Goal: Task Accomplishment & Management: Use online tool/utility

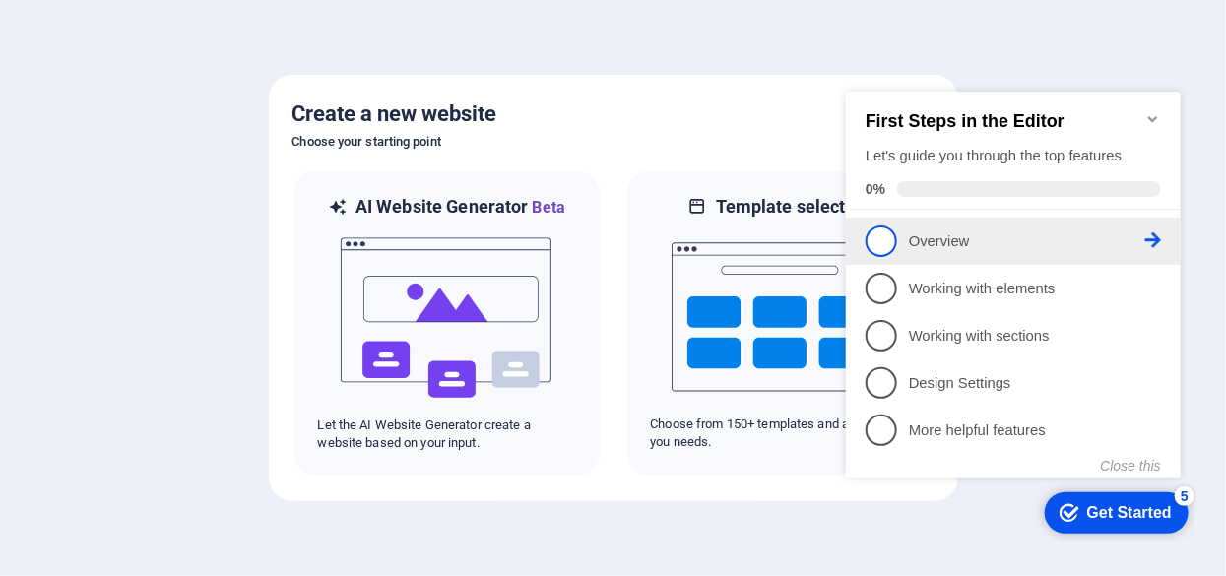
click at [960, 242] on p "Overview - incomplete" at bounding box center [1026, 240] width 236 height 21
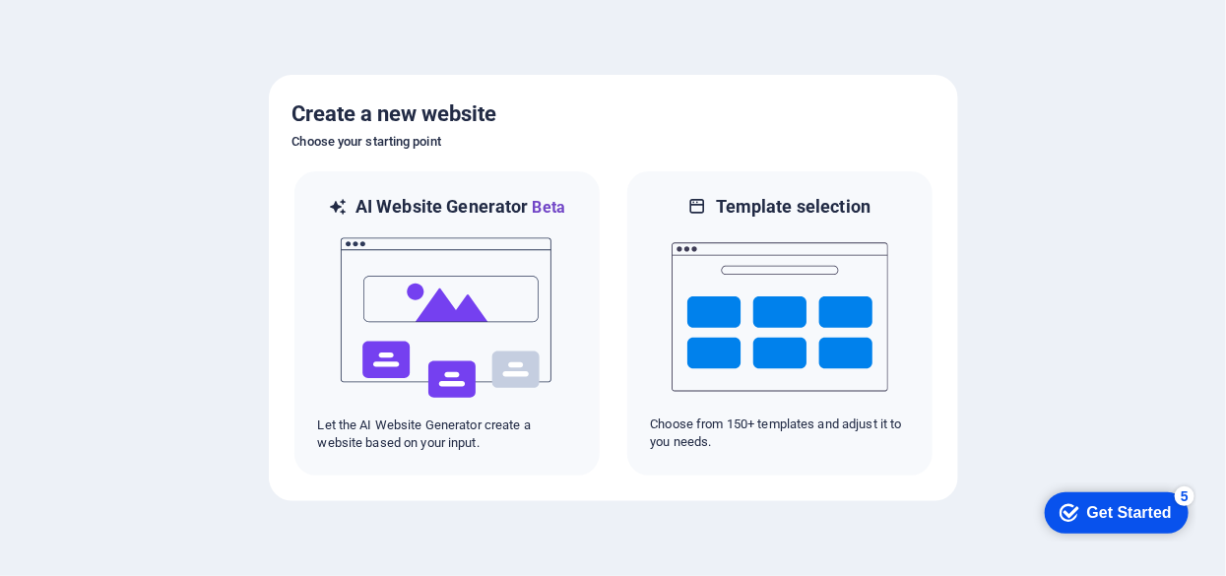
click at [1098, 506] on div "Get Started" at bounding box center [1128, 512] width 85 height 18
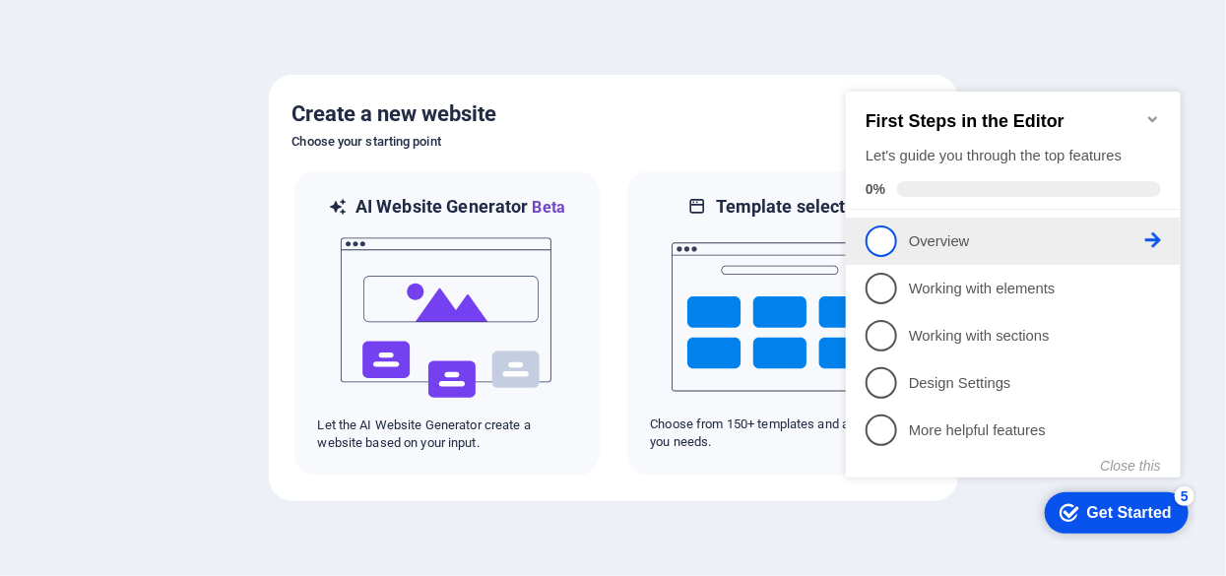
click at [874, 225] on span "1" at bounding box center [881, 241] width 32 height 32
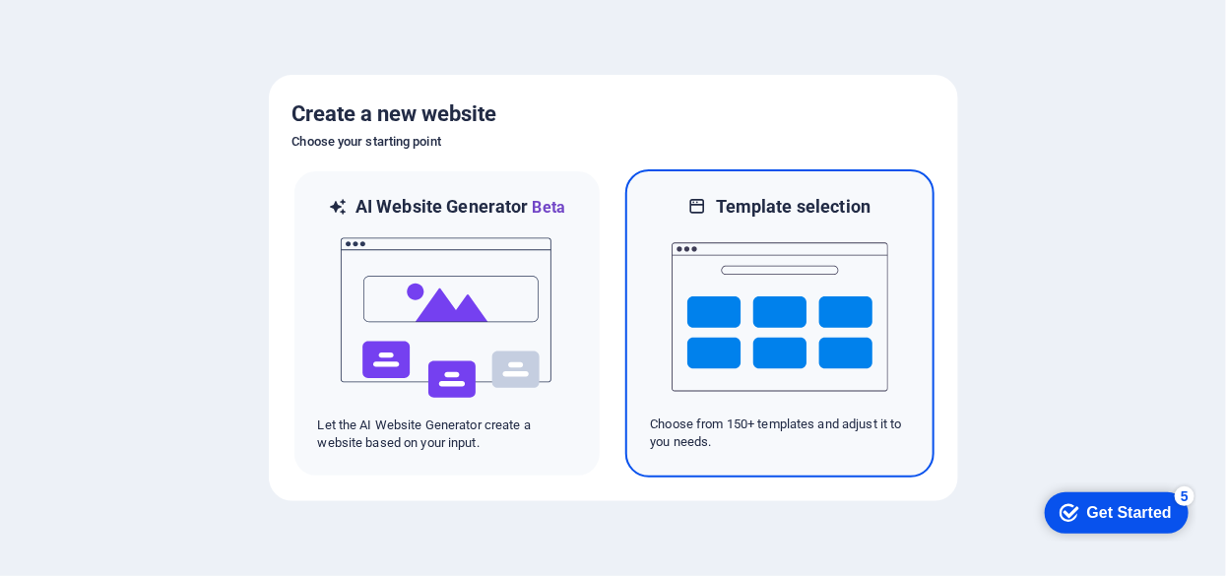
click at [736, 317] on img at bounding box center [780, 317] width 217 height 197
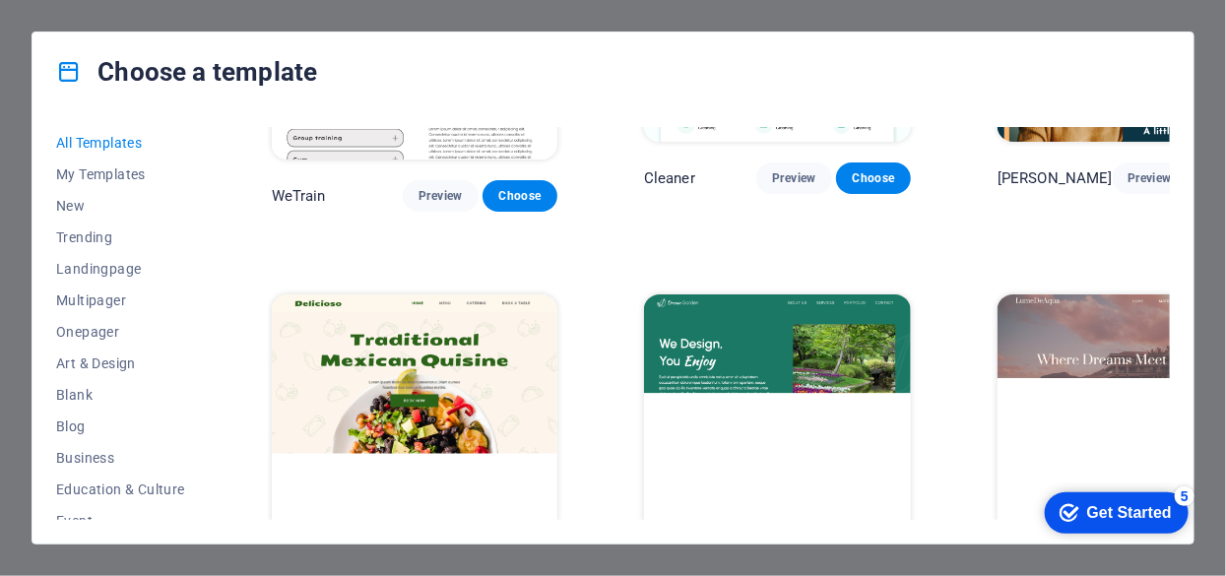
scroll to position [2535, 0]
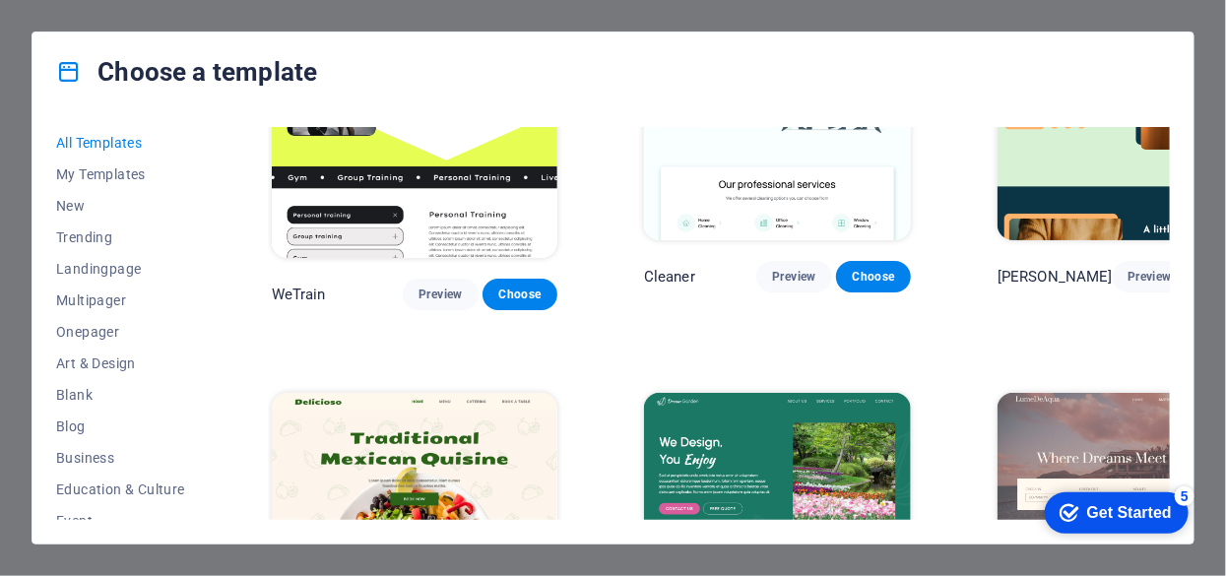
click at [998, 393] on img at bounding box center [1131, 516] width 267 height 246
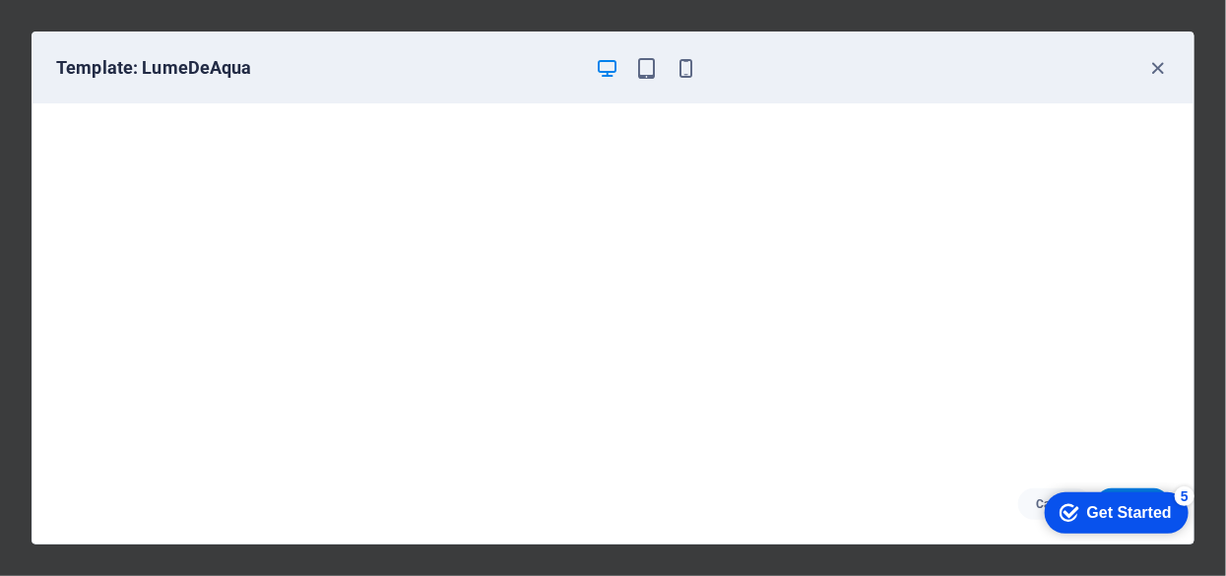
scroll to position [5, 0]
click at [1090, 503] on div "Get Started" at bounding box center [1128, 512] width 85 height 18
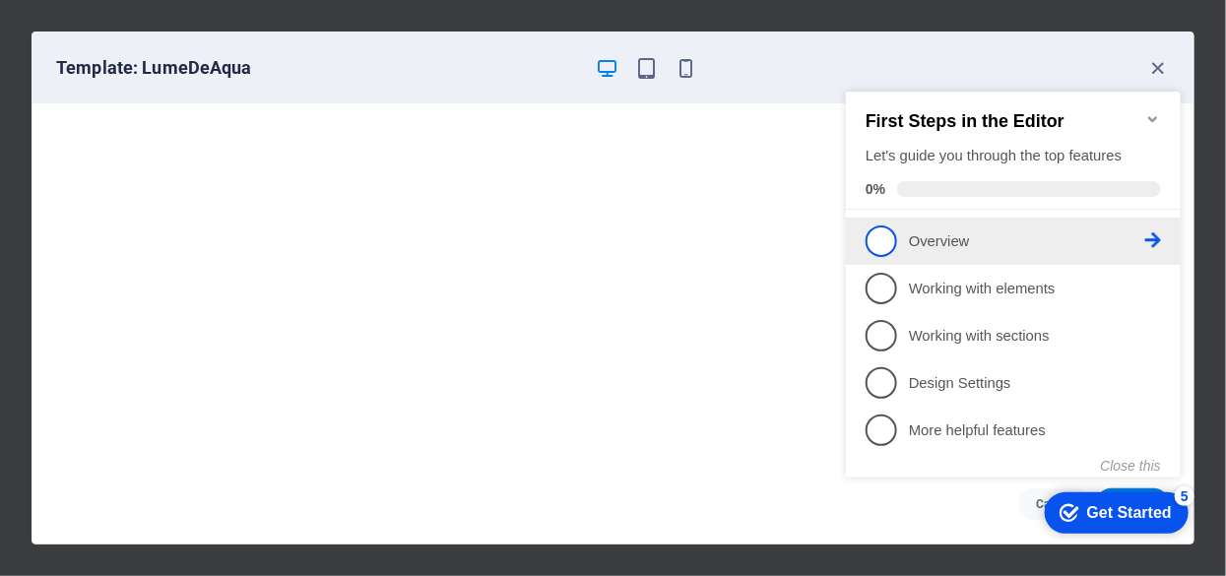
click at [1159, 234] on icon at bounding box center [1152, 239] width 16 height 16
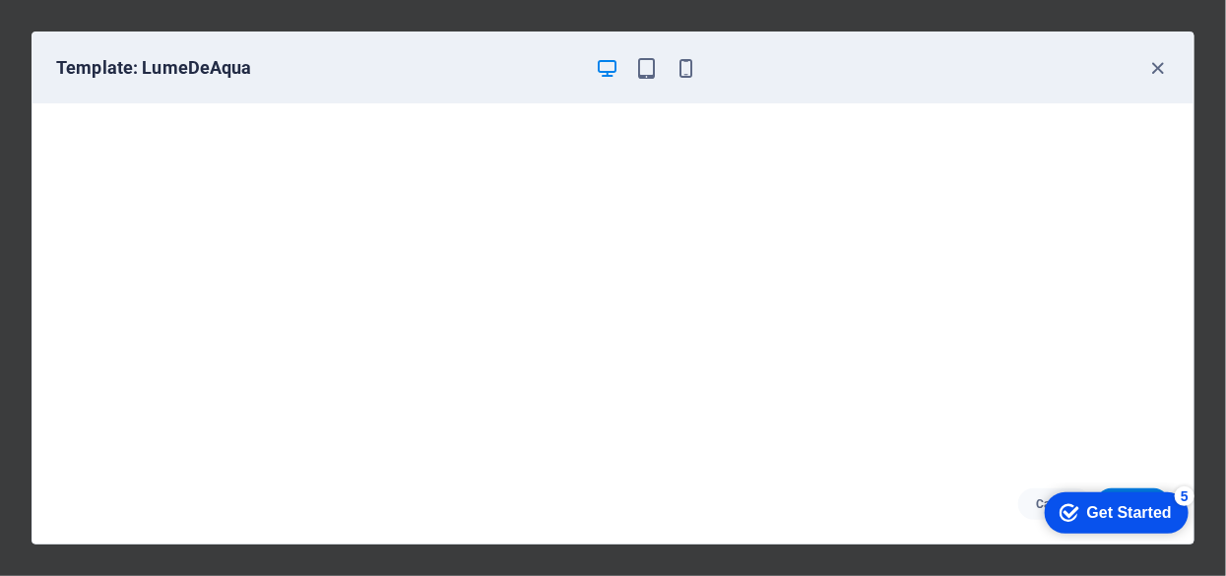
drag, startPoint x: 1153, startPoint y: 497, endPoint x: 1344, endPoint y: 897, distance: 443.2
click at [1153, 496] on div "checkmark Get Started 5" at bounding box center [1116, 511] width 144 height 41
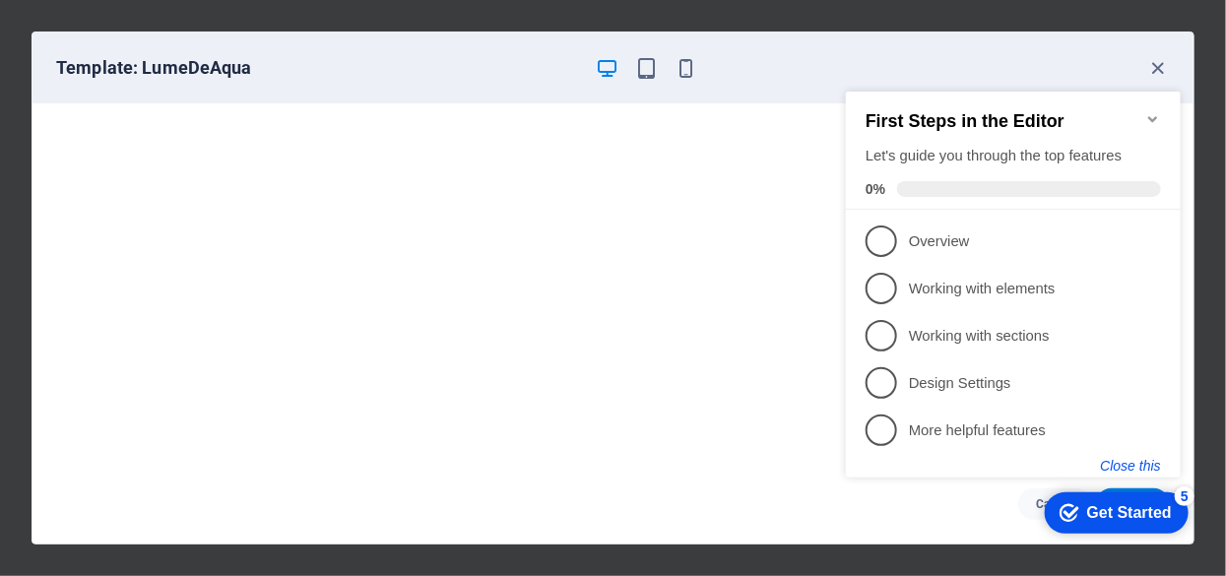
click at [1134, 459] on button "Close this" at bounding box center [1130, 465] width 60 height 16
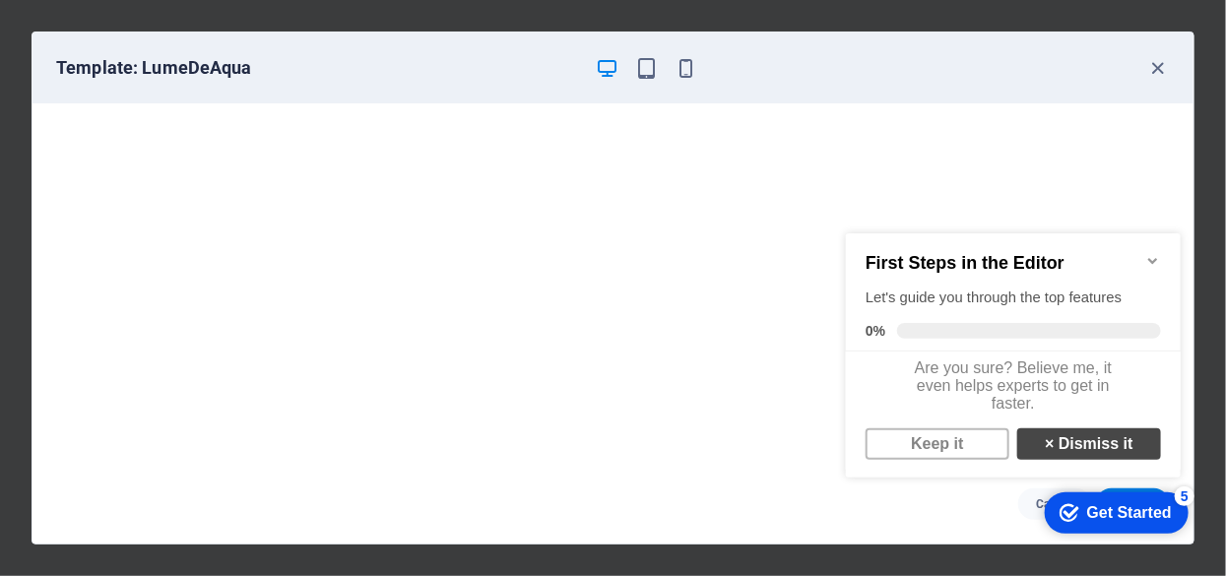
click at [1096, 456] on link "× Dismiss it" at bounding box center [1088, 443] width 144 height 32
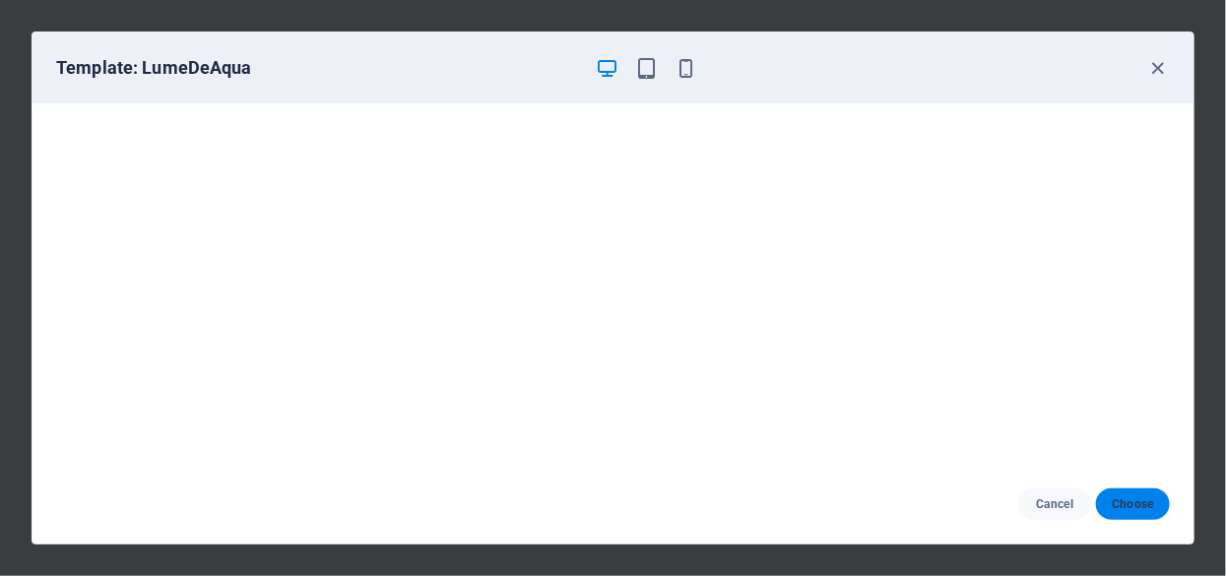
drag, startPoint x: 1119, startPoint y: 503, endPoint x: 1093, endPoint y: 459, distance: 51.2
click at [1119, 502] on span "Choose" at bounding box center [1133, 504] width 42 height 16
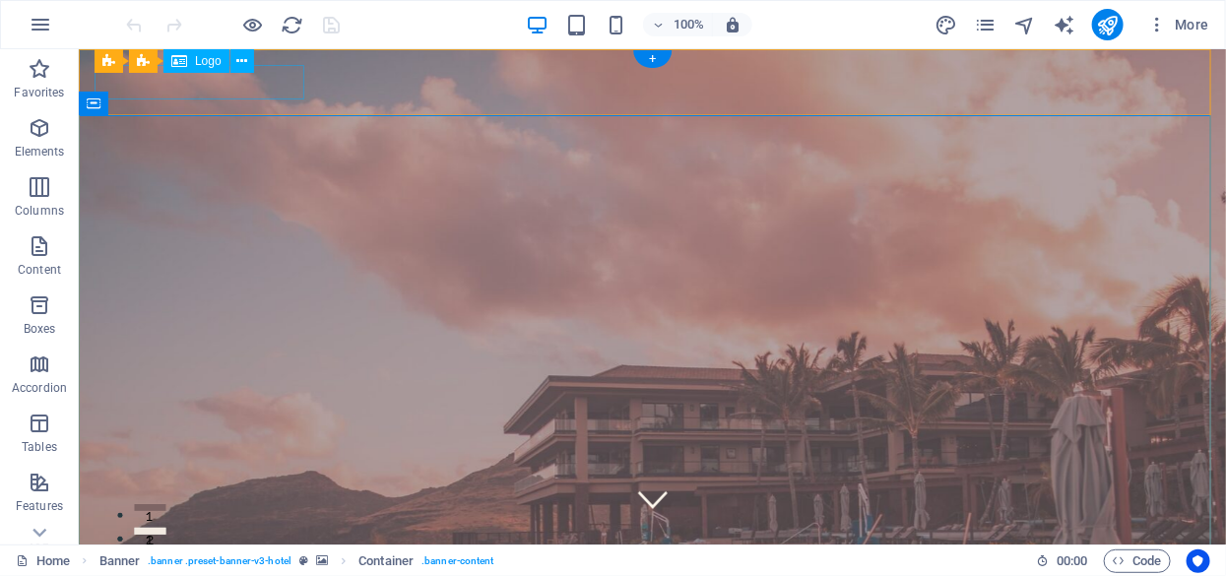
click at [202, 62] on span "Logo" at bounding box center [208, 61] width 27 height 12
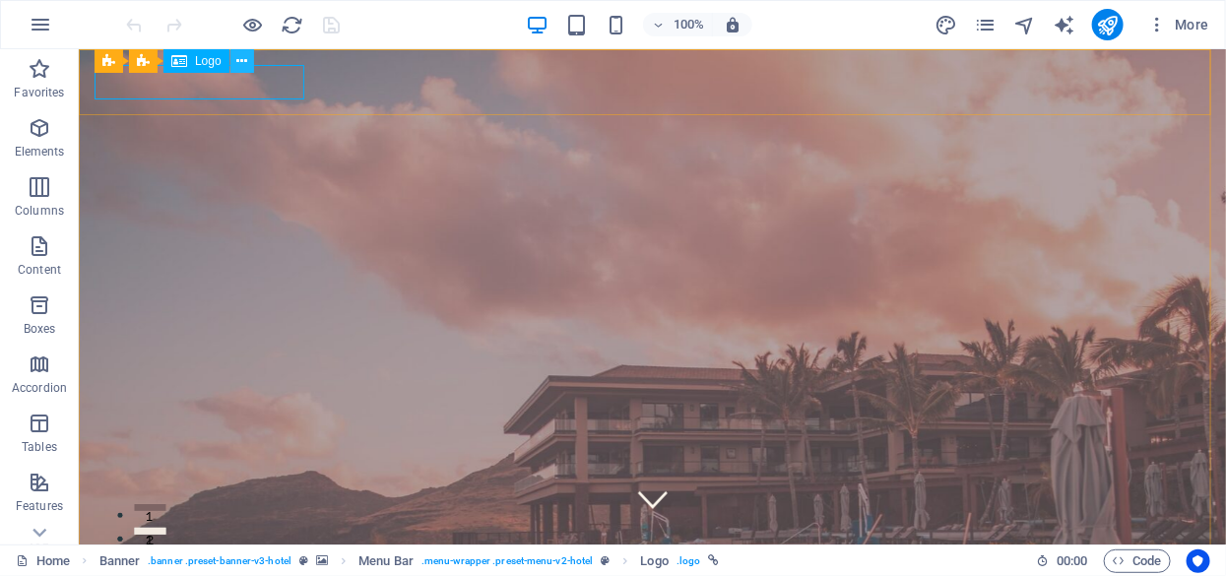
click at [239, 63] on icon at bounding box center [241, 61] width 11 height 21
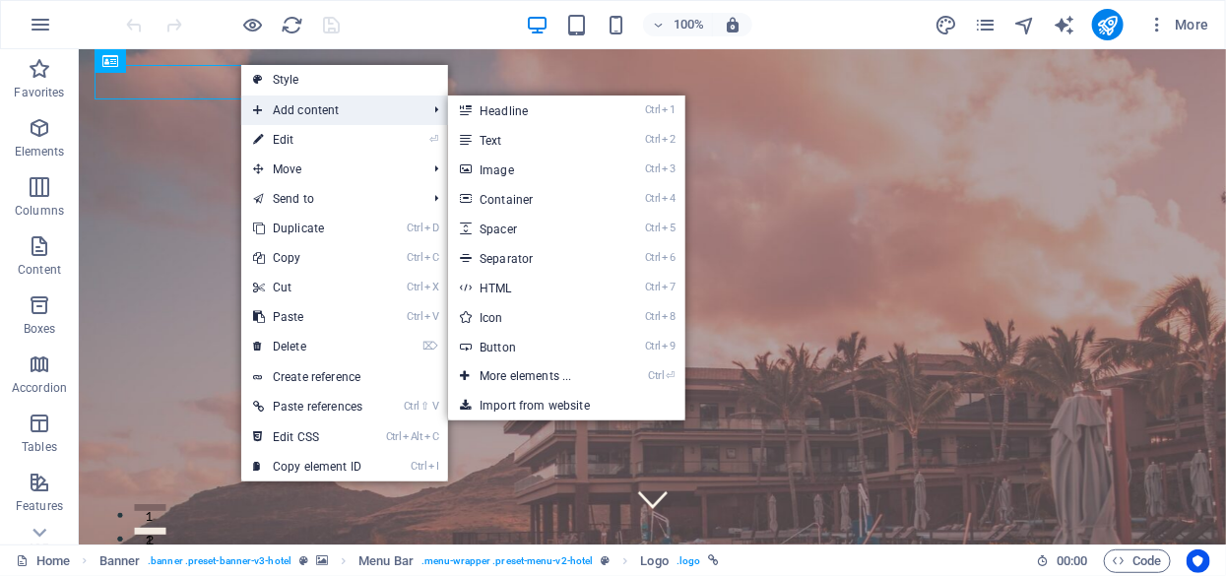
click at [352, 109] on span "Add content" at bounding box center [329, 111] width 177 height 30
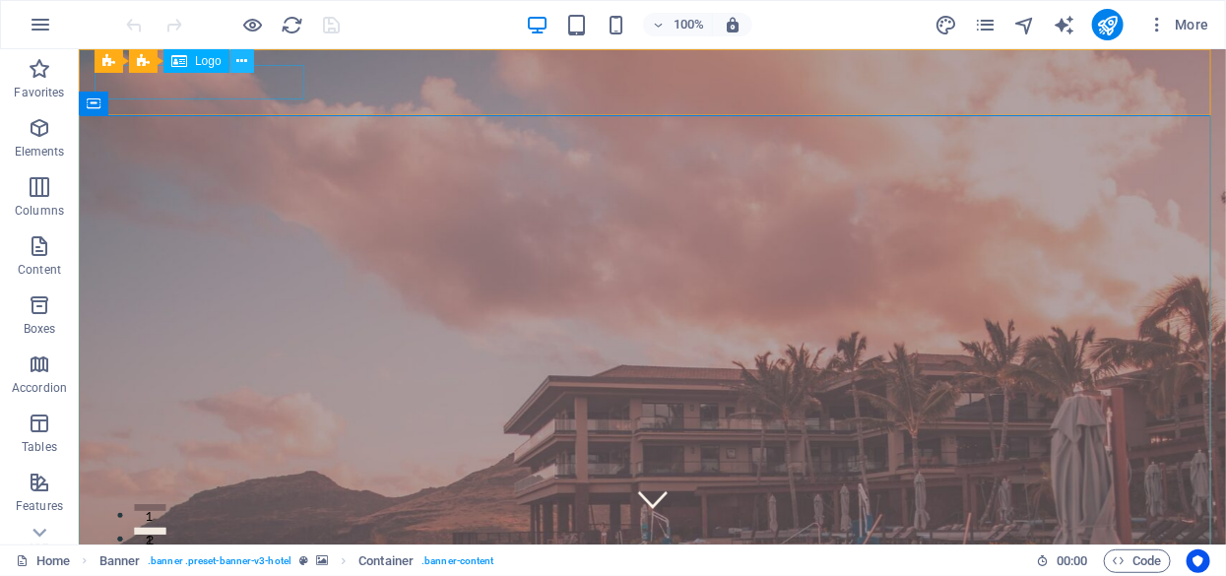
click at [236, 59] on icon at bounding box center [241, 61] width 11 height 21
click at [240, 60] on icon at bounding box center [241, 61] width 11 height 21
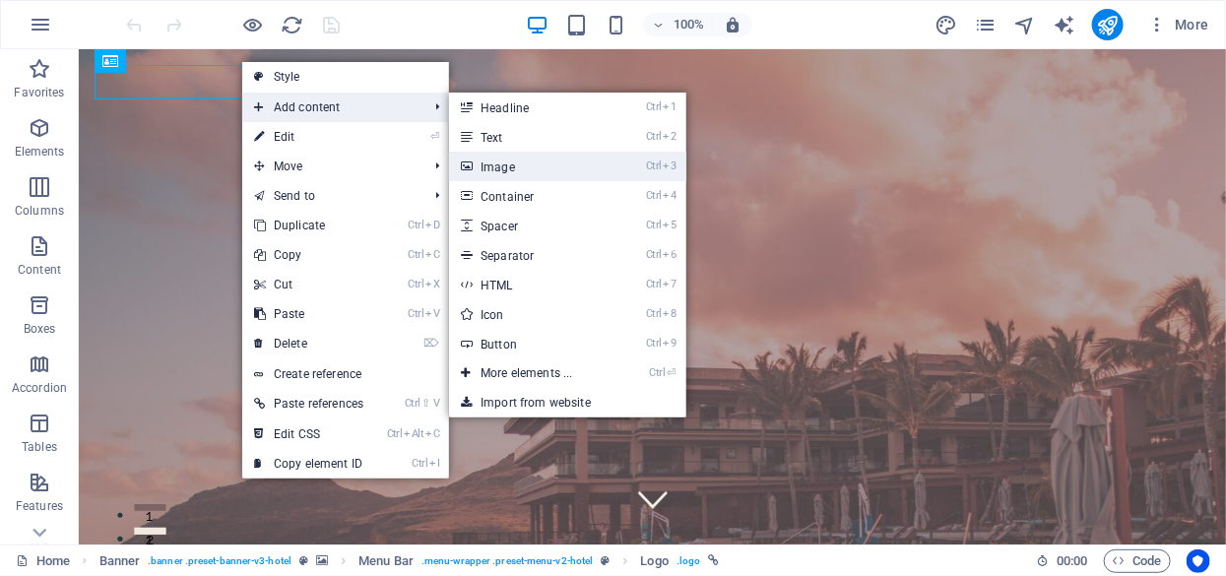
click at [479, 165] on link "Ctrl 3 Image" at bounding box center [530, 167] width 163 height 30
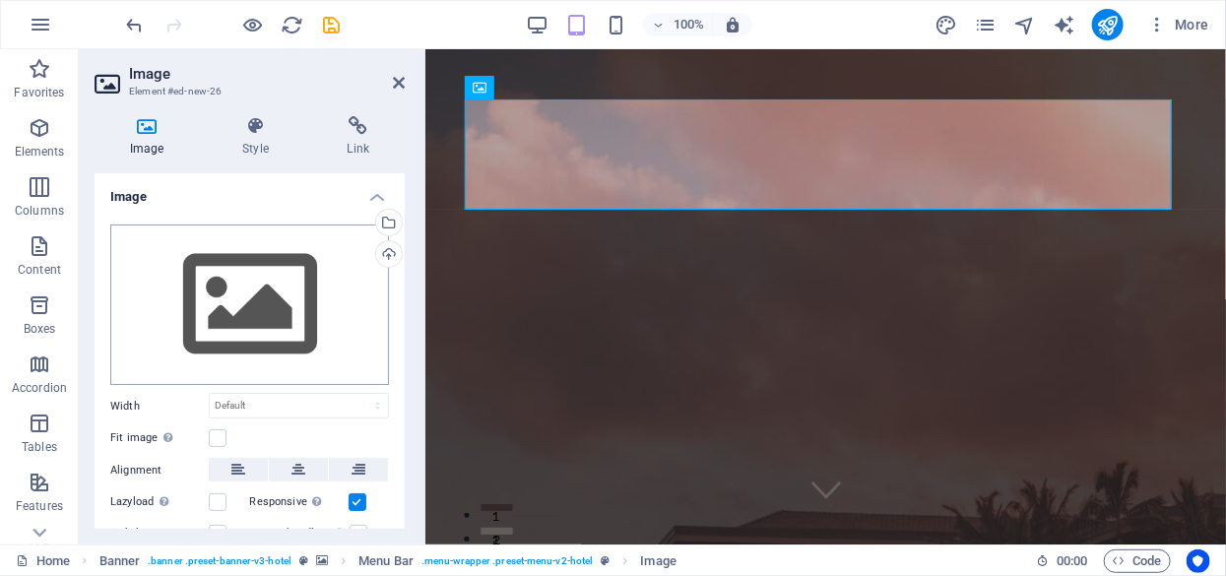
drag, startPoint x: 384, startPoint y: 220, endPoint x: 356, endPoint y: 289, distance: 74.6
click at [384, 220] on div "Select files from the file manager, stock photos, or upload file(s)" at bounding box center [387, 225] width 30 height 30
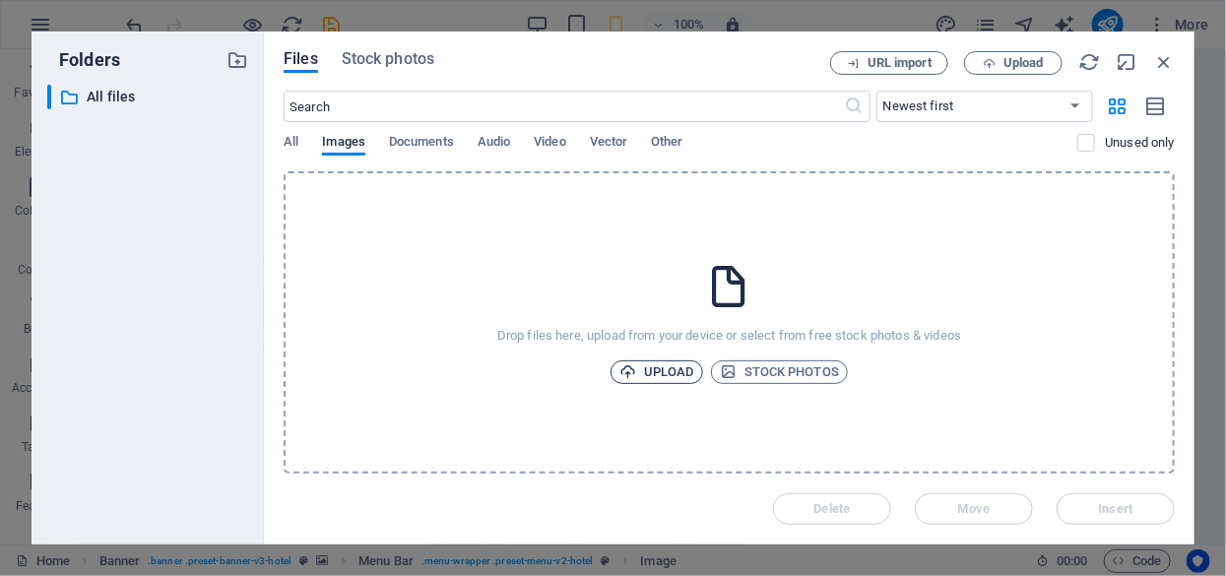
click at [640, 363] on span "Upload" at bounding box center [657, 372] width 75 height 24
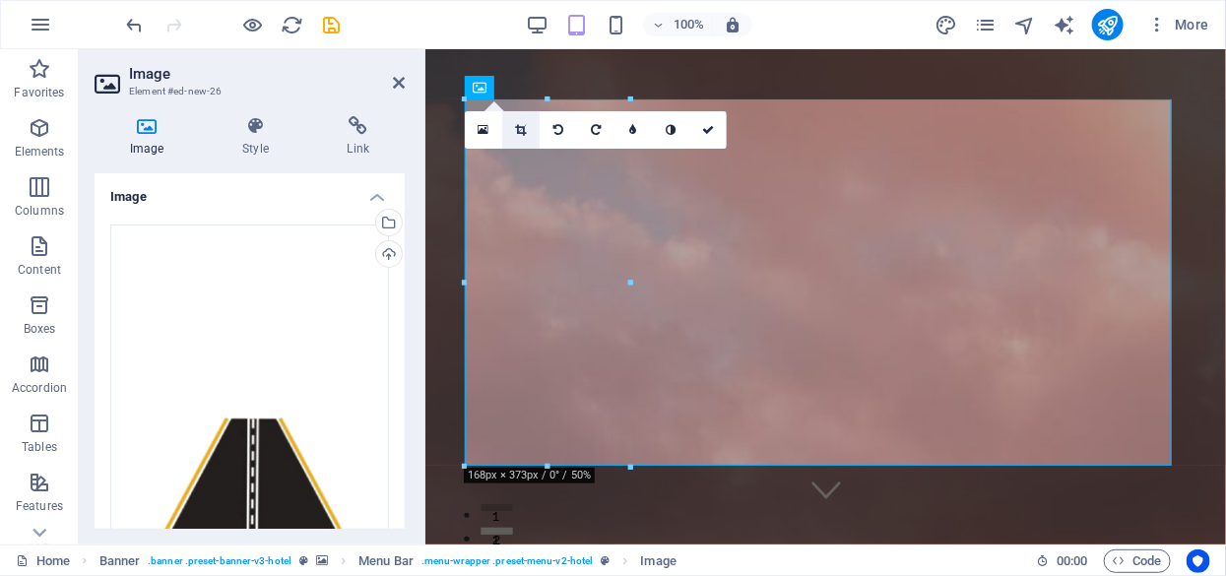
click at [520, 130] on icon at bounding box center [520, 130] width 11 height 12
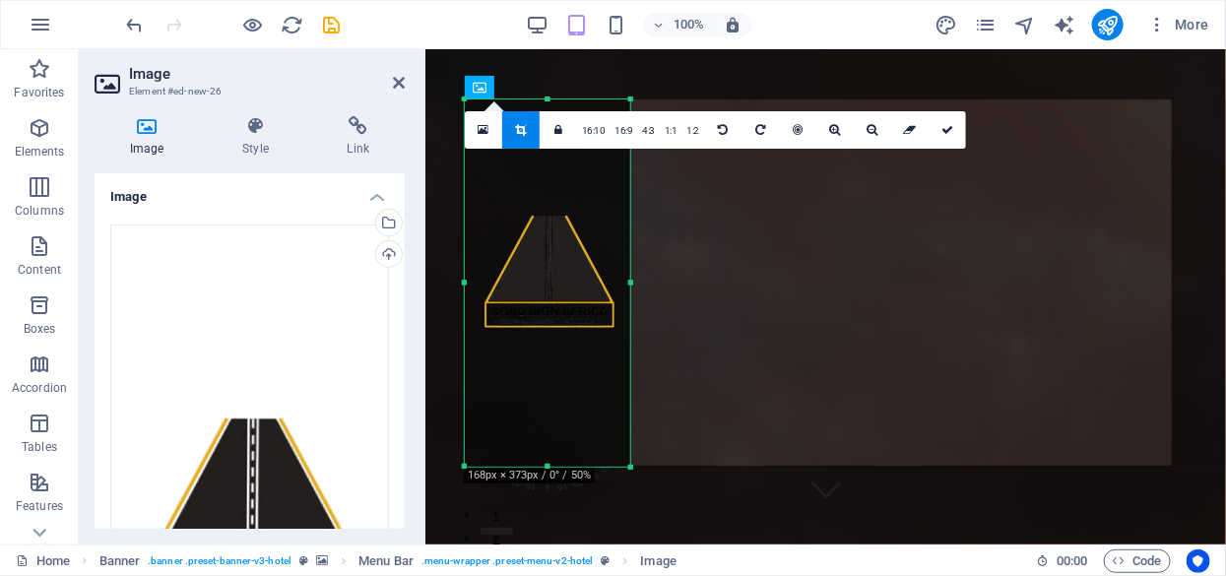
drag, startPoint x: 547, startPoint y: 466, endPoint x: 558, endPoint y: 335, distance: 131.5
click at [558, 464] on div at bounding box center [547, 467] width 165 height 7
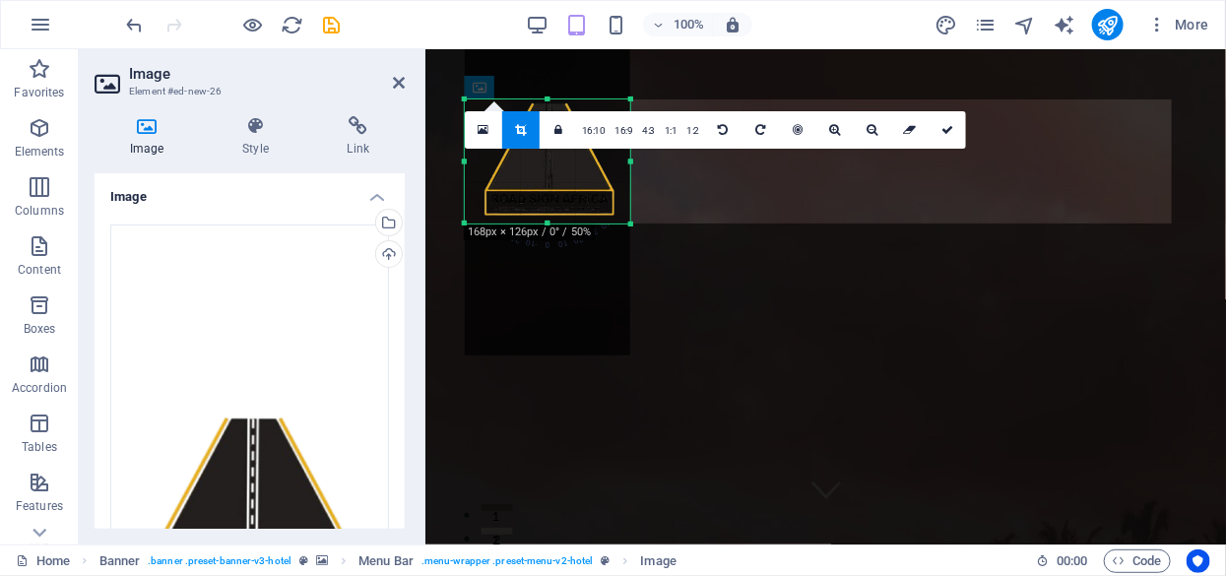
drag, startPoint x: 550, startPoint y: 98, endPoint x: 550, endPoint y: 209, distance: 111.3
click at [550, 209] on div "180 170 160 150 140 130 120 110 100 90 80 70 60 50 40 30 20 10 0 -10 -20 -30 -4…" at bounding box center [547, 161] width 165 height 124
drag, startPoint x: 630, startPoint y: 163, endPoint x: 617, endPoint y: 163, distance: 13.8
click at [617, 163] on div at bounding box center [617, 161] width 7 height 125
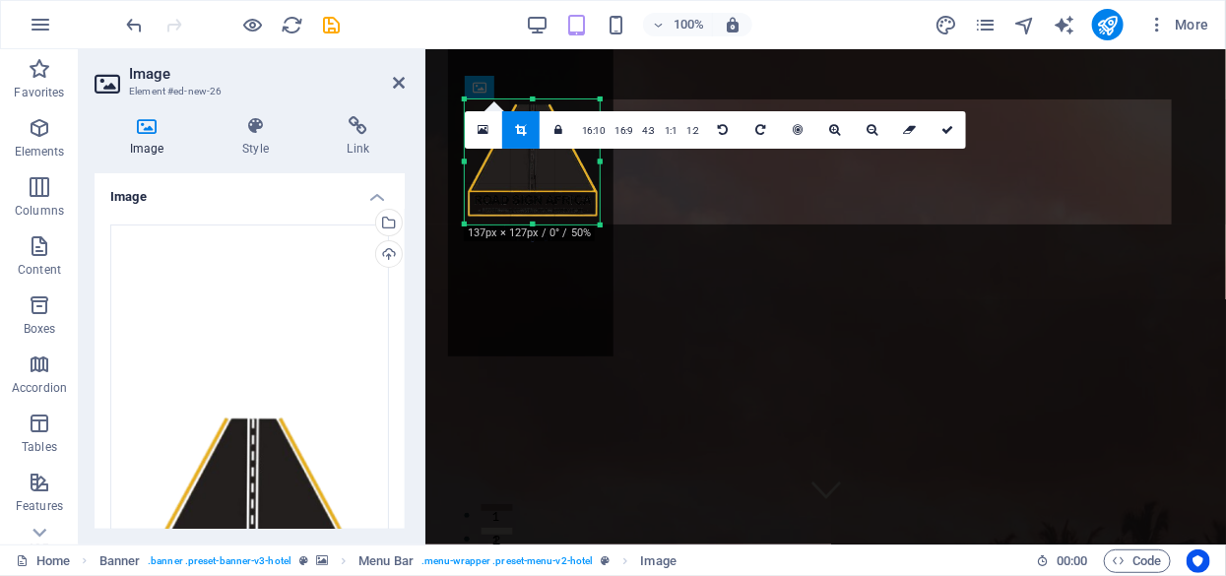
drag, startPoint x: 465, startPoint y: 160, endPoint x: 482, endPoint y: 162, distance: 16.9
click at [482, 162] on div "180 170 160 150 140 130 120 110 100 90 80 70 60 50 40 30 20 10 0 -10 -20 -30 -4…" at bounding box center [532, 161] width 135 height 125
click at [946, 124] on icon at bounding box center [948, 130] width 12 height 12
type input "137"
select select "px"
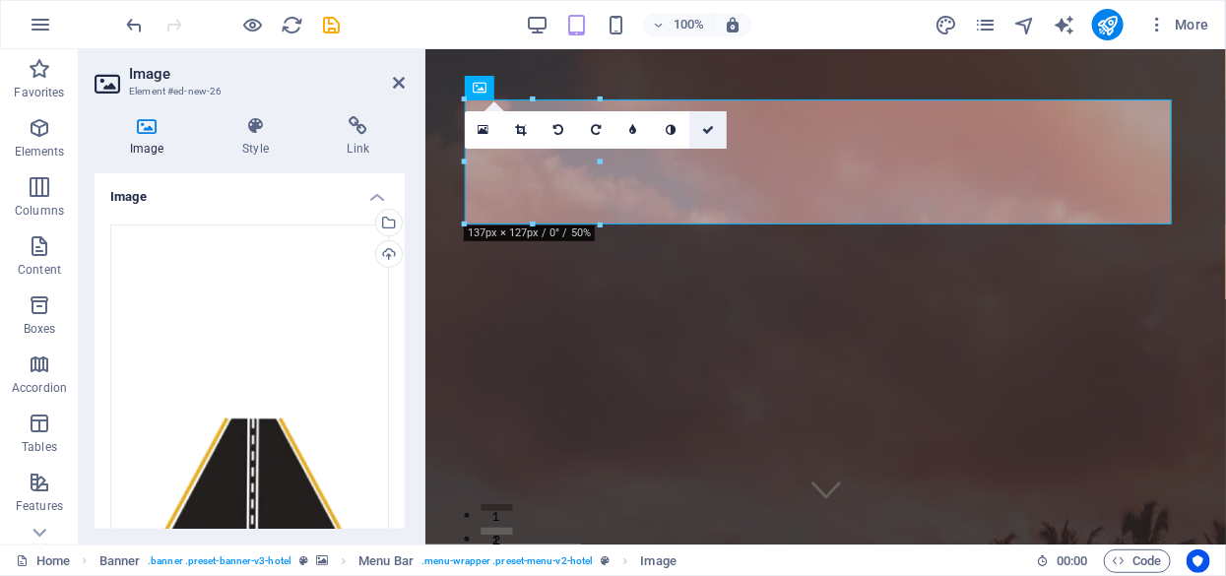
click at [700, 127] on link at bounding box center [707, 129] width 37 height 37
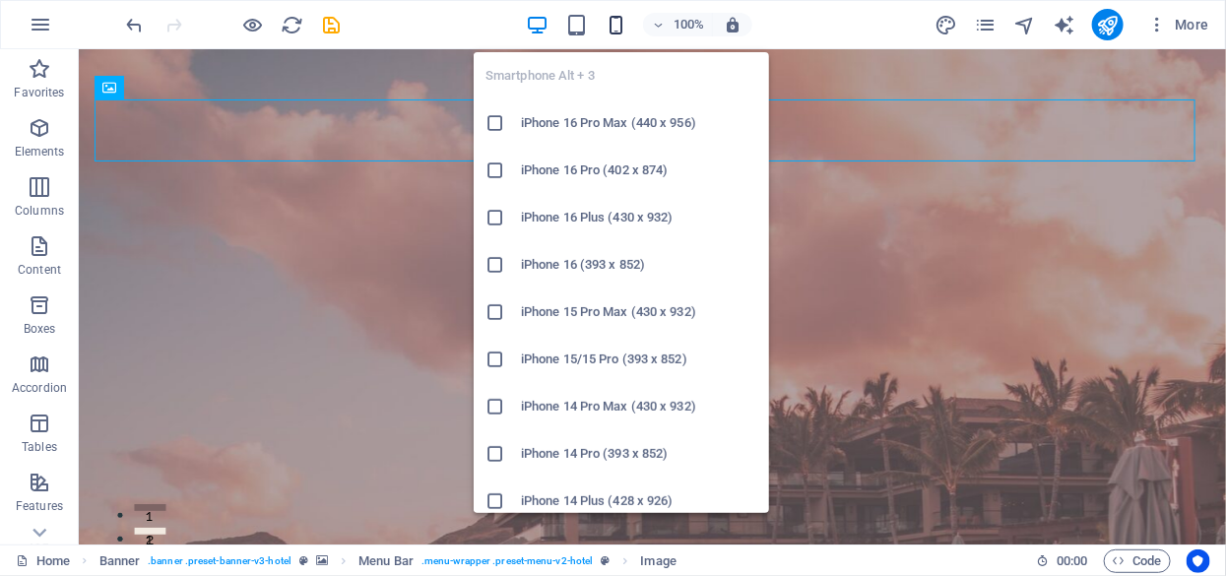
click at [619, 21] on icon "button" at bounding box center [616, 25] width 23 height 23
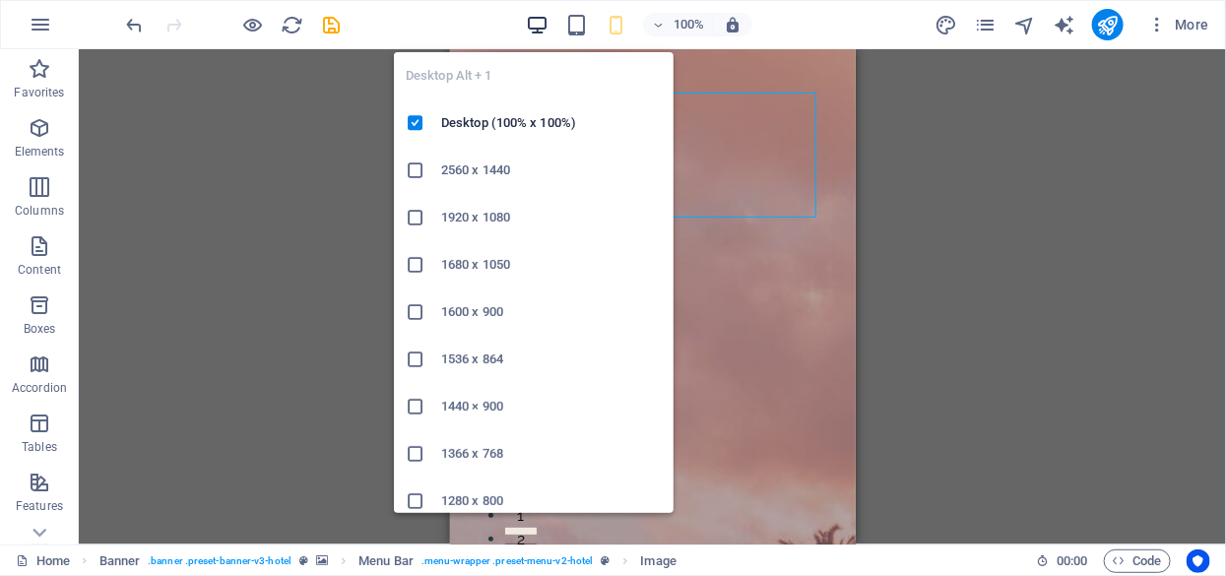
click at [545, 17] on icon "button" at bounding box center [537, 25] width 23 height 23
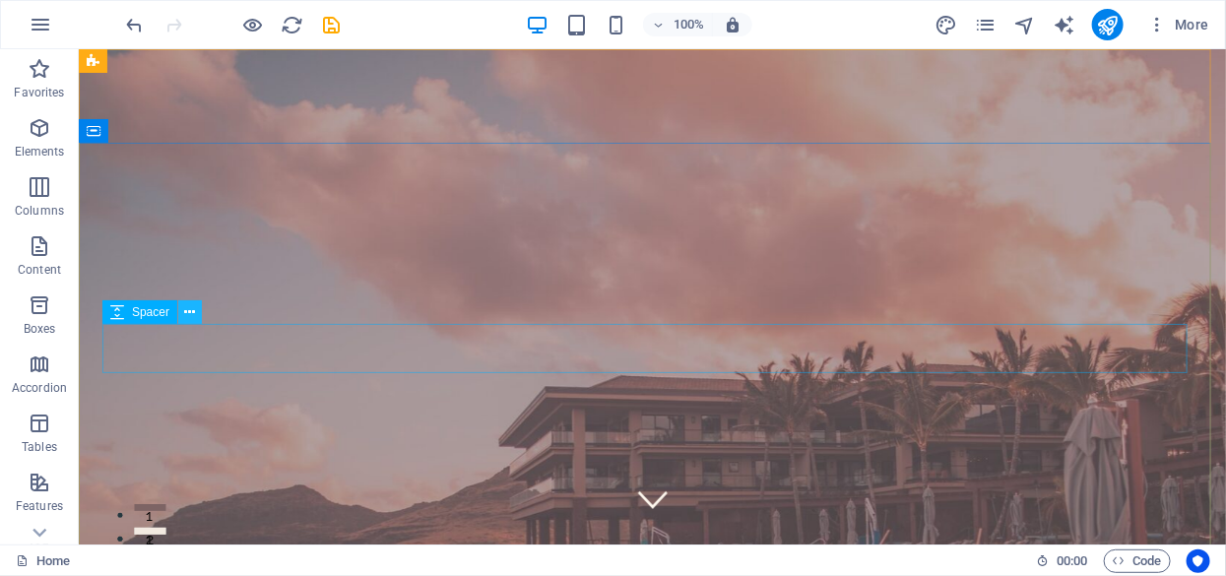
click at [185, 318] on icon at bounding box center [190, 312] width 11 height 21
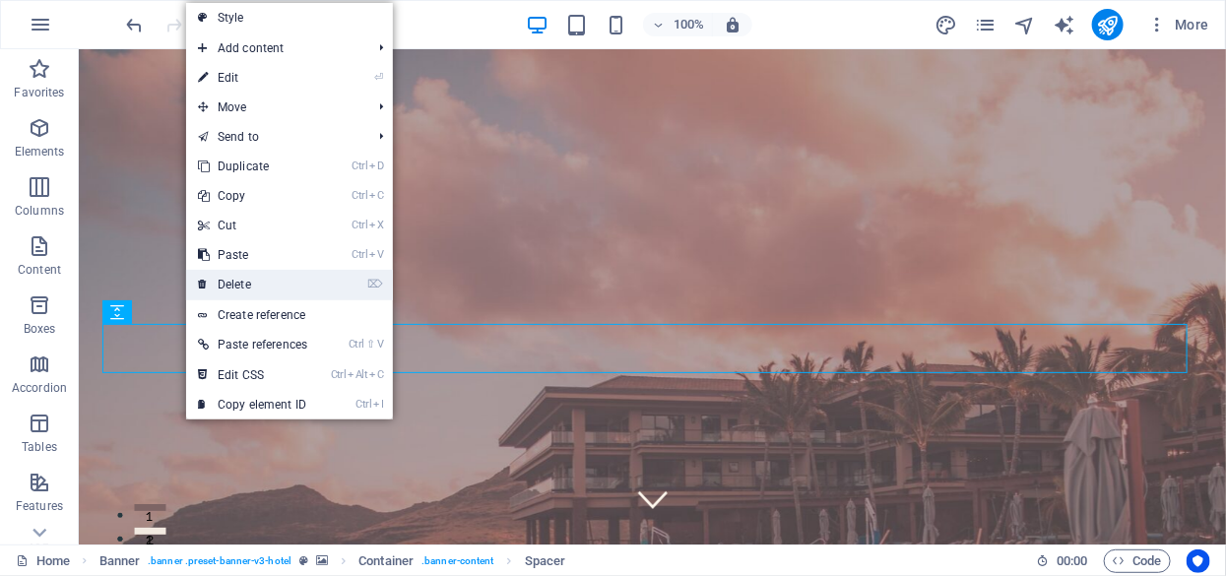
click at [241, 278] on link "⌦ Delete" at bounding box center [252, 285] width 133 height 30
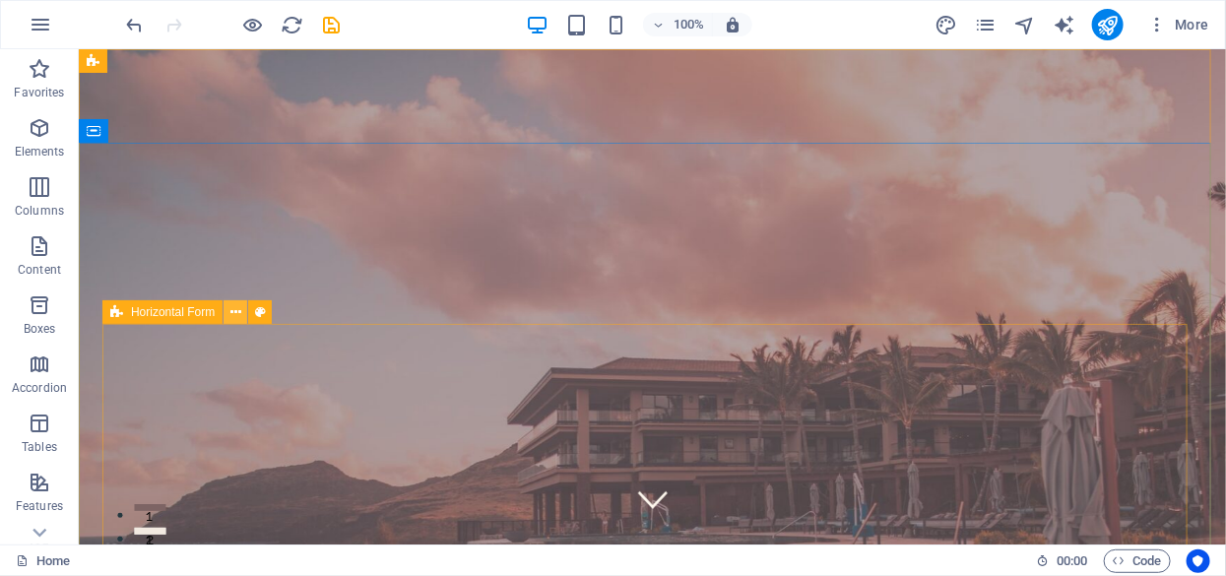
click at [236, 316] on icon at bounding box center [235, 312] width 11 height 21
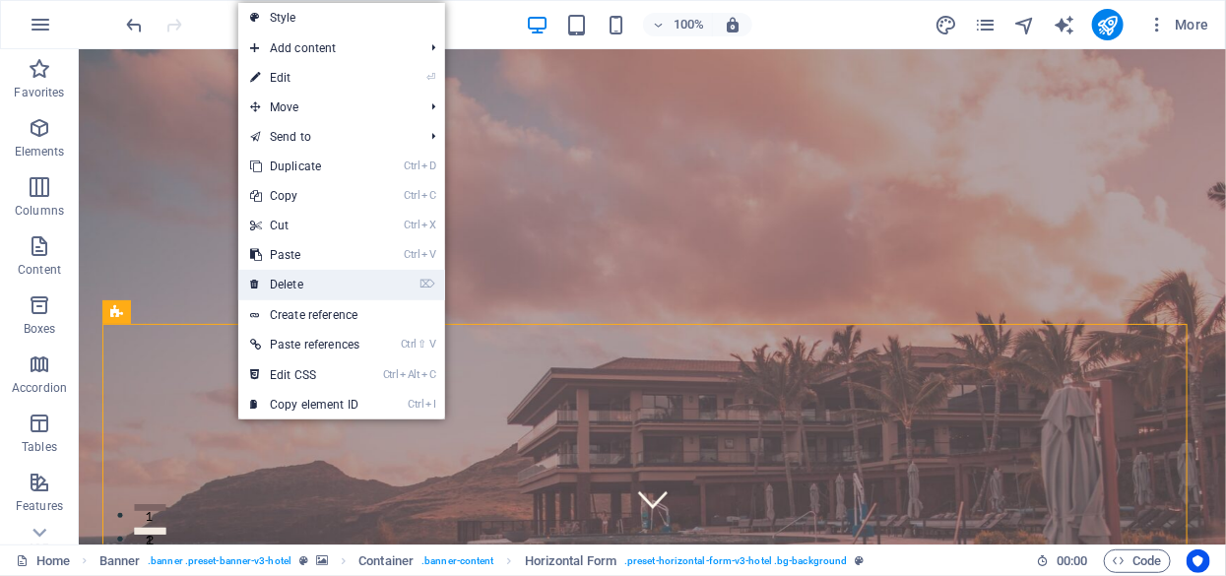
click at [273, 288] on link "⌦ Delete" at bounding box center [304, 285] width 133 height 30
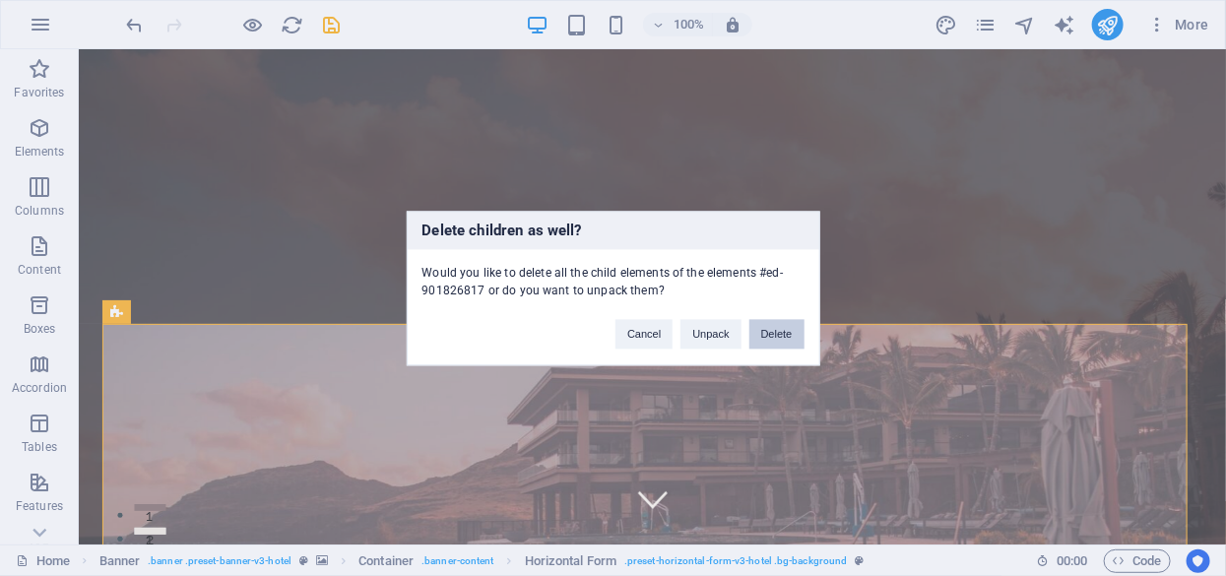
click at [772, 326] on button "Delete" at bounding box center [777, 334] width 55 height 30
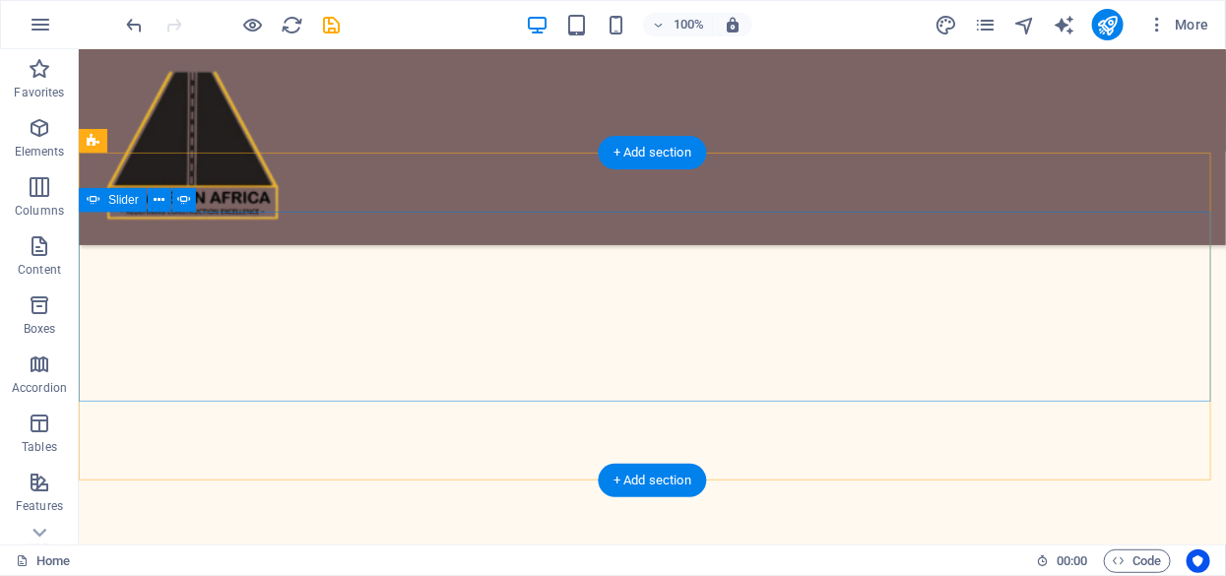
scroll to position [295, 0]
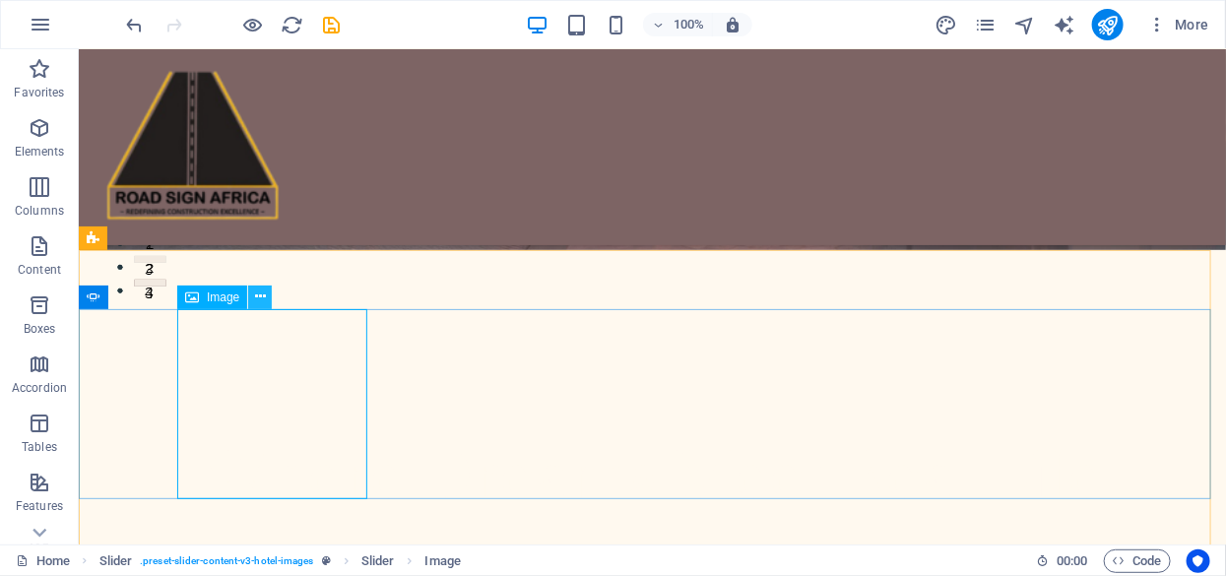
click at [259, 293] on icon at bounding box center [260, 297] width 11 height 21
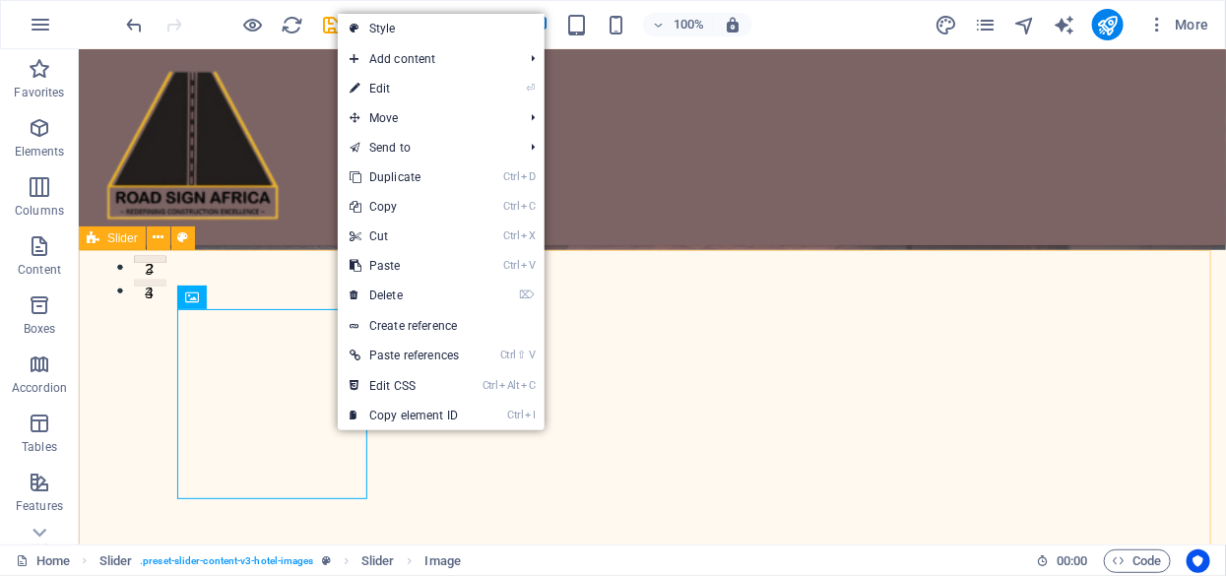
click at [119, 239] on span "Slider" at bounding box center [122, 238] width 31 height 12
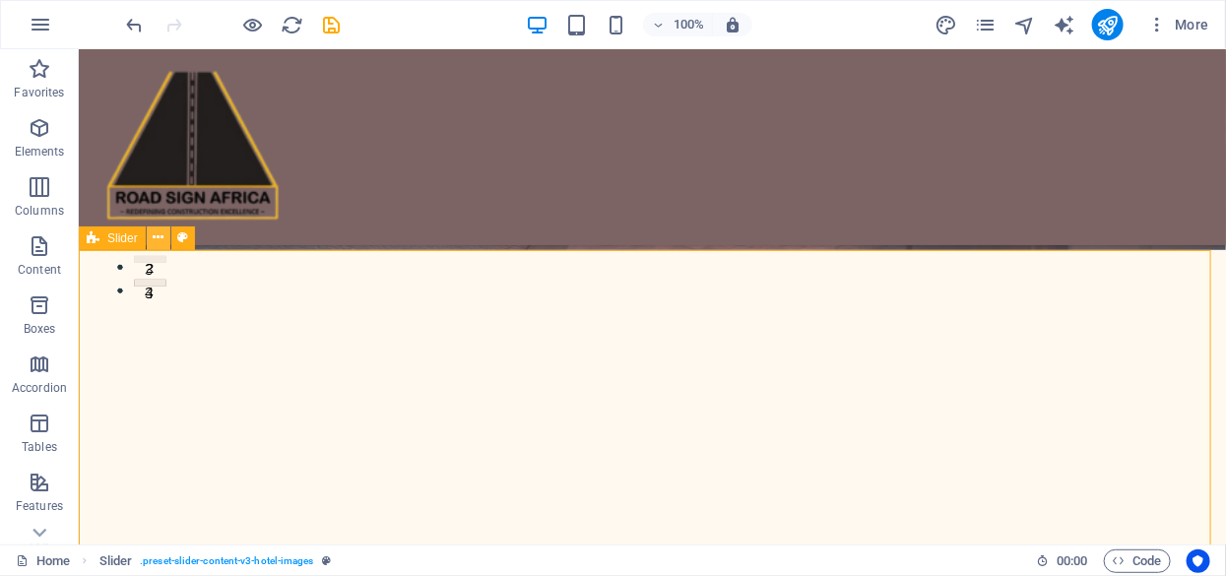
click at [150, 239] on button at bounding box center [159, 239] width 24 height 24
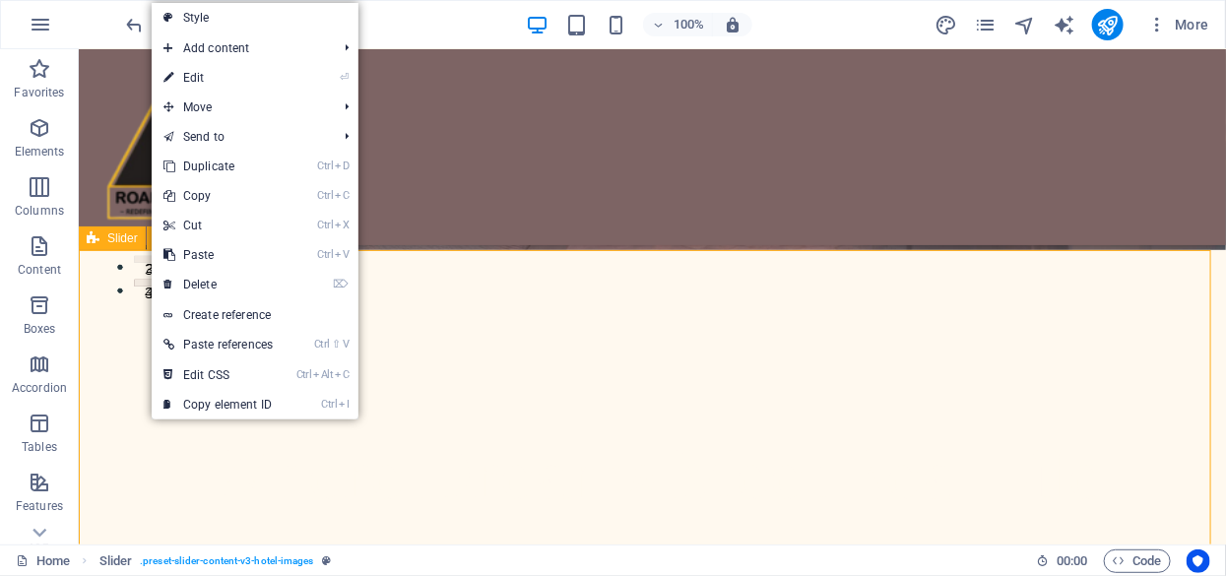
click at [116, 237] on span "Slider" at bounding box center [122, 238] width 31 height 12
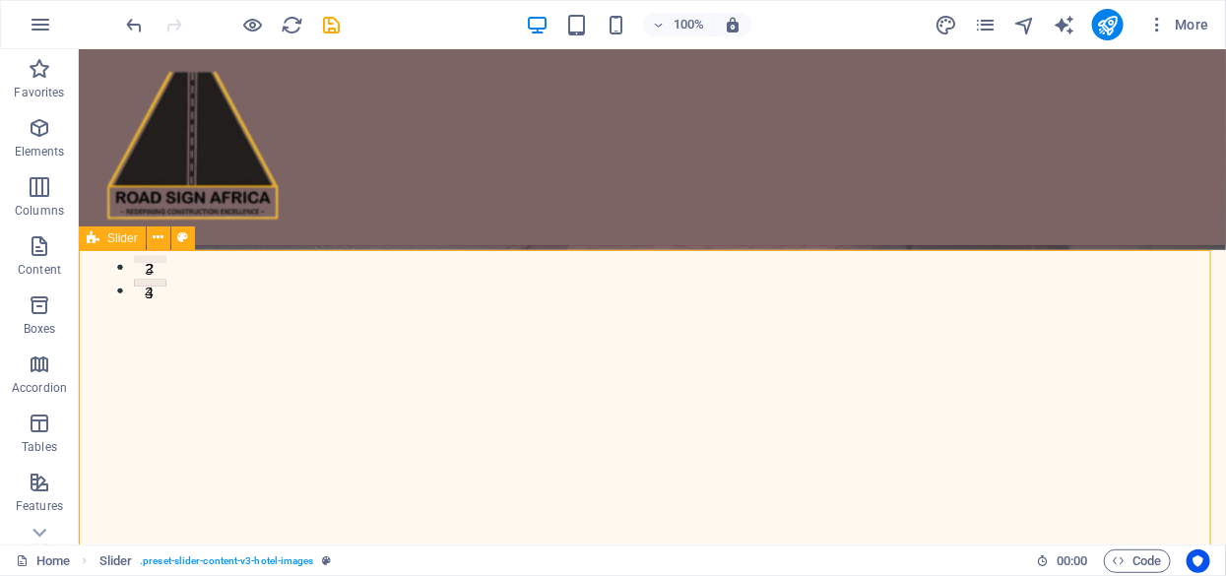
click at [116, 237] on span "Slider" at bounding box center [122, 238] width 31 height 12
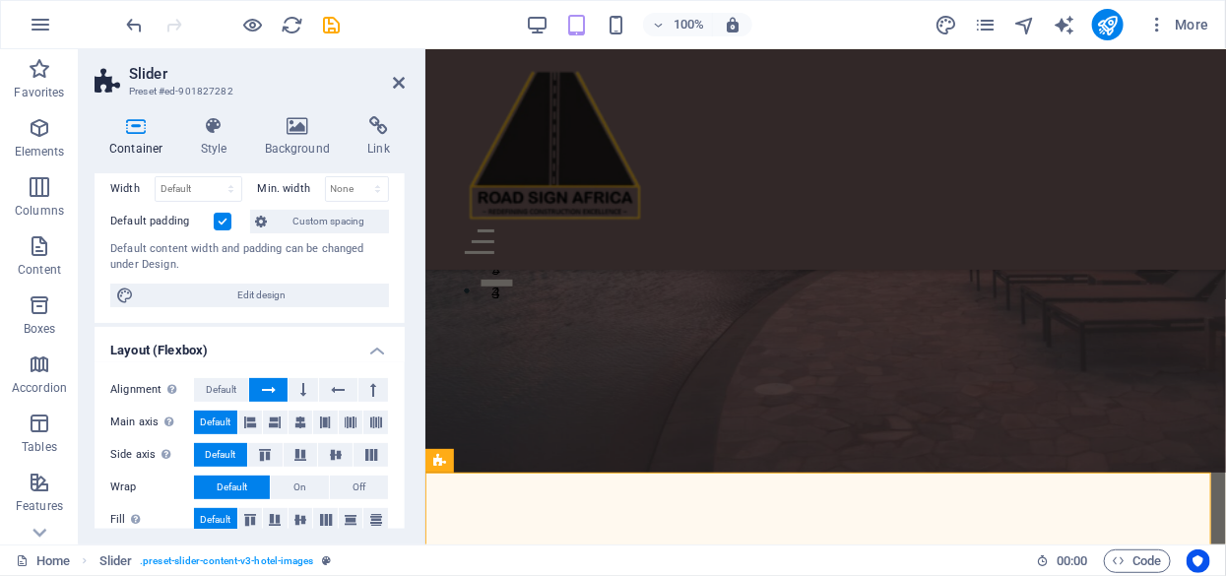
scroll to position [0, 0]
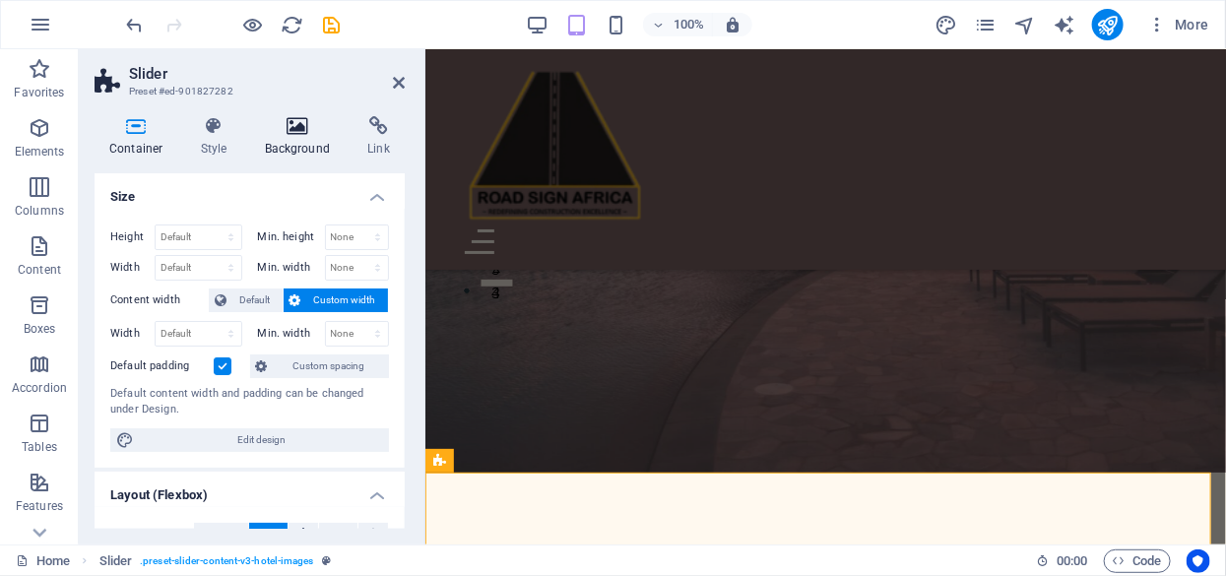
click at [287, 134] on icon at bounding box center [298, 126] width 96 height 20
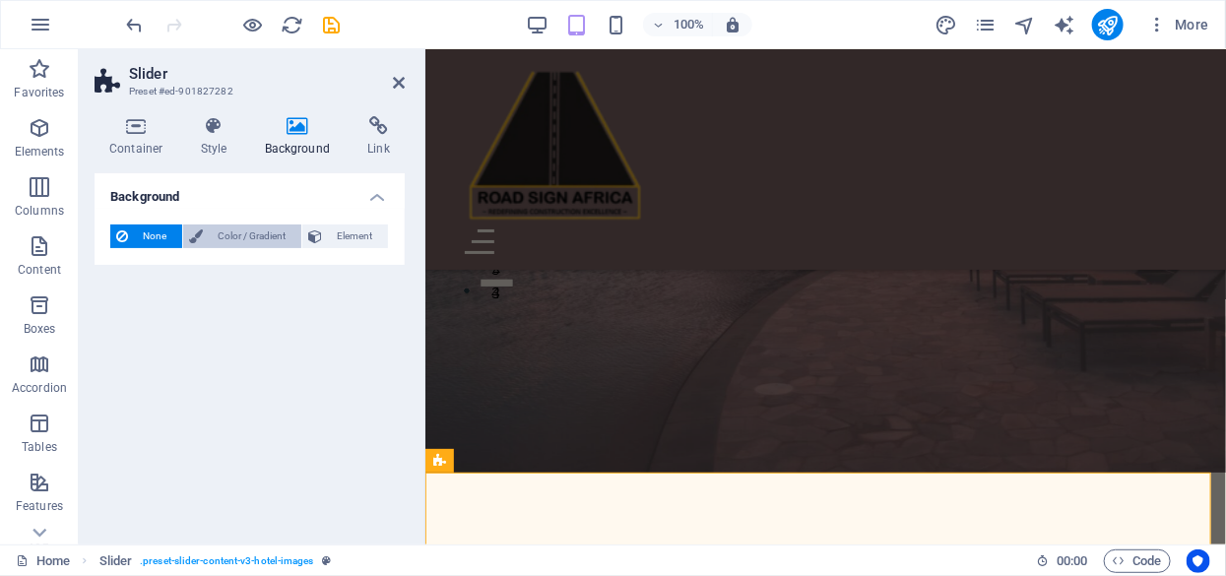
click at [256, 229] on span "Color / Gradient" at bounding box center [252, 237] width 87 height 24
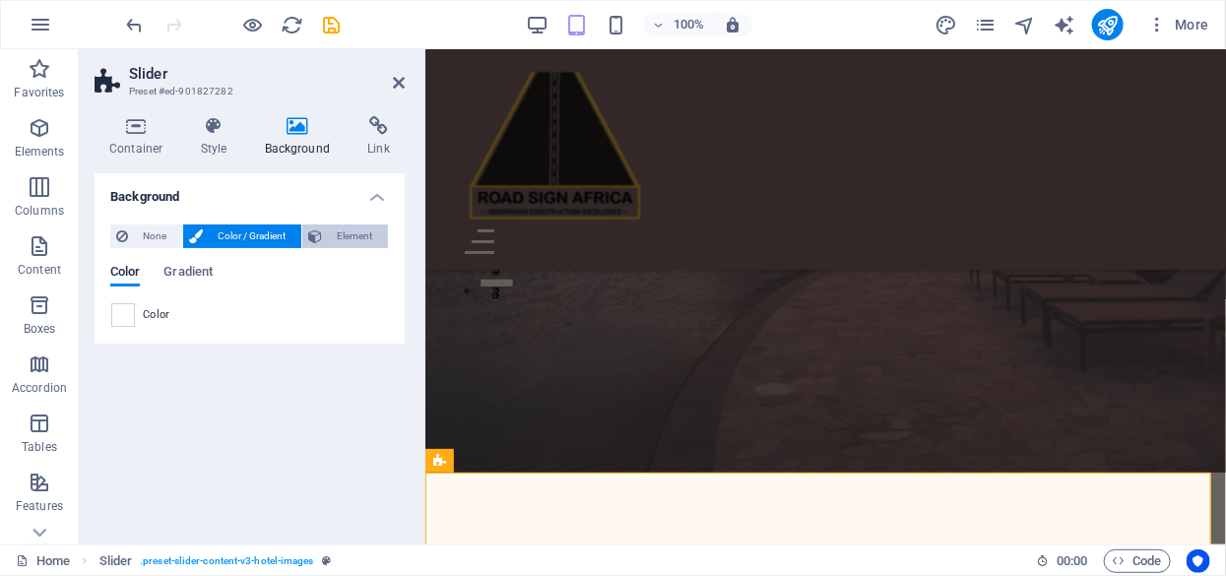
click at [352, 230] on span "Element" at bounding box center [355, 237] width 54 height 24
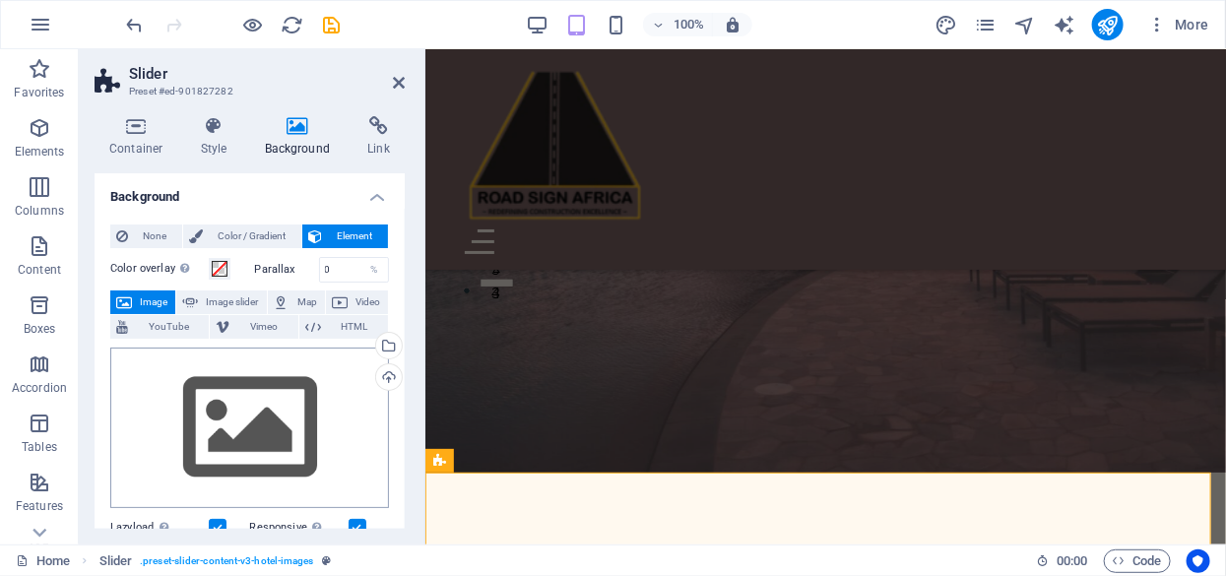
scroll to position [98, 0]
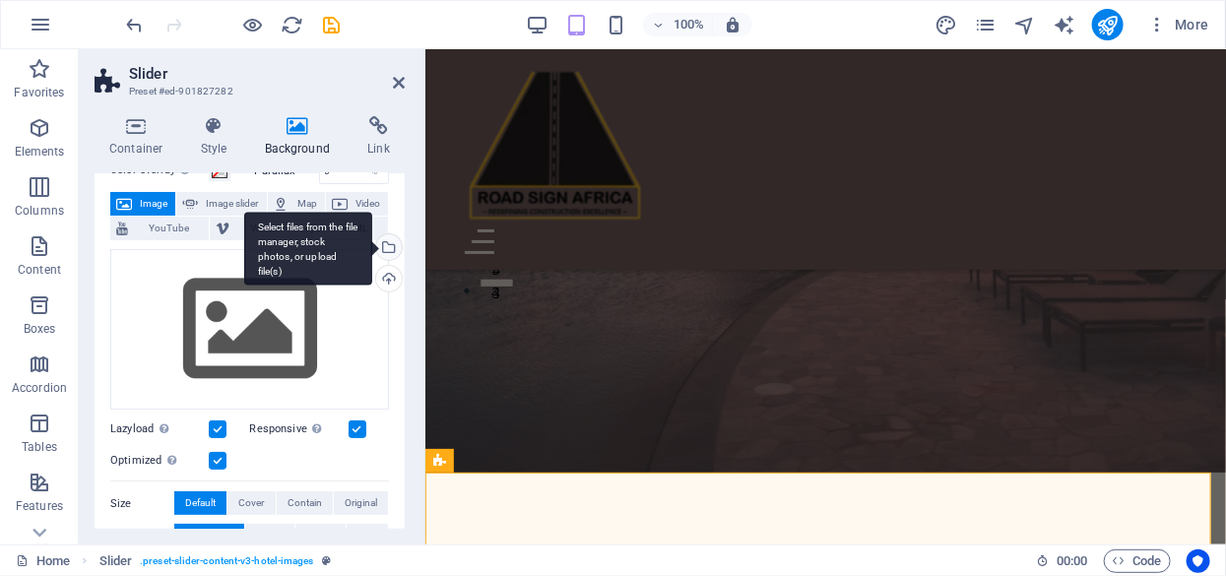
click at [384, 243] on div "Select files from the file manager, stock photos, or upload file(s)" at bounding box center [387, 249] width 30 height 30
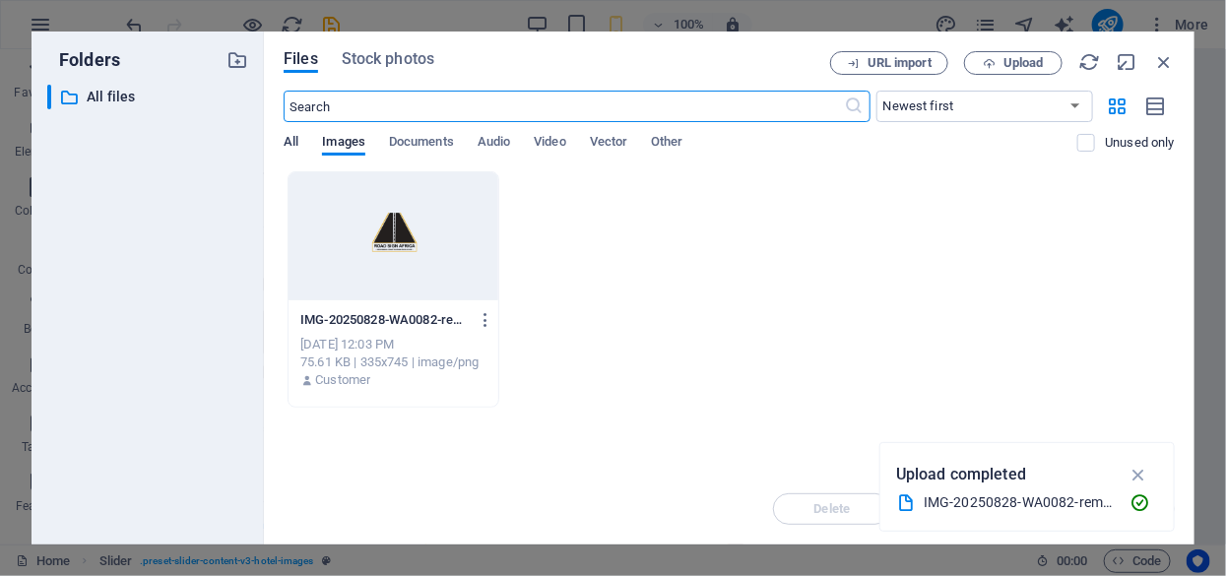
click at [293, 139] on span "All" at bounding box center [291, 144] width 15 height 28
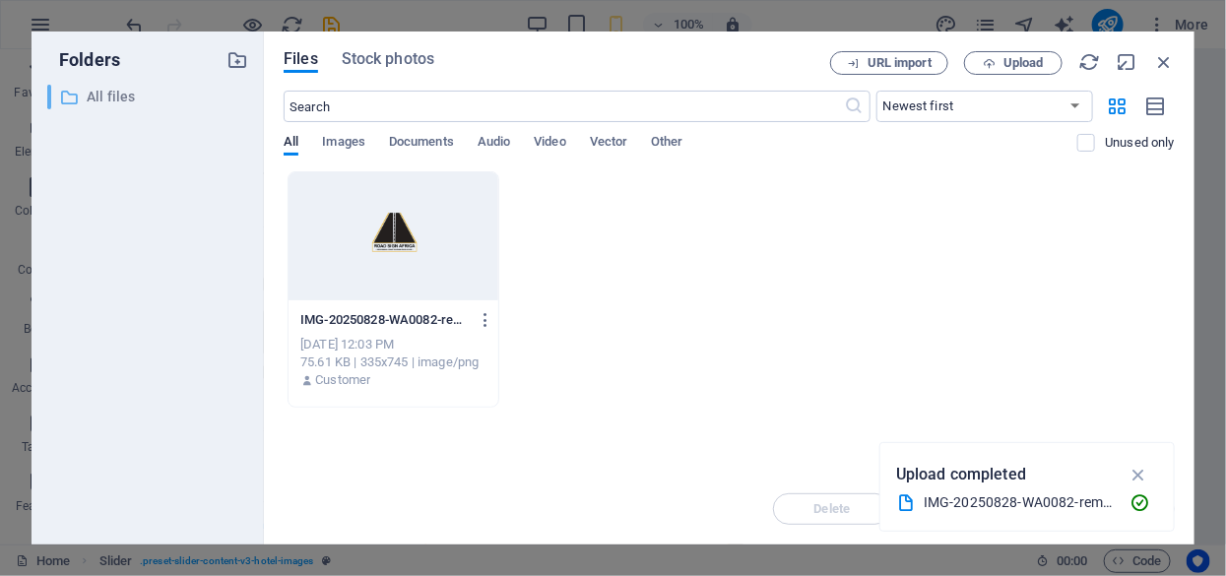
click at [112, 94] on p "All files" at bounding box center [149, 97] width 125 height 23
click at [1005, 63] on span "Upload" at bounding box center [1024, 63] width 40 height 12
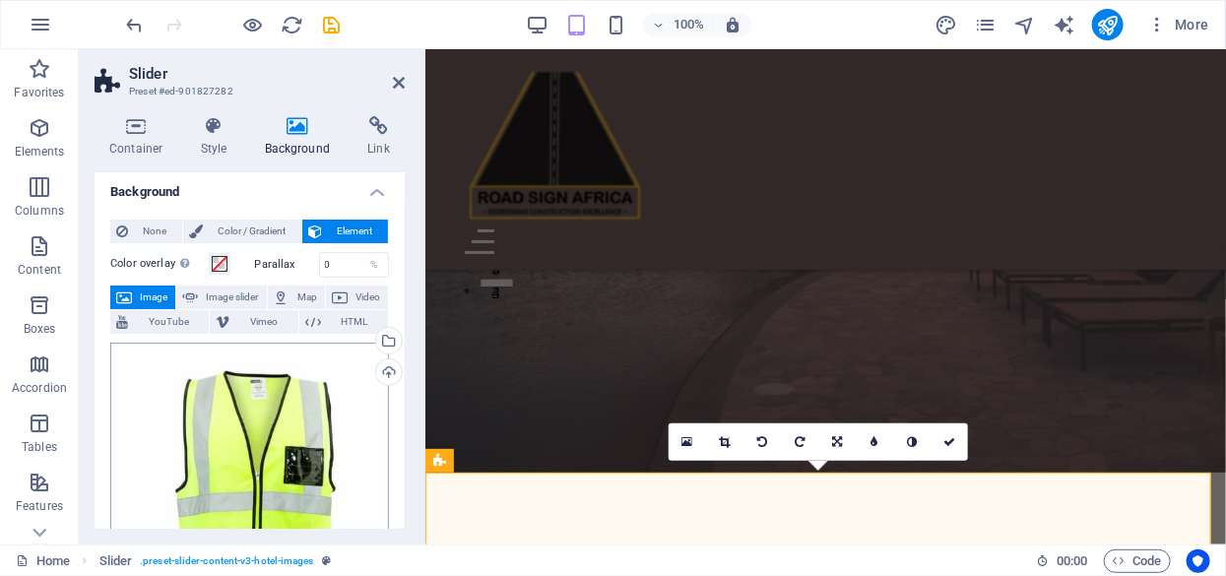
scroll to position [0, 0]
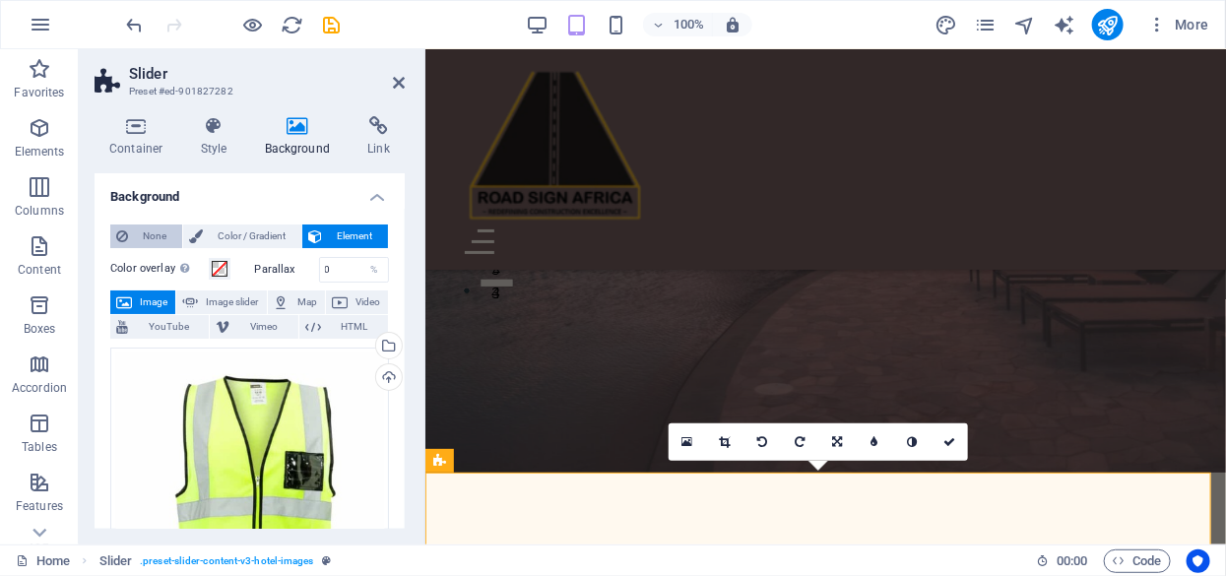
click at [122, 234] on icon at bounding box center [122, 237] width 12 height 24
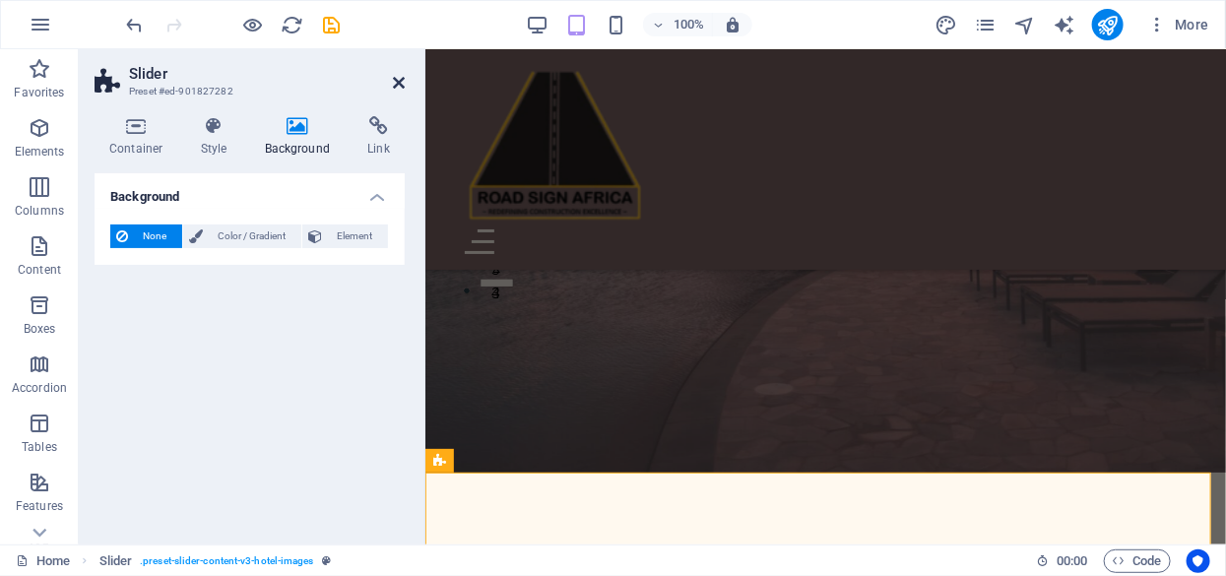
click at [401, 81] on icon at bounding box center [399, 83] width 12 height 16
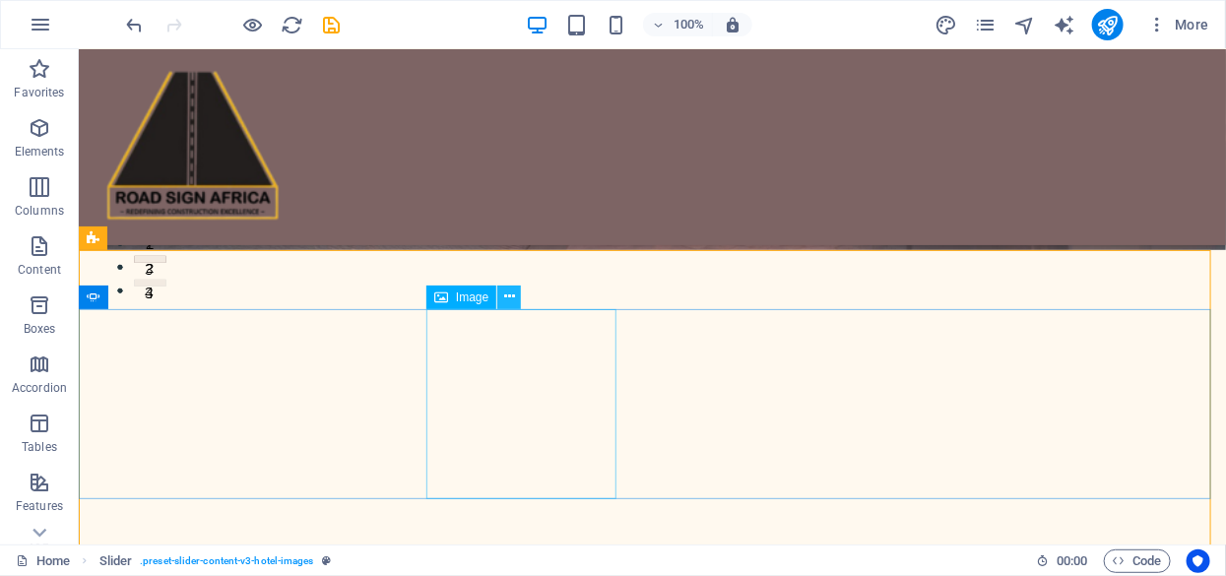
click at [504, 294] on icon at bounding box center [509, 297] width 11 height 21
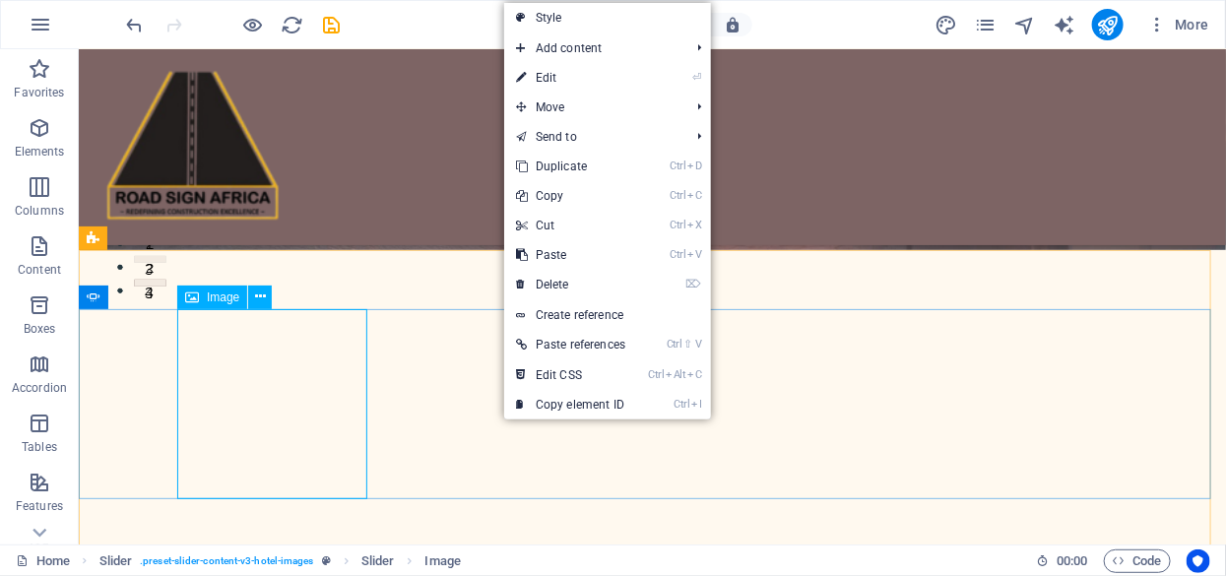
click at [203, 295] on div "Image" at bounding box center [212, 298] width 70 height 24
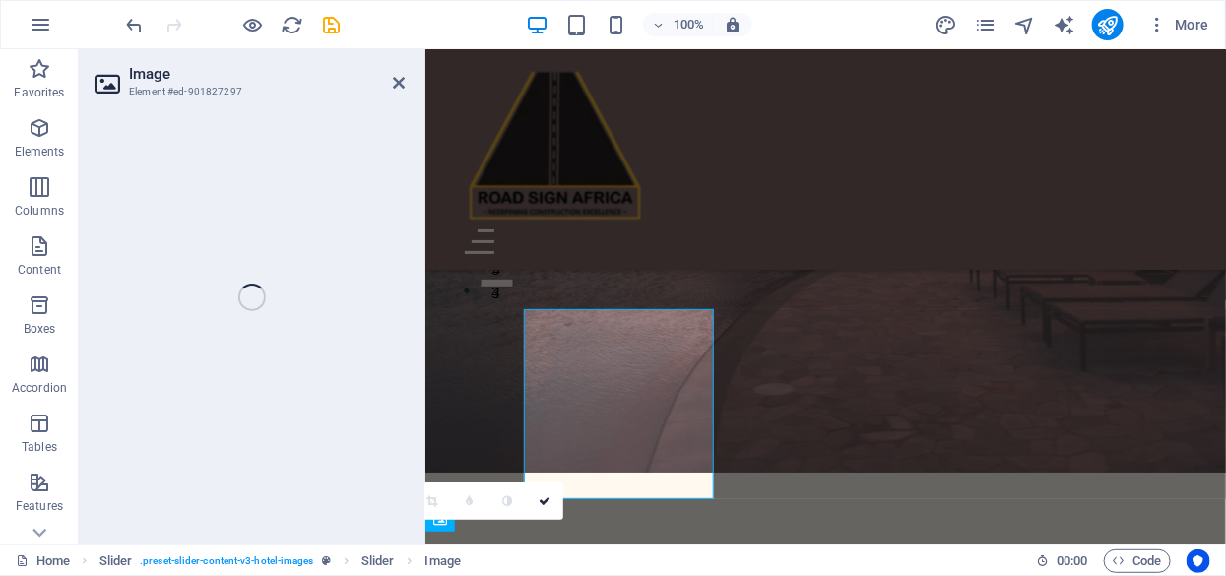
select select "%"
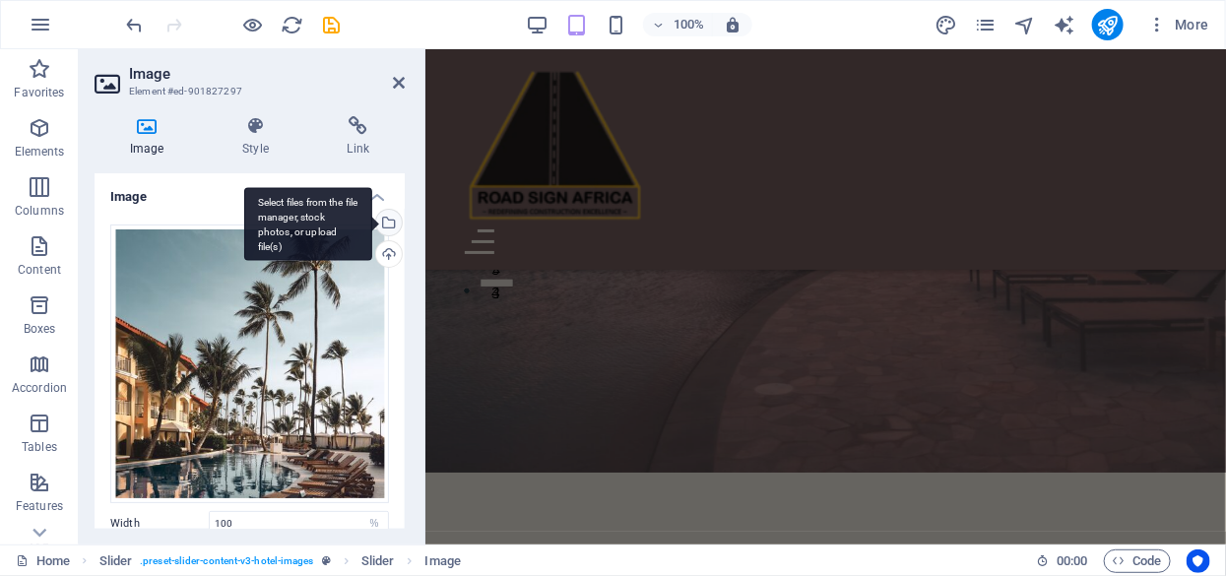
click at [372, 223] on div "Select files from the file manager, stock photos, or upload file(s)" at bounding box center [308, 224] width 128 height 74
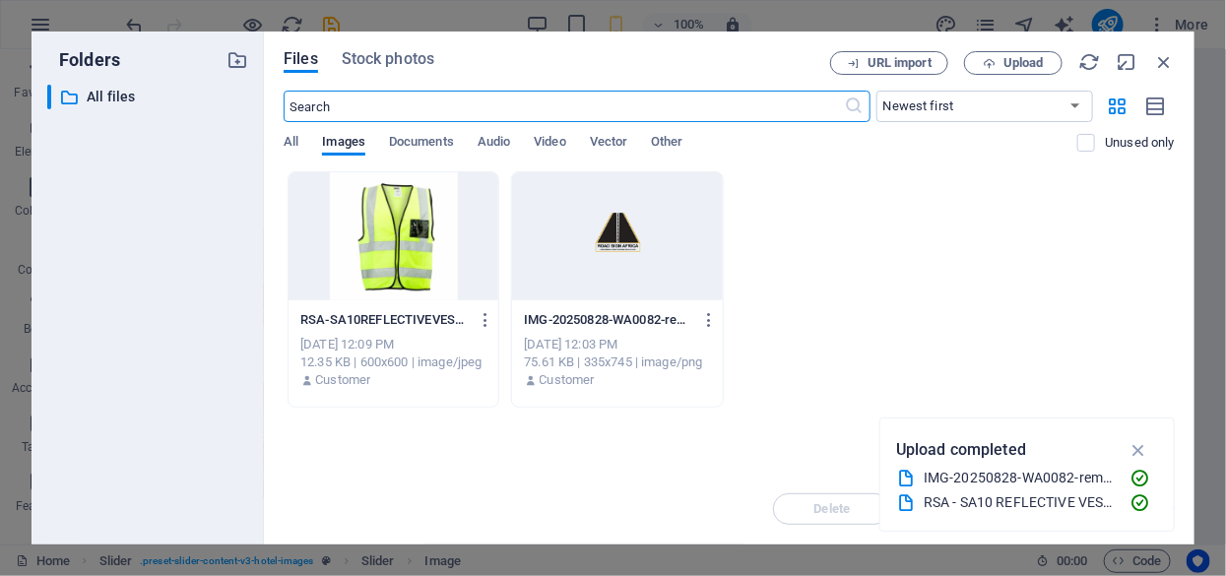
click at [384, 252] on div at bounding box center [394, 236] width 210 height 128
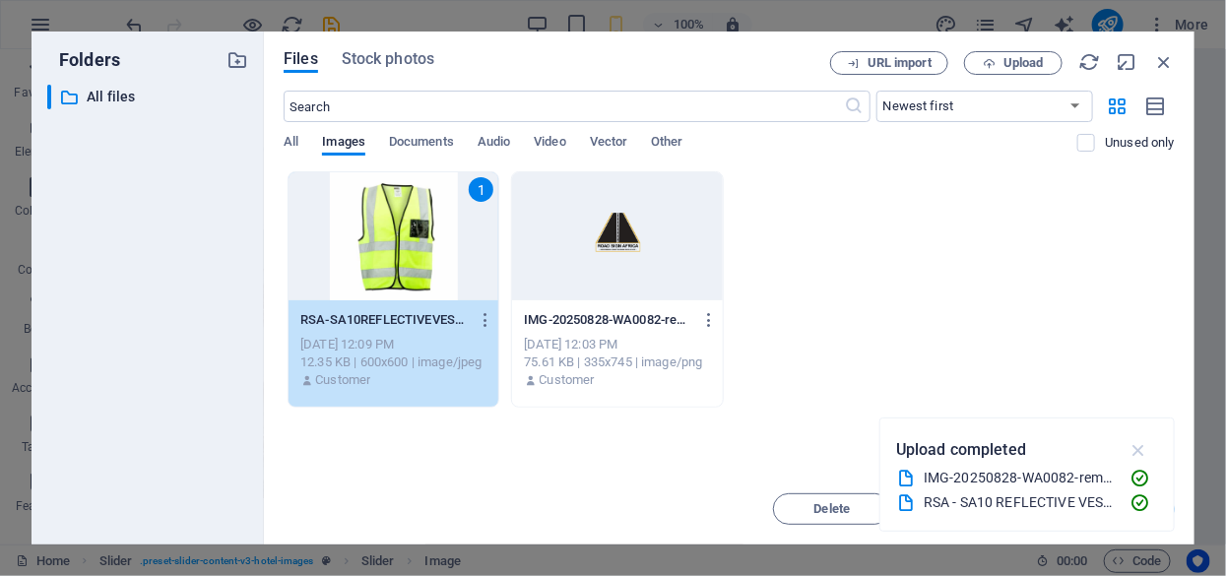
click at [1139, 446] on icon "button" at bounding box center [1139, 450] width 23 height 22
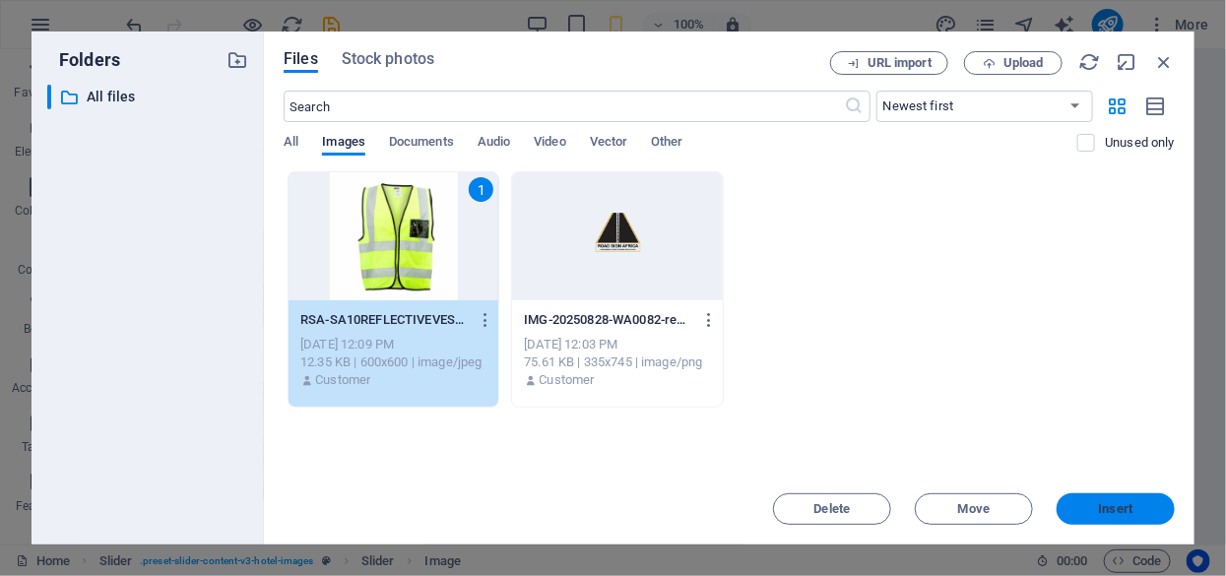
click at [1096, 504] on span "Insert" at bounding box center [1116, 509] width 102 height 12
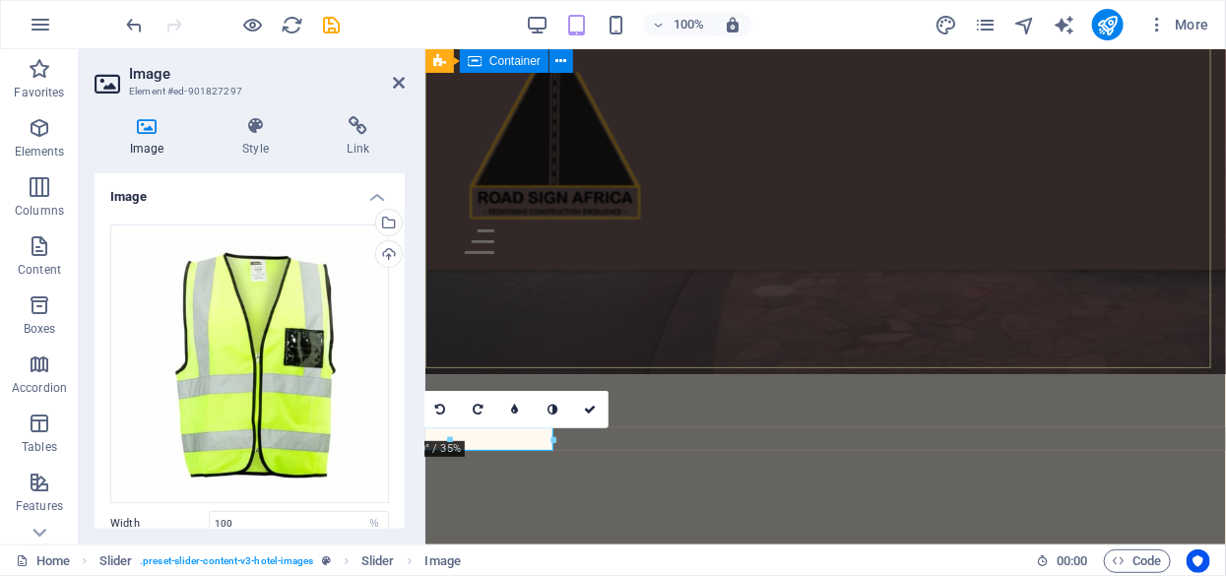
scroll to position [492, 0]
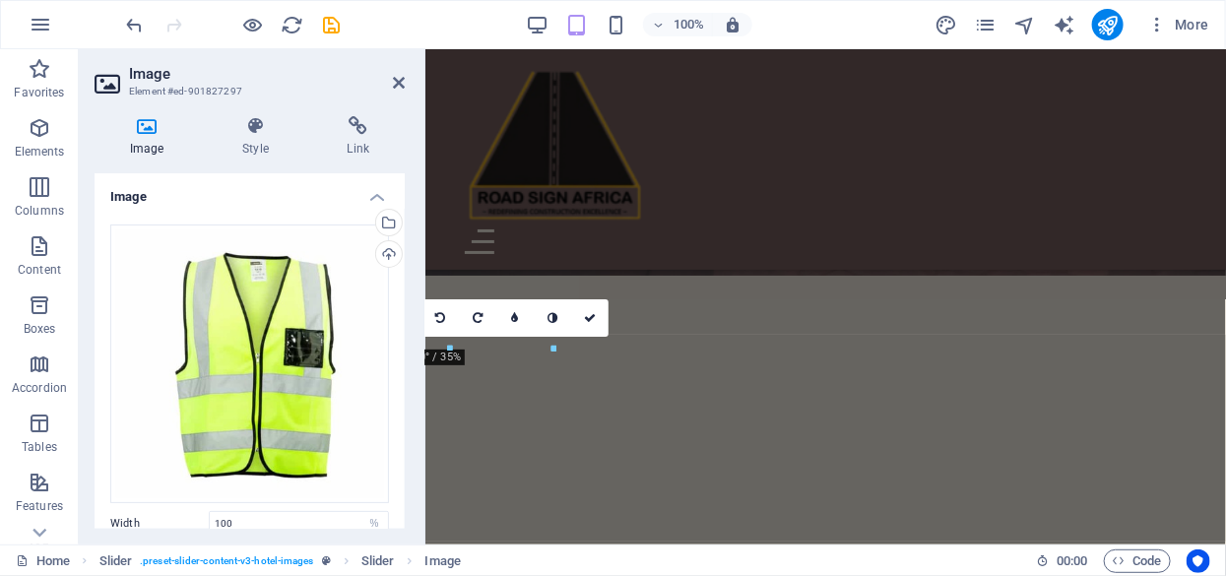
drag, startPoint x: 592, startPoint y: 311, endPoint x: 572, endPoint y: 549, distance: 238.2
click at [592, 312] on icon at bounding box center [590, 318] width 12 height 12
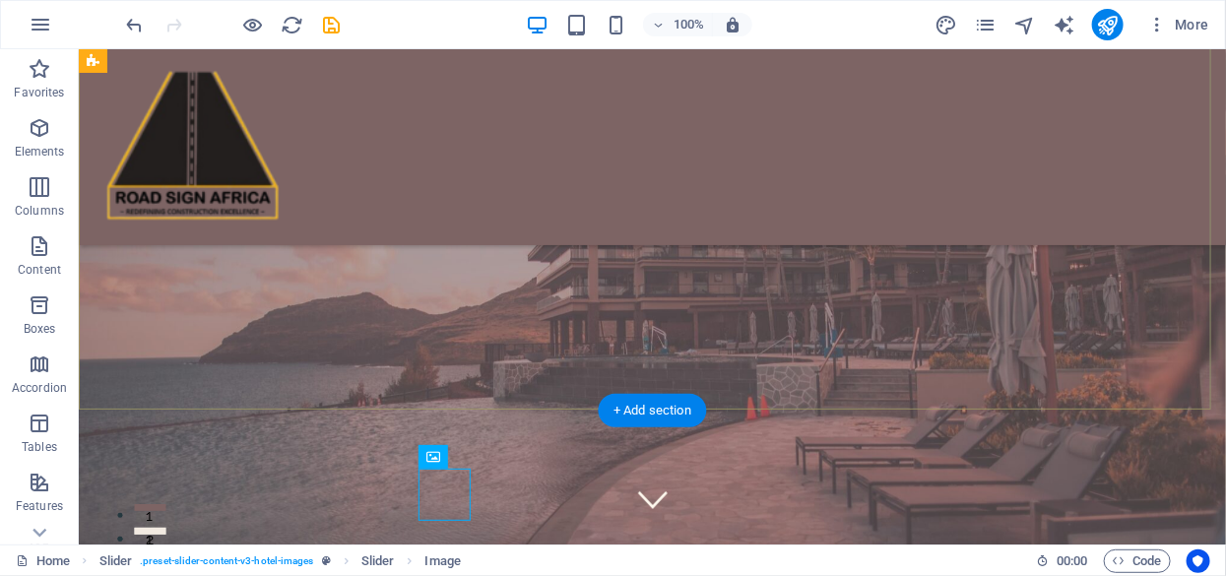
scroll to position [295, 0]
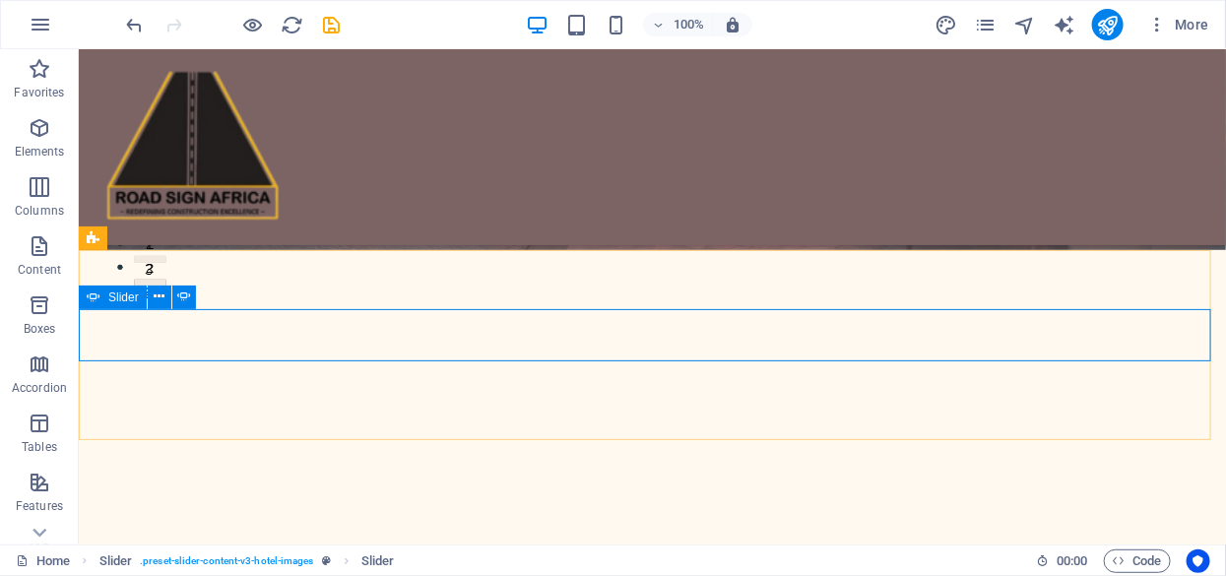
click at [98, 295] on icon at bounding box center [94, 298] width 14 height 24
select select "px"
select select "ms"
select select "s"
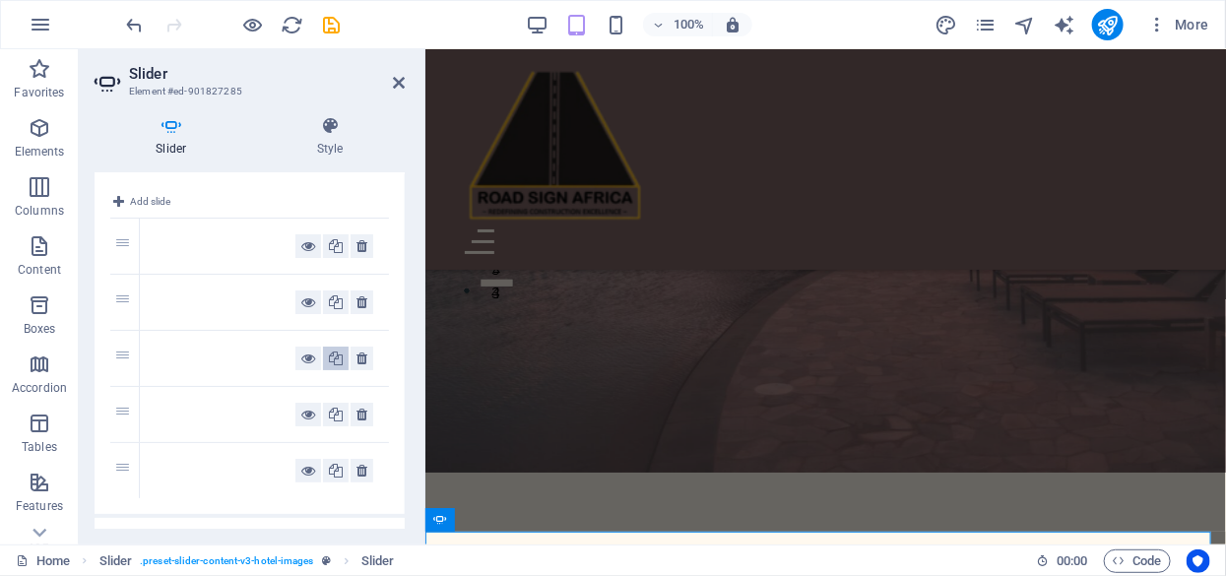
scroll to position [0, 0]
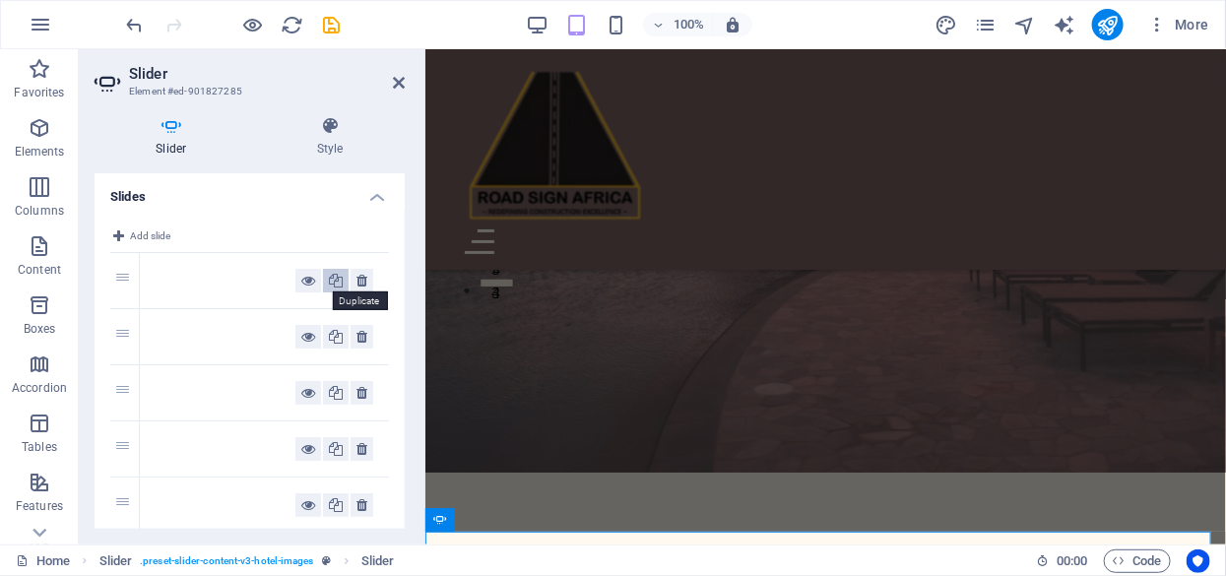
click at [337, 281] on icon at bounding box center [336, 281] width 14 height 24
click at [372, 195] on h4 "Slides" at bounding box center [250, 190] width 310 height 35
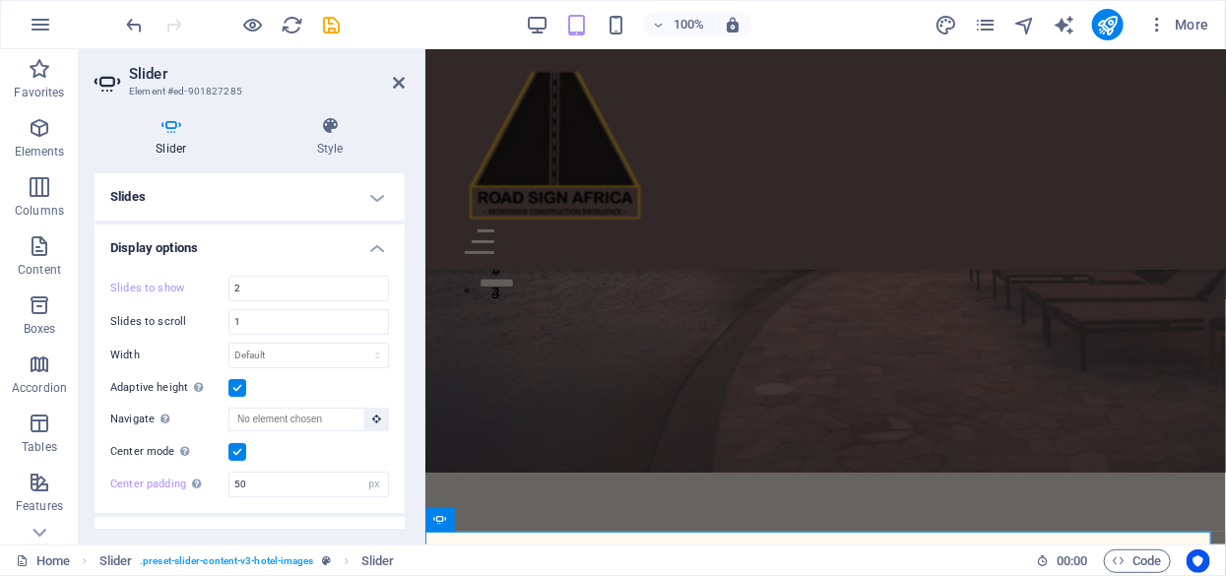
drag, startPoint x: 376, startPoint y: 245, endPoint x: 369, endPoint y: 221, distance: 25.6
click at [374, 245] on h4 "Display options" at bounding box center [250, 242] width 310 height 35
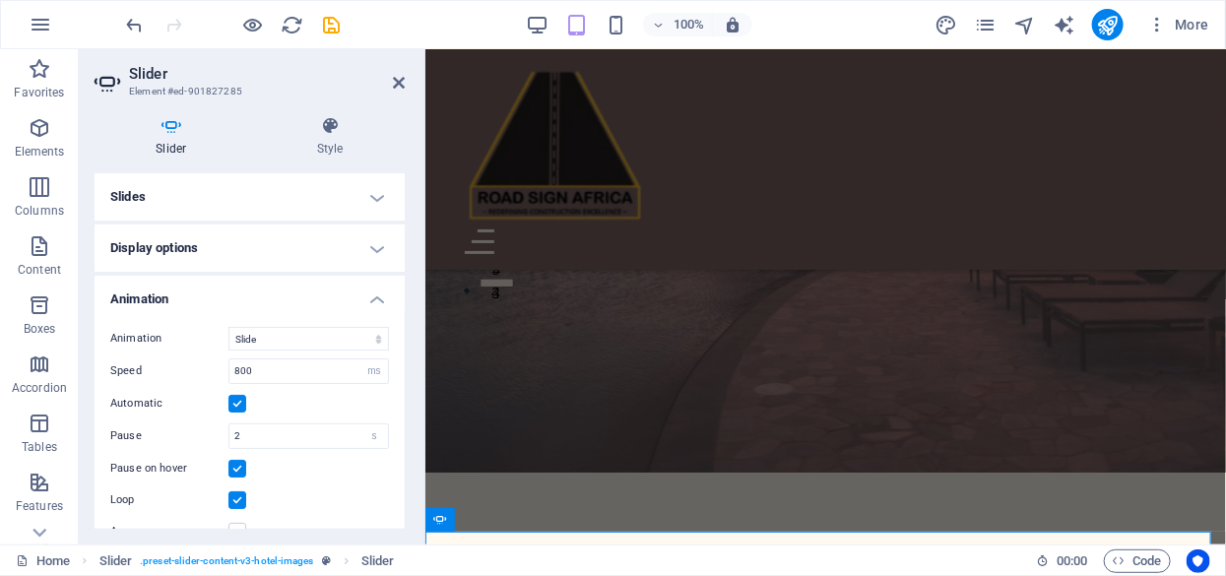
click at [372, 193] on h4 "Slides" at bounding box center [250, 196] width 310 height 47
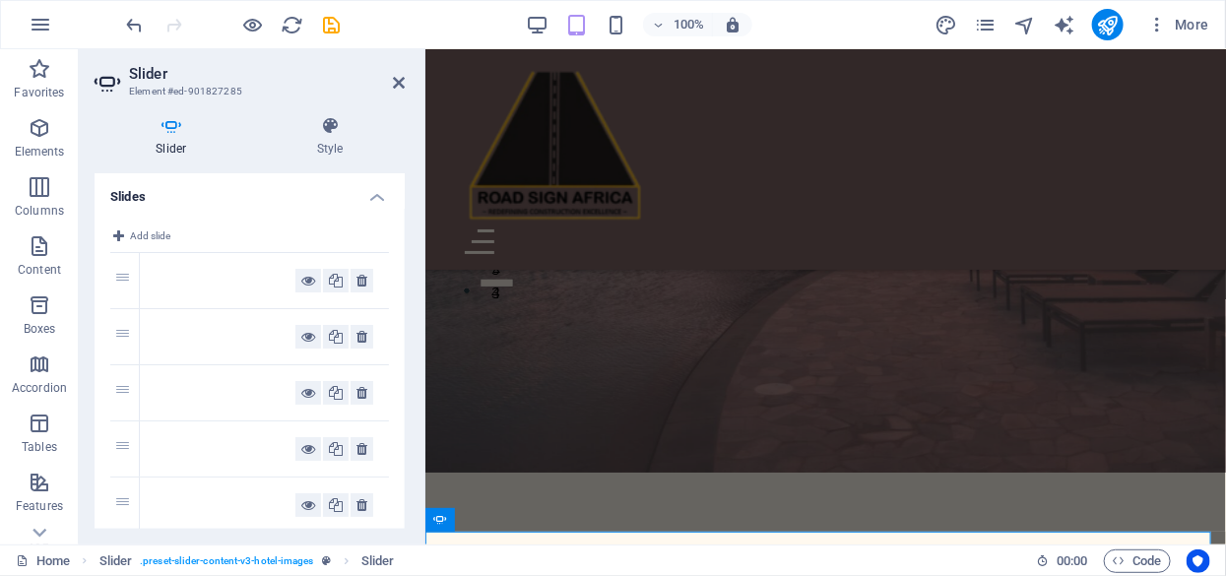
click at [363, 197] on h4 "Slides" at bounding box center [250, 190] width 310 height 35
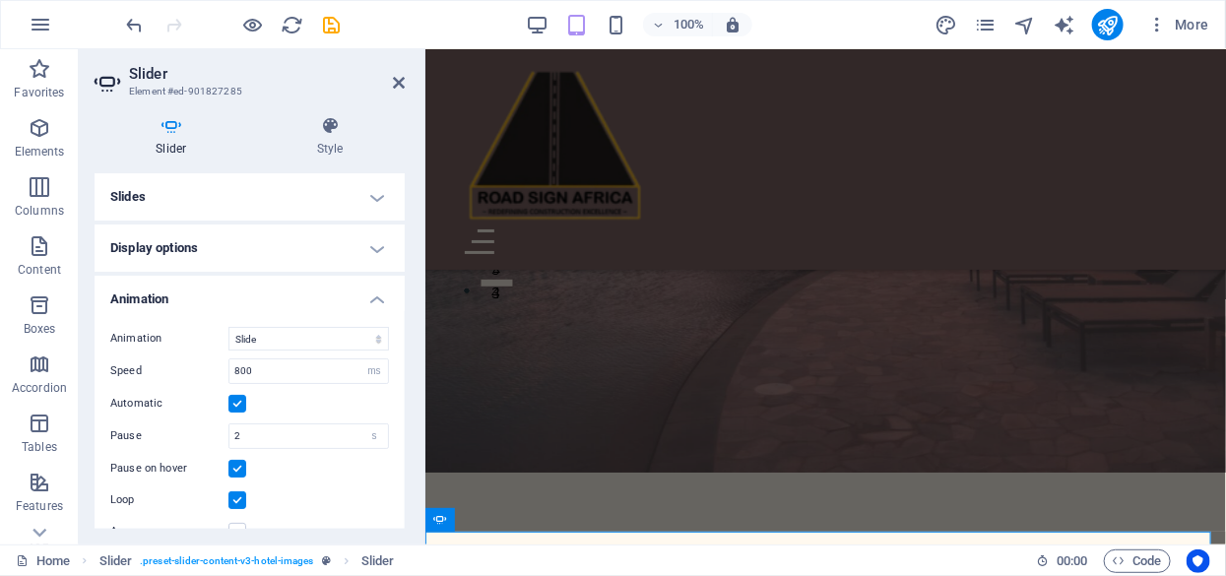
click at [363, 197] on h4 "Slides" at bounding box center [250, 196] width 310 height 47
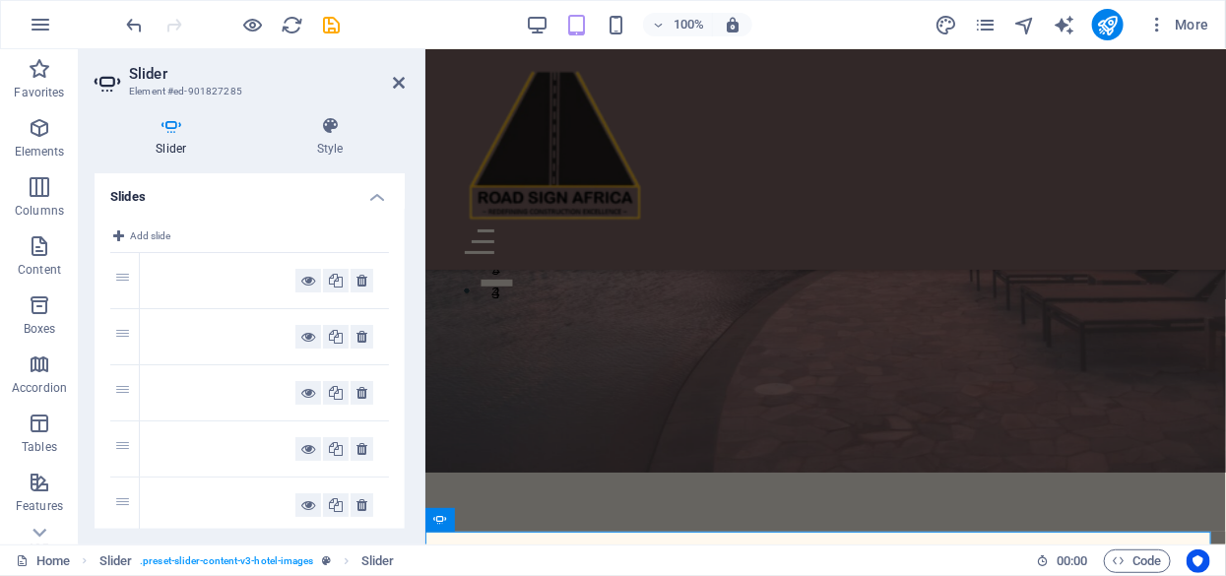
click at [394, 70] on h2 "Slider" at bounding box center [267, 74] width 276 height 18
drag, startPoint x: 402, startPoint y: 82, endPoint x: 427, endPoint y: 309, distance: 229.0
click at [402, 82] on icon at bounding box center [399, 83] width 12 height 16
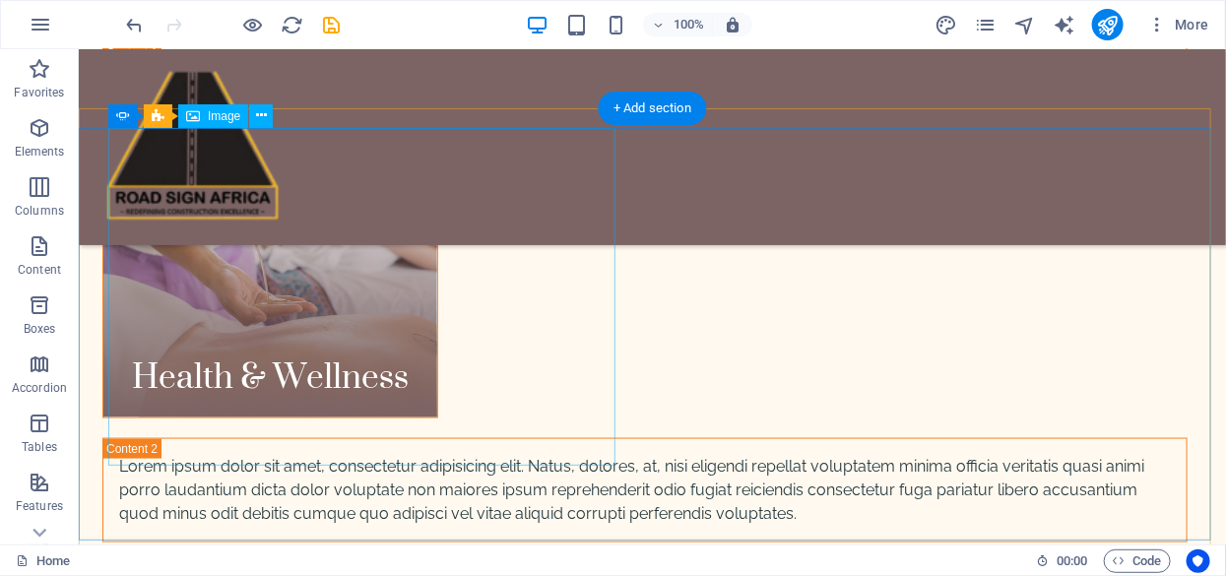
scroll to position [3212, 0]
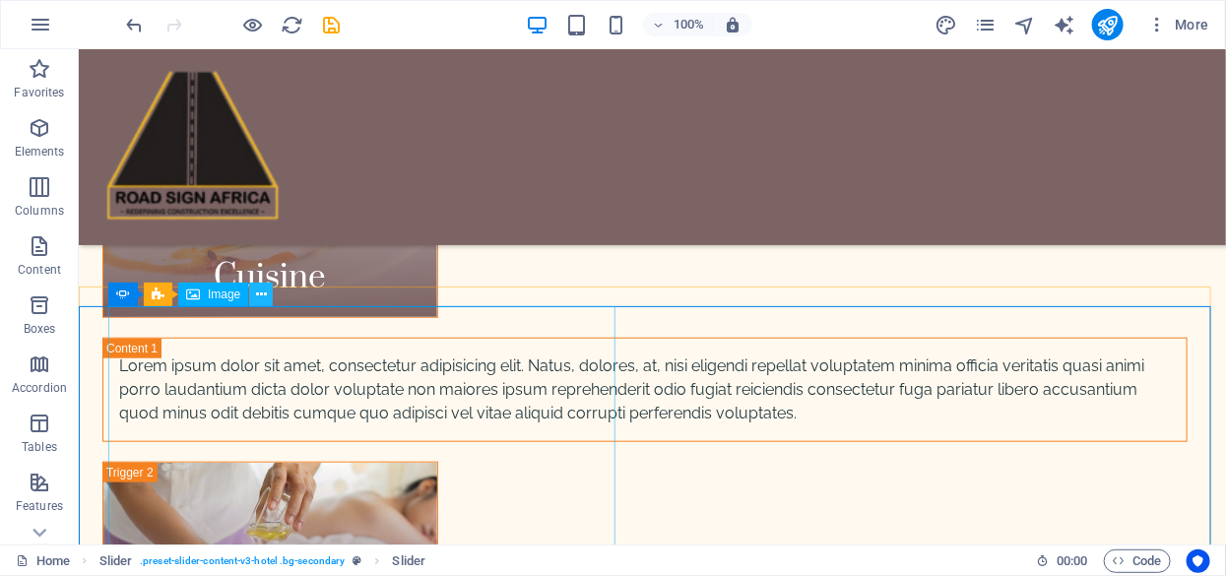
click at [263, 295] on icon at bounding box center [261, 295] width 11 height 21
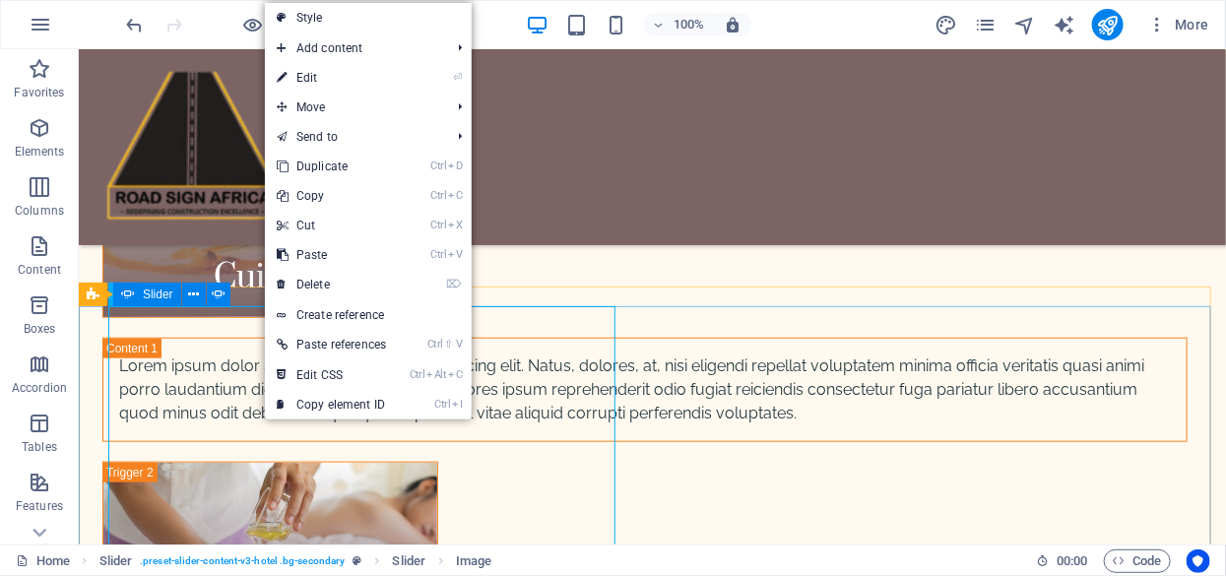
click at [151, 292] on span "Slider" at bounding box center [158, 295] width 31 height 12
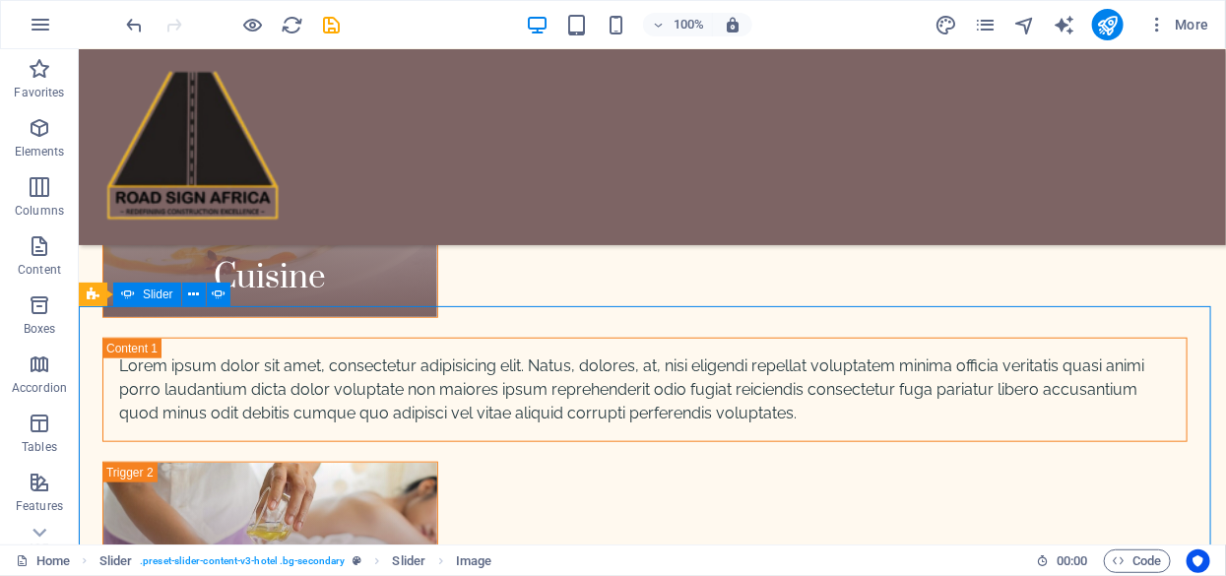
click at [151, 292] on span "Slider" at bounding box center [158, 295] width 31 height 12
select select "ms"
select select "s"
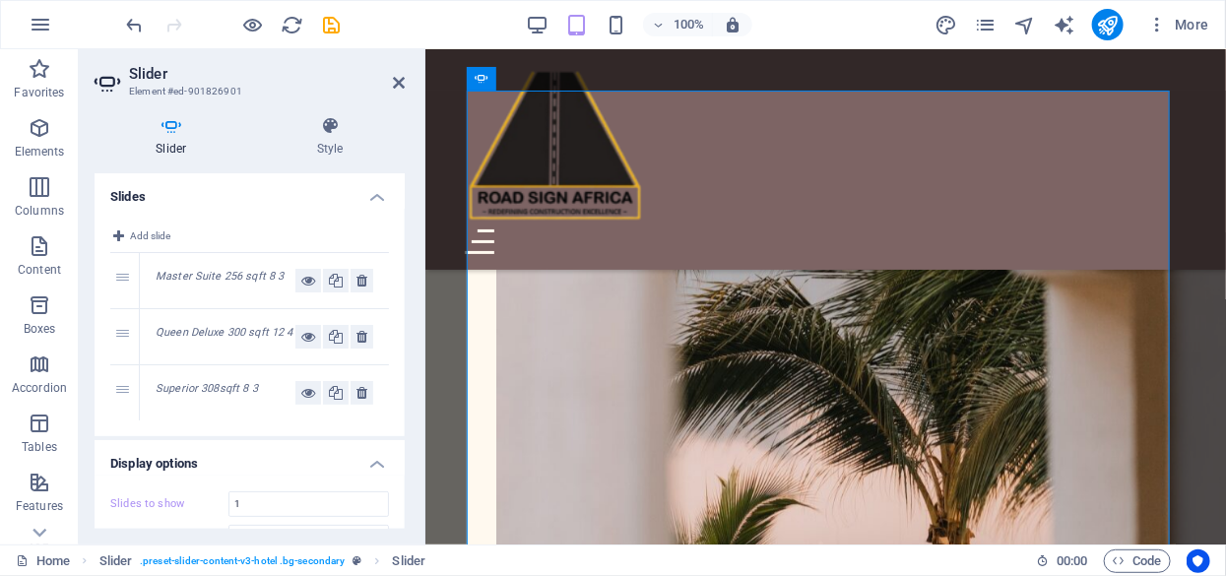
scroll to position [4831, 0]
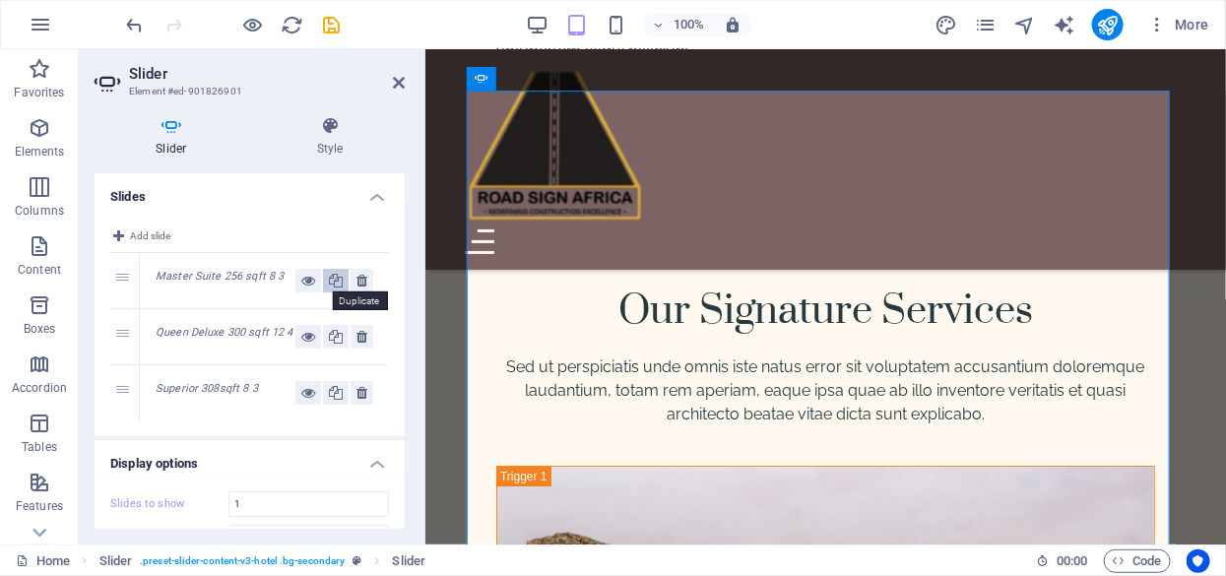
click at [330, 281] on icon at bounding box center [336, 281] width 14 height 24
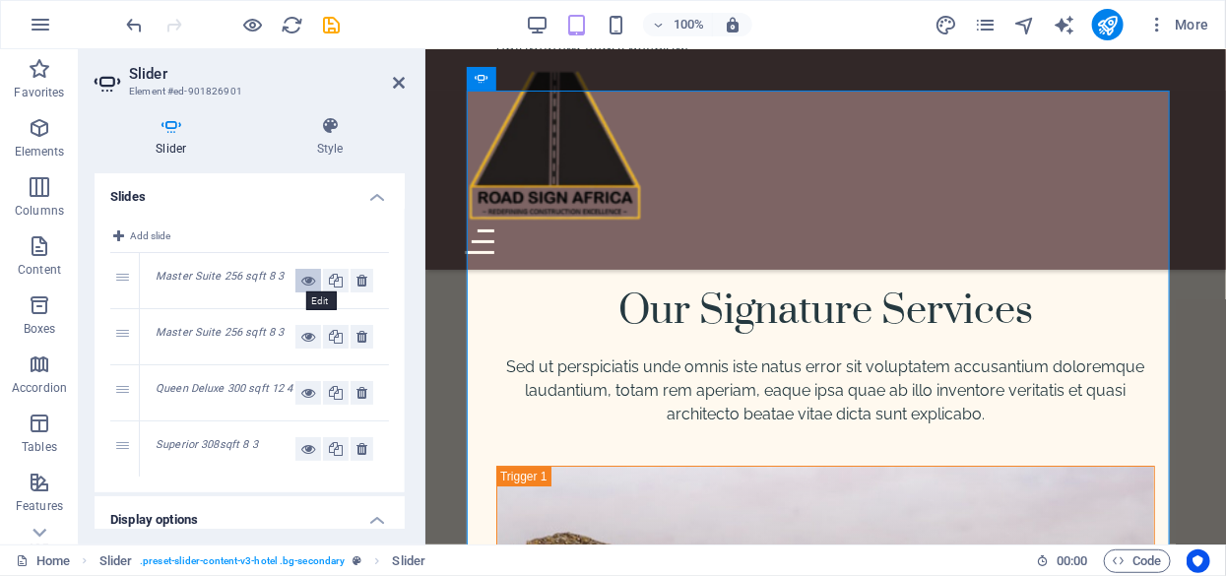
click at [303, 276] on icon at bounding box center [308, 281] width 14 height 24
click at [363, 283] on icon at bounding box center [362, 281] width 11 height 24
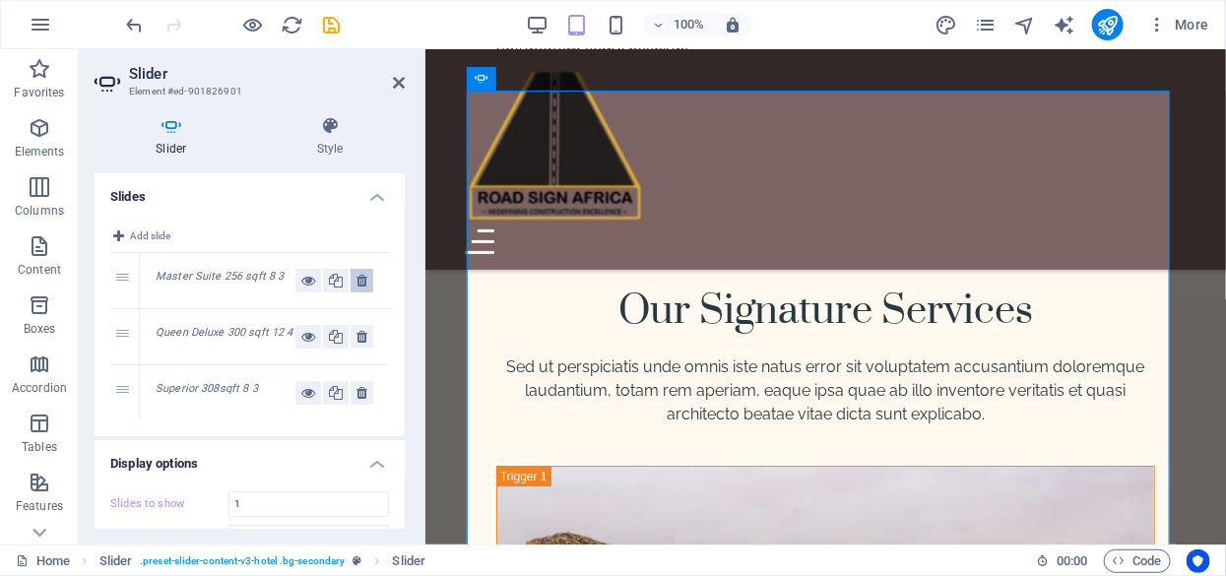
click at [363, 283] on icon at bounding box center [362, 281] width 11 height 24
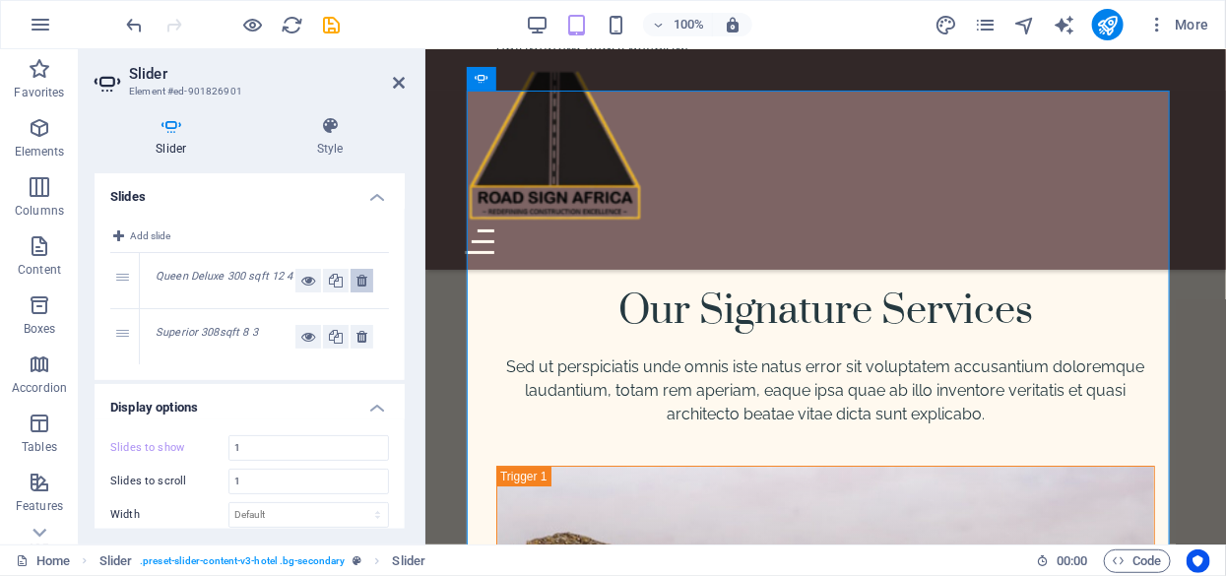
click at [363, 283] on icon at bounding box center [362, 281] width 11 height 24
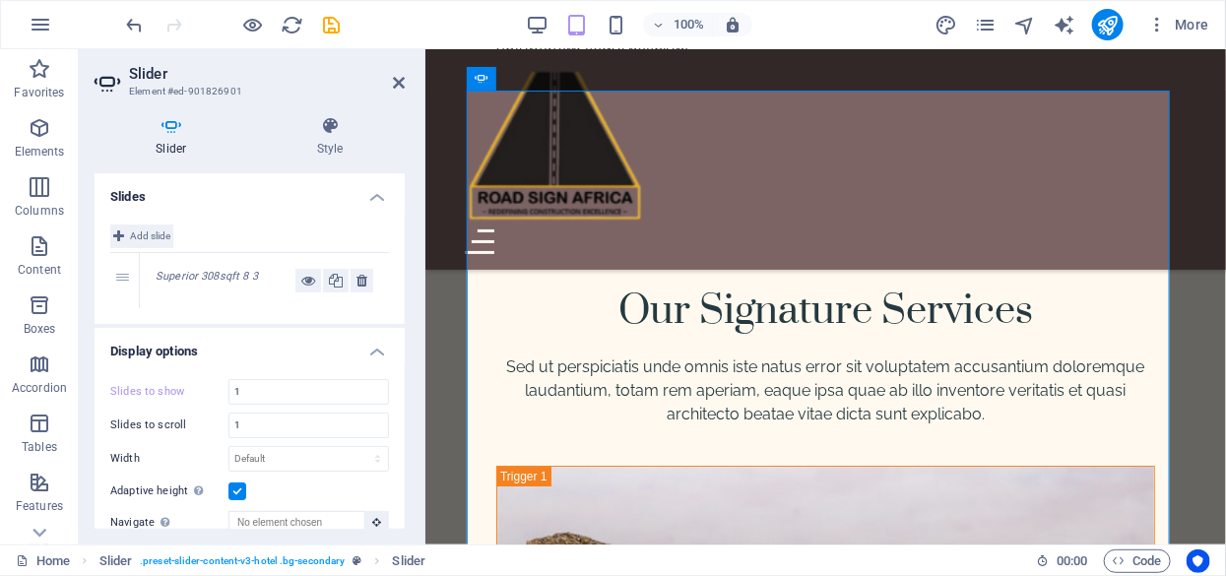
click at [140, 237] on span "Add slide" at bounding box center [150, 237] width 40 height 24
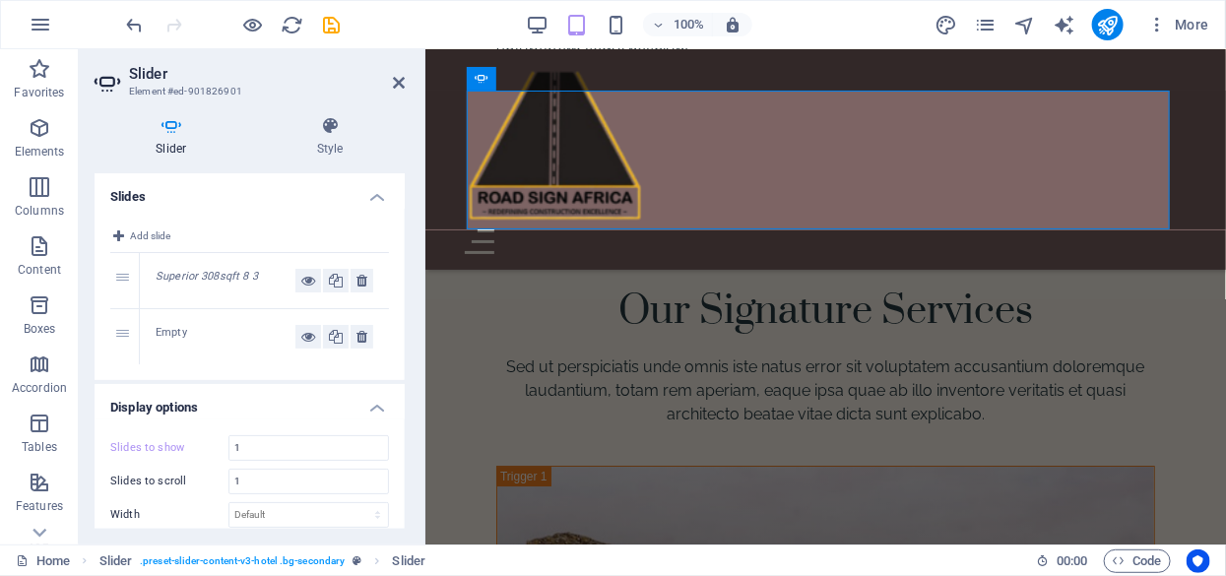
click at [167, 332] on div "Empty" at bounding box center [226, 337] width 140 height 24
click at [122, 337] on div "2" at bounding box center [125, 336] width 30 height 55
click at [364, 336] on button at bounding box center [362, 337] width 23 height 24
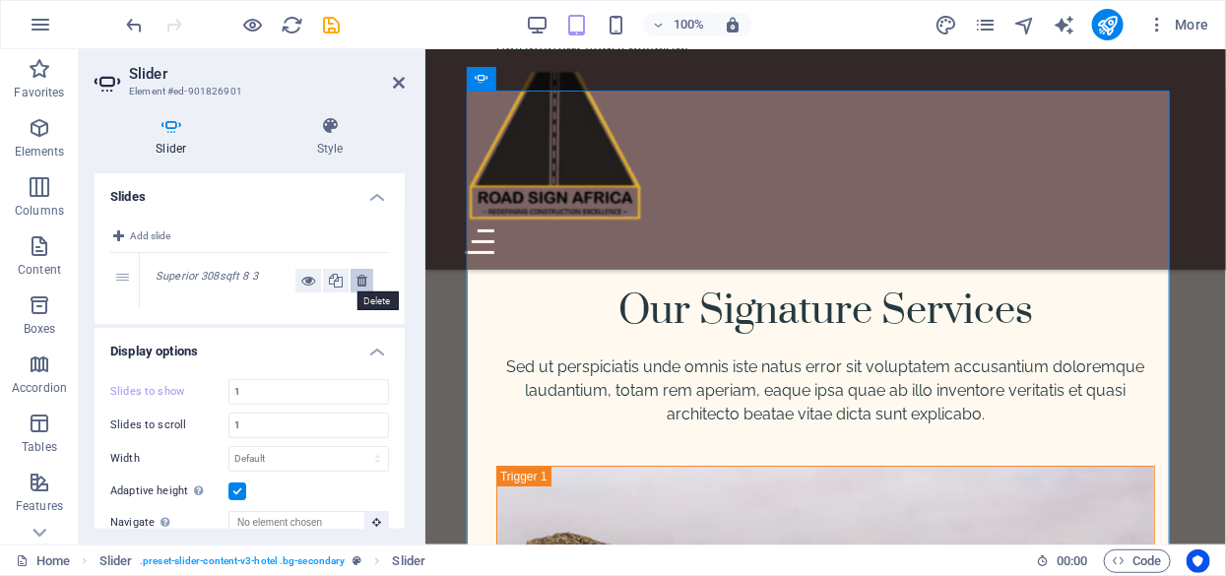
click at [357, 278] on icon at bounding box center [362, 281] width 11 height 24
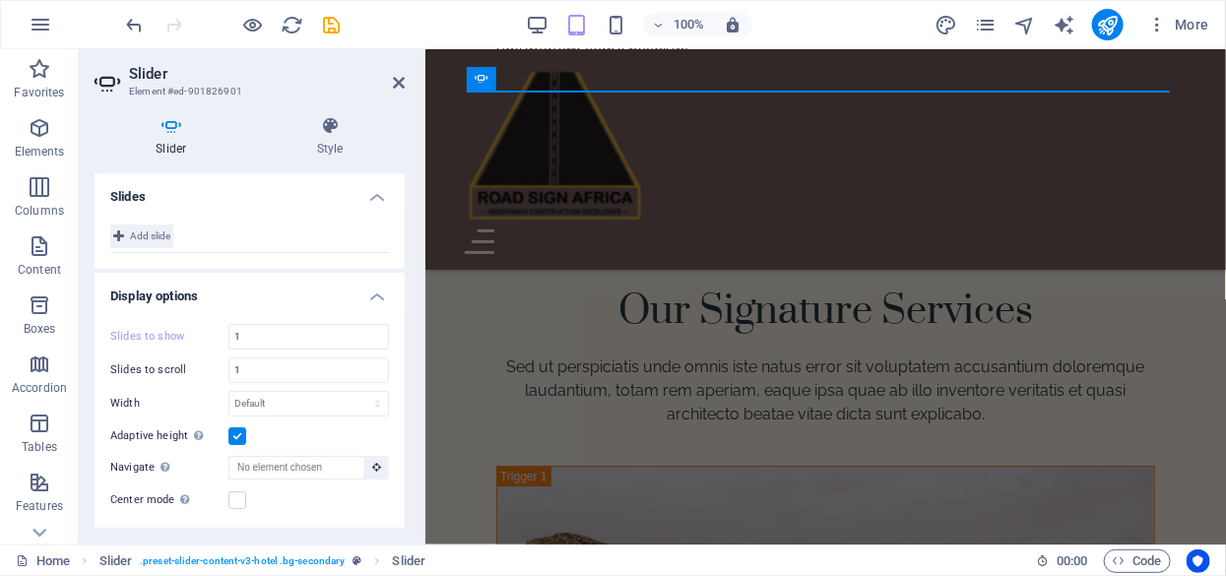
click at [138, 231] on span "Add slide" at bounding box center [150, 237] width 40 height 24
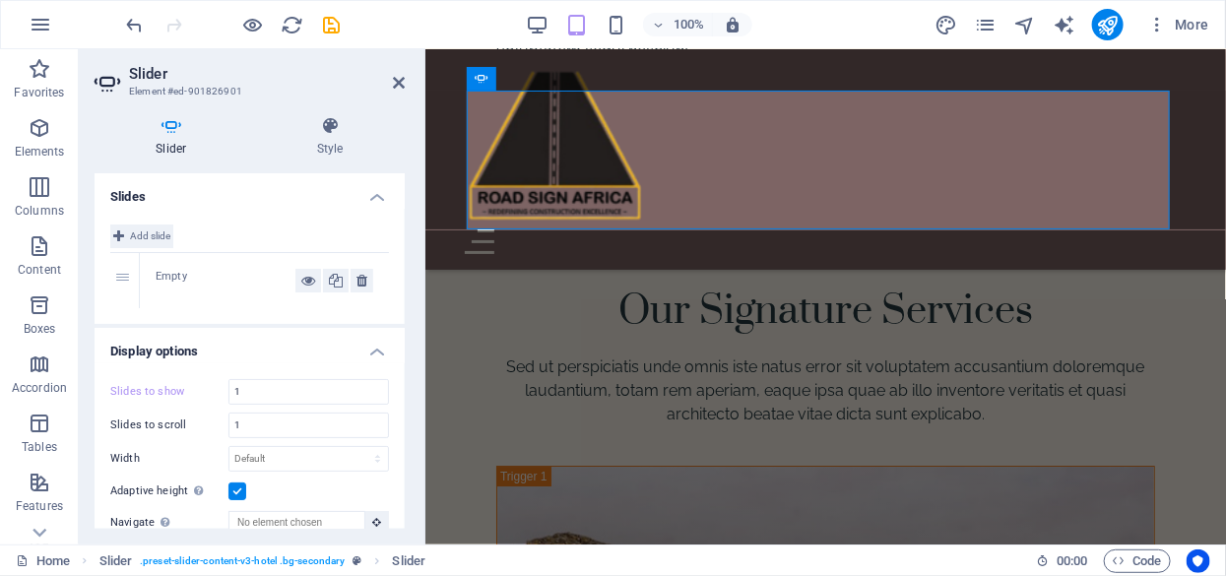
click at [124, 231] on button "Add slide" at bounding box center [141, 237] width 63 height 24
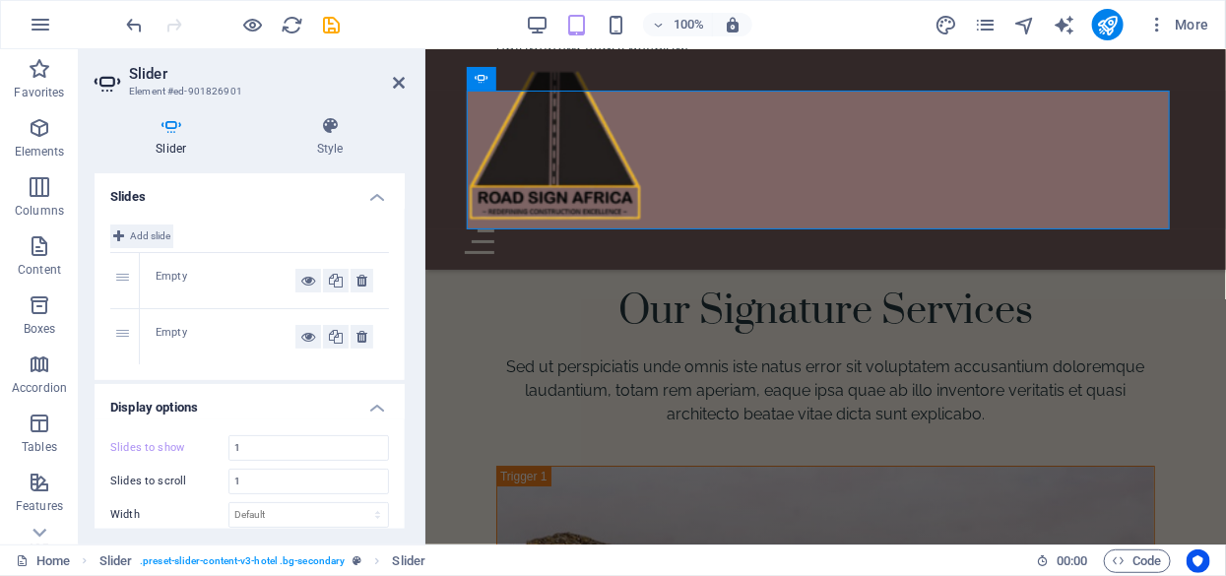
click at [124, 231] on button "Add slide" at bounding box center [141, 237] width 63 height 24
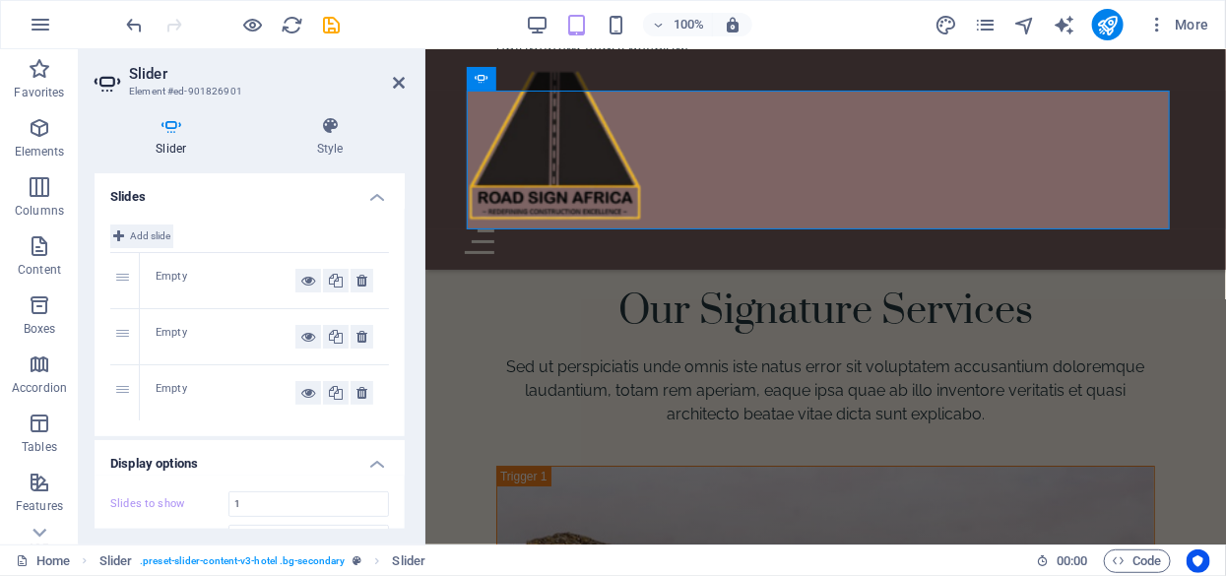
click at [124, 231] on button "Add slide" at bounding box center [141, 237] width 63 height 24
drag, startPoint x: 124, startPoint y: 231, endPoint x: 104, endPoint y: 335, distance: 105.3
click at [124, 231] on button "Add slide" at bounding box center [141, 237] width 63 height 24
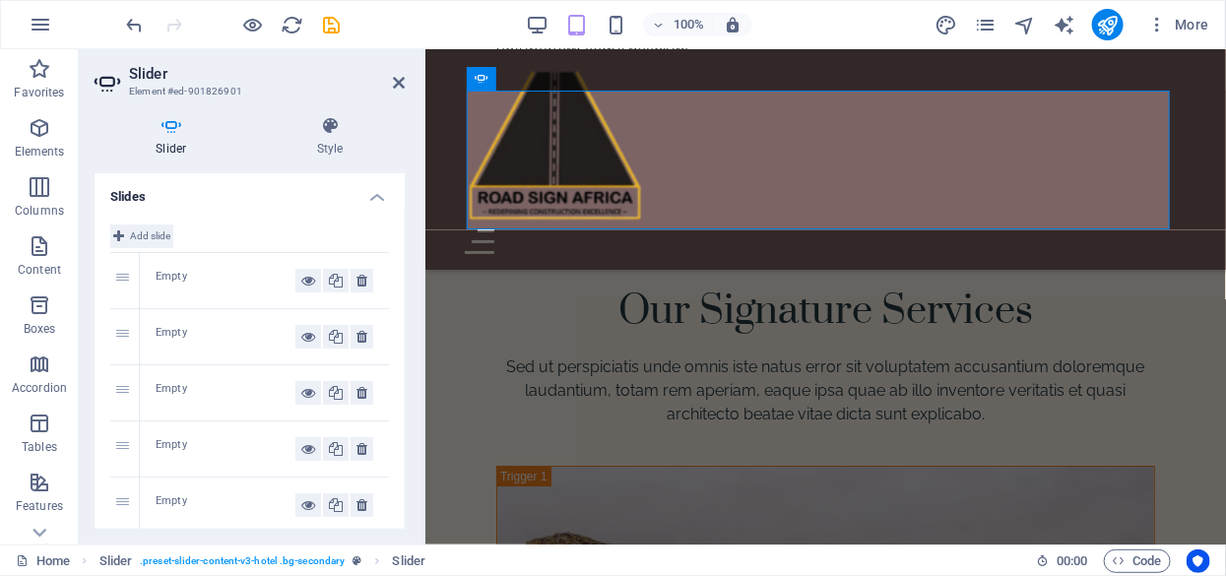
click at [124, 231] on button "Add slide" at bounding box center [141, 237] width 63 height 24
click at [397, 83] on icon at bounding box center [399, 83] width 12 height 16
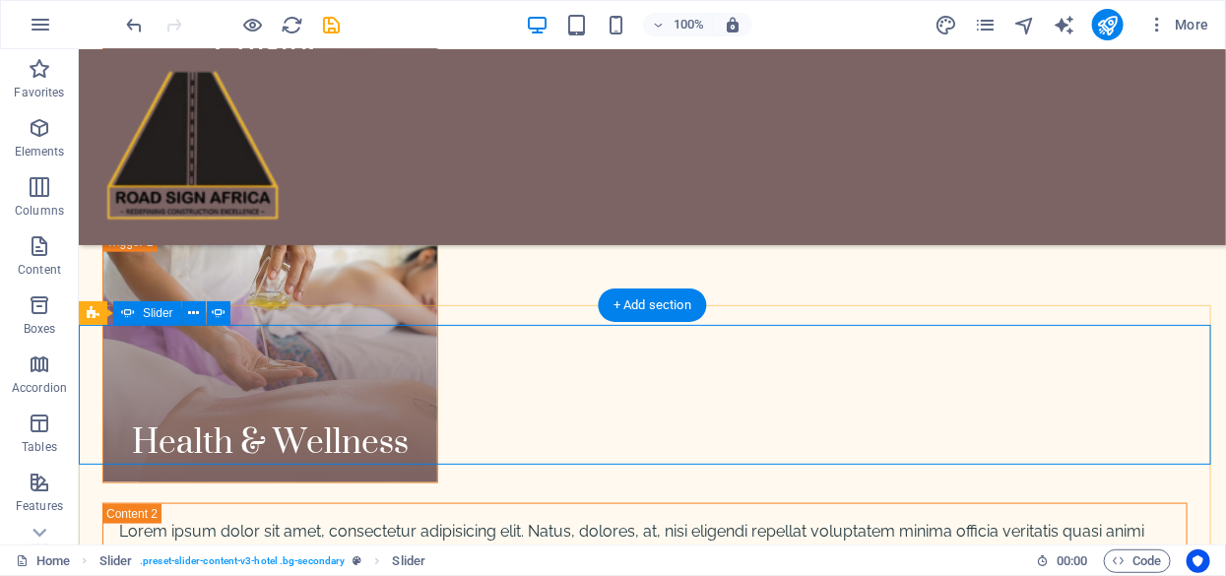
scroll to position [3193, 0]
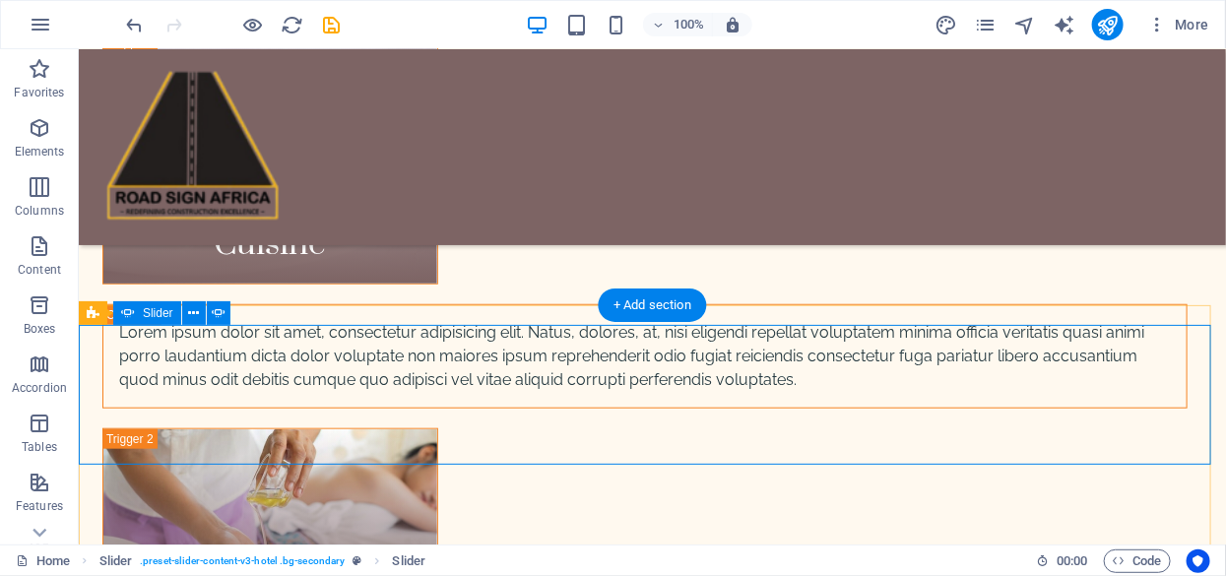
select select "ms"
select select "s"
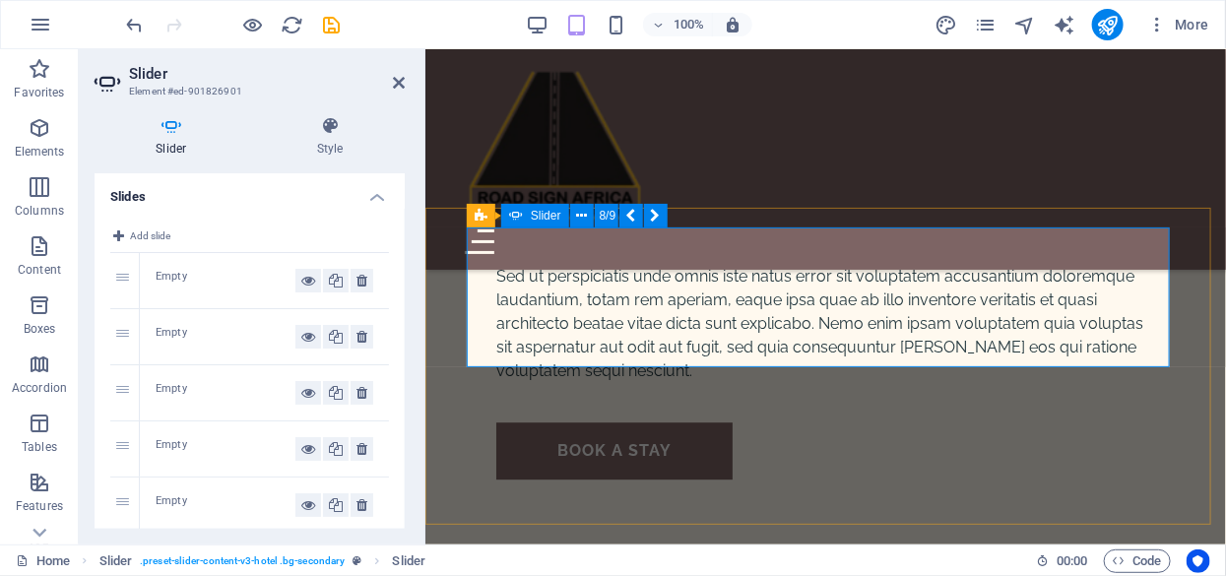
scroll to position [4694, 0]
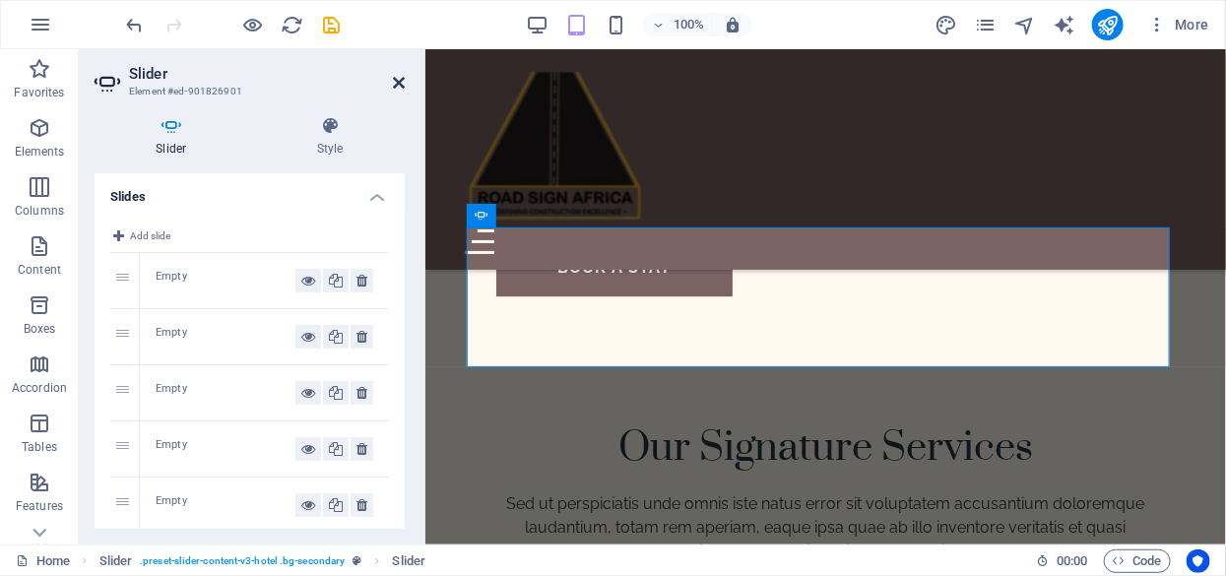
drag, startPoint x: 404, startPoint y: 81, endPoint x: 345, endPoint y: 297, distance: 224.6
click at [404, 81] on icon at bounding box center [399, 83] width 12 height 16
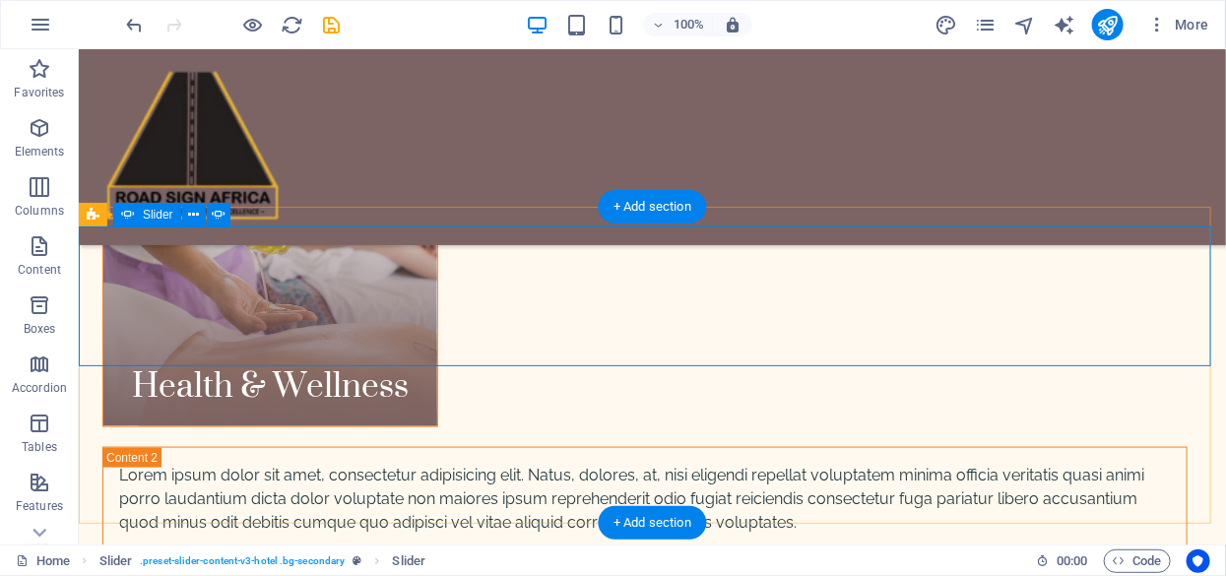
scroll to position [3292, 0]
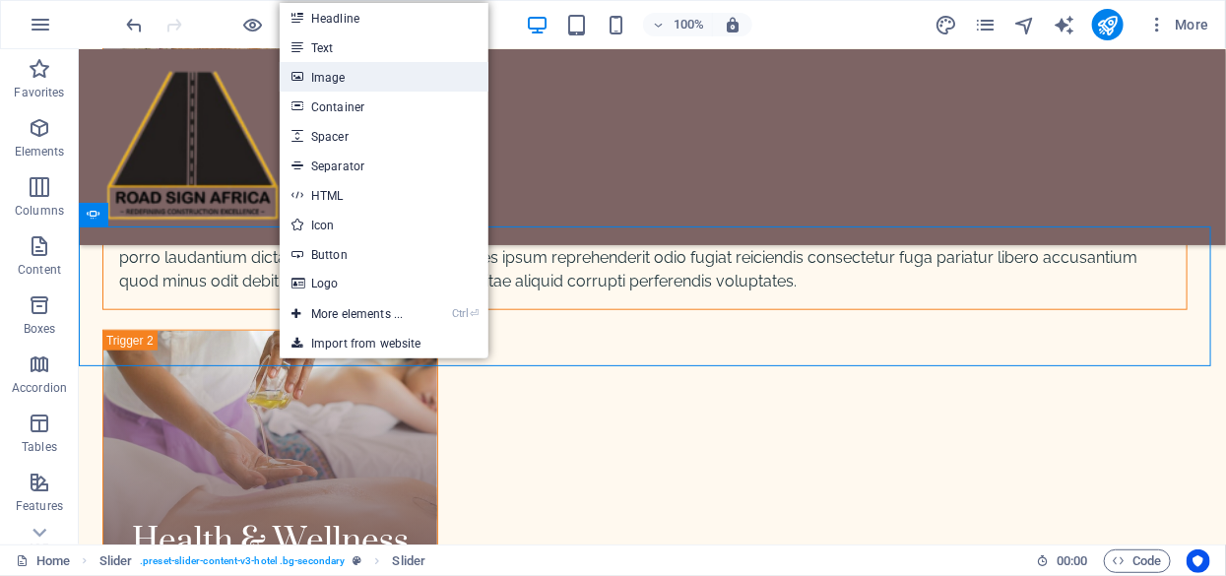
click at [345, 76] on link "Image" at bounding box center [384, 77] width 209 height 30
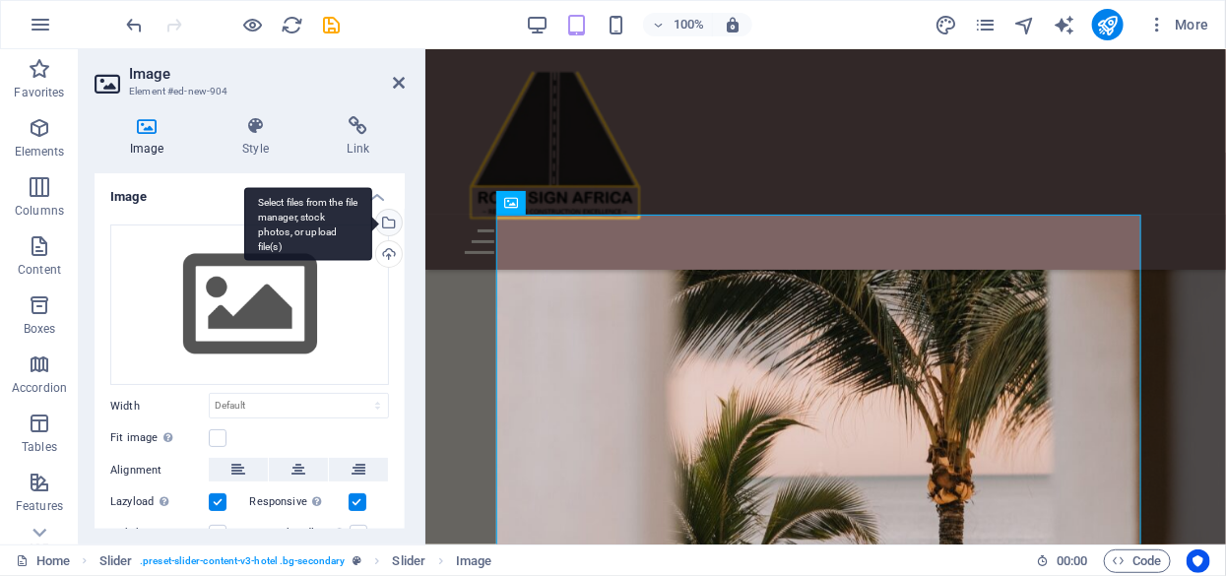
click at [384, 221] on div "Select files from the file manager, stock photos, or upload file(s)" at bounding box center [387, 225] width 30 height 30
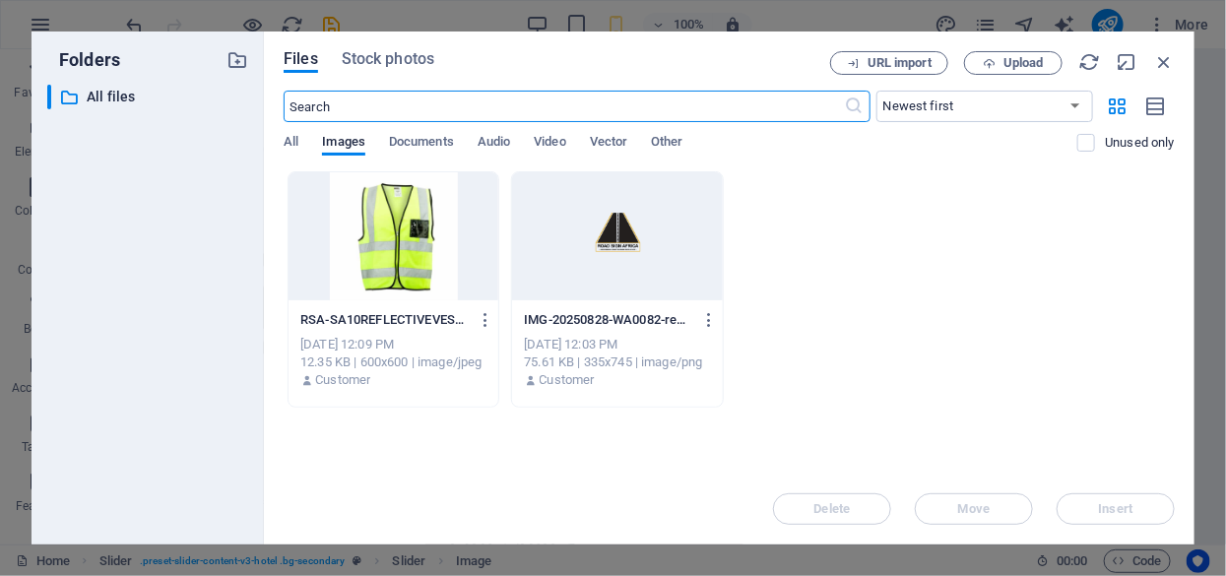
scroll to position [4084, 0]
click at [1021, 59] on span "Upload" at bounding box center [1024, 63] width 40 height 12
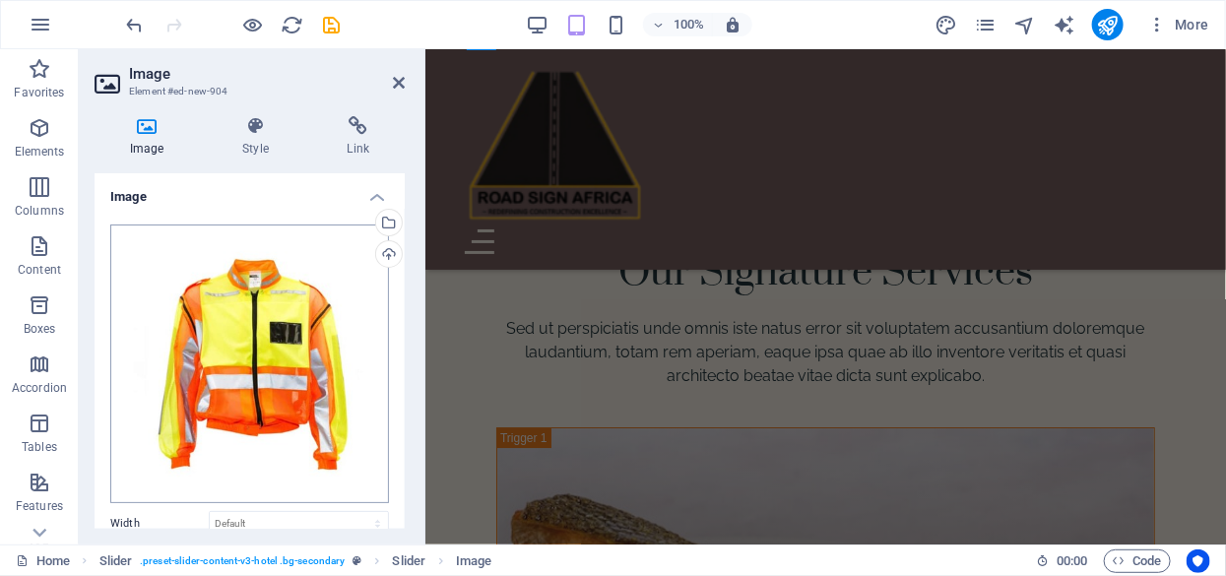
scroll to position [98, 0]
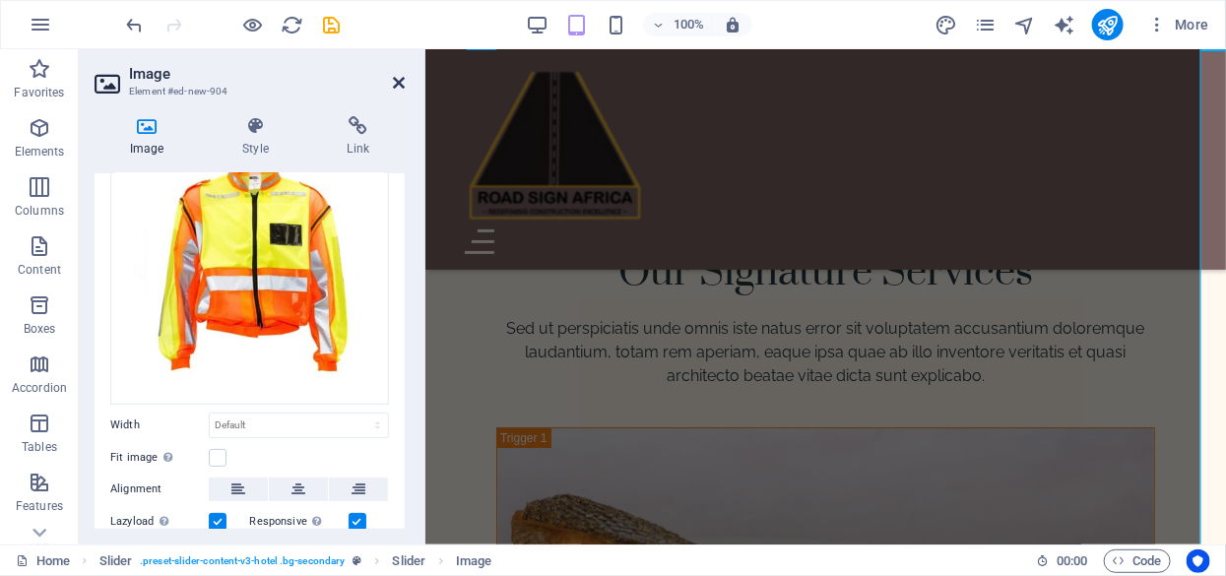
click at [404, 82] on icon at bounding box center [399, 83] width 12 height 16
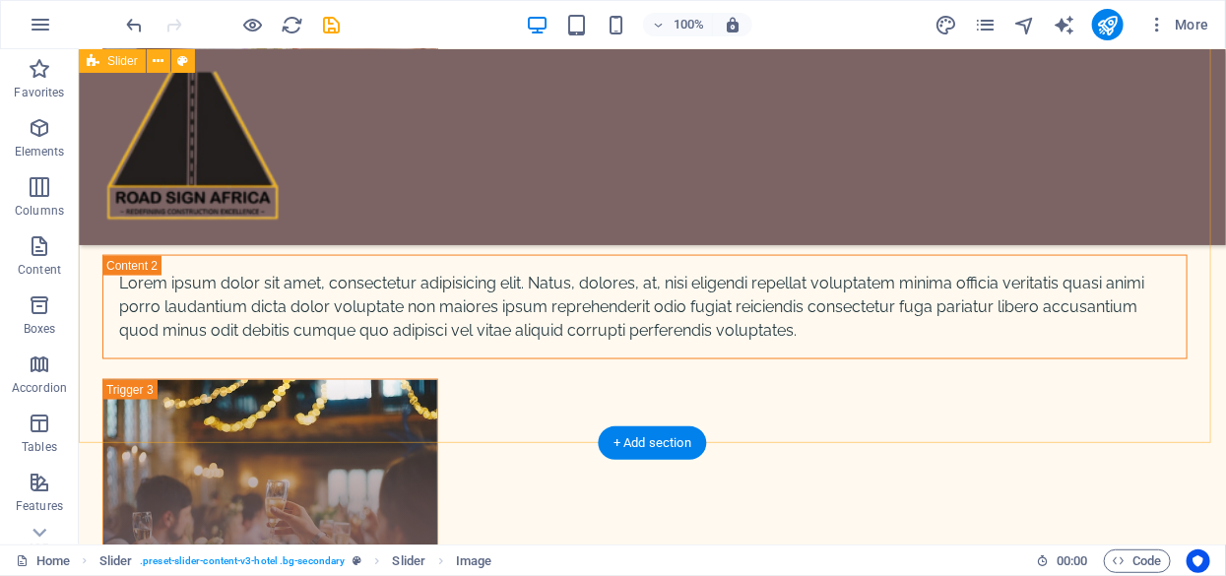
scroll to position [3741, 0]
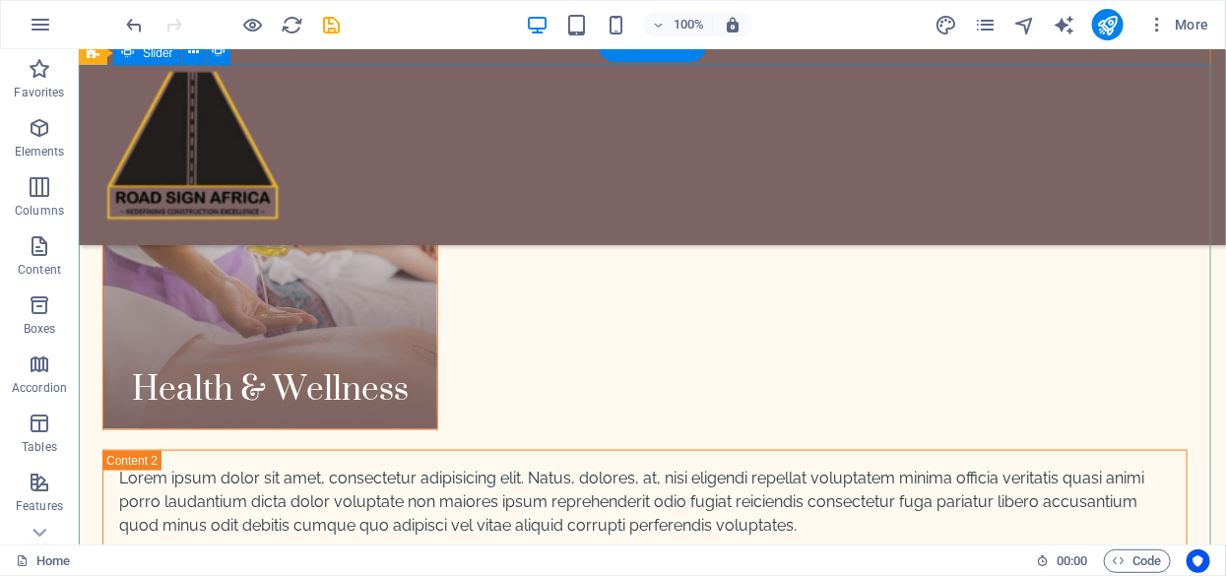
scroll to position [3644, 0]
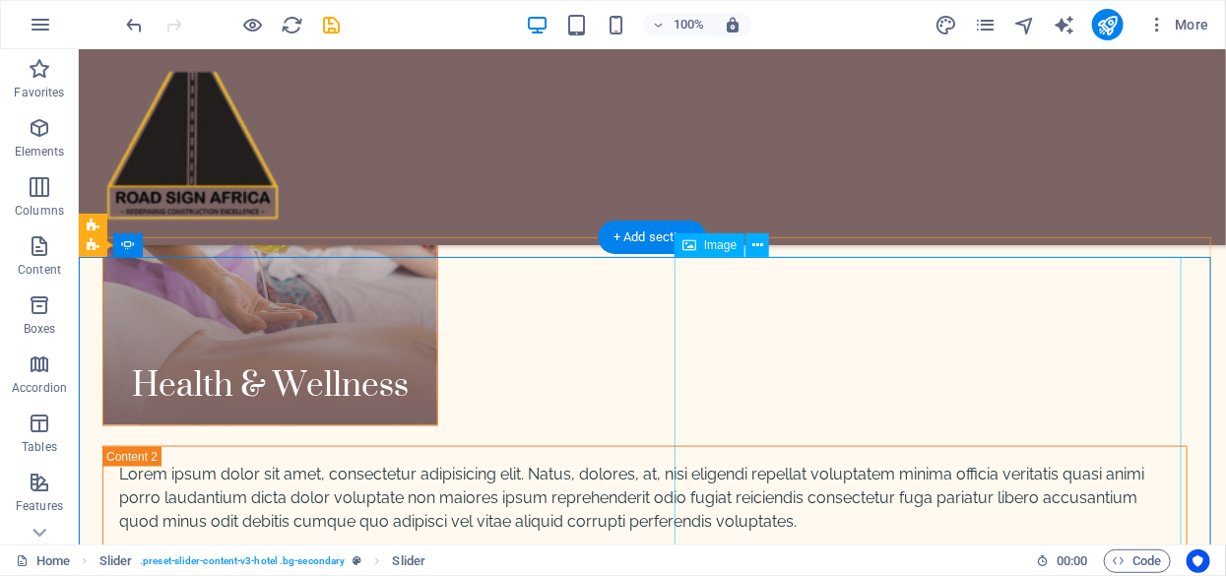
scroll to position [3250, 0]
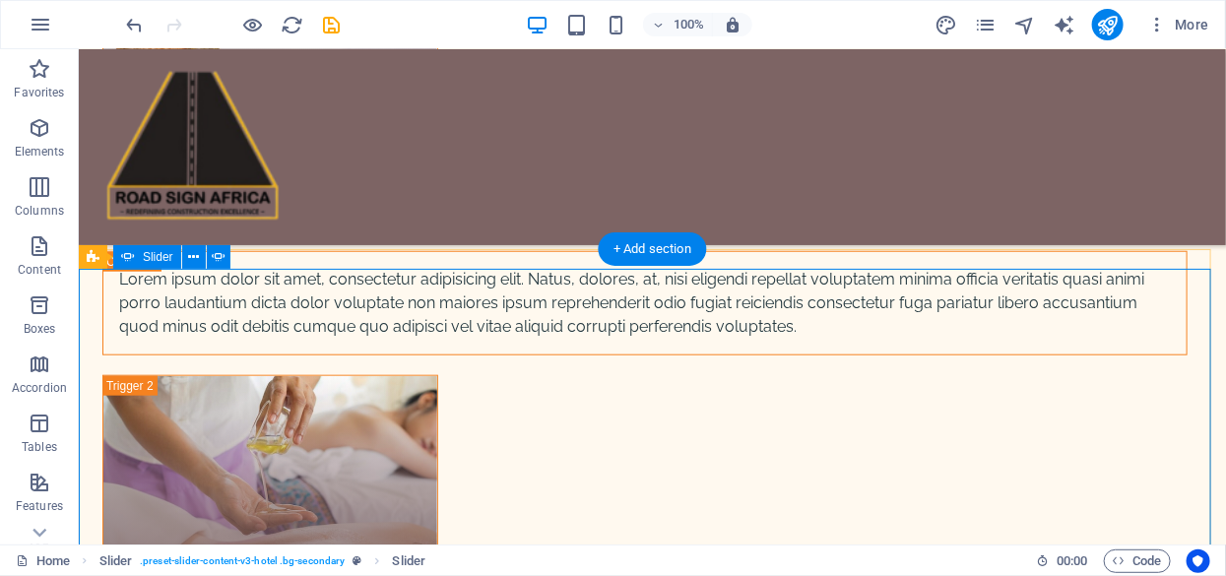
drag, startPoint x: 272, startPoint y: 363, endPoint x: 287, endPoint y: 317, distance: 48.6
select select "ms"
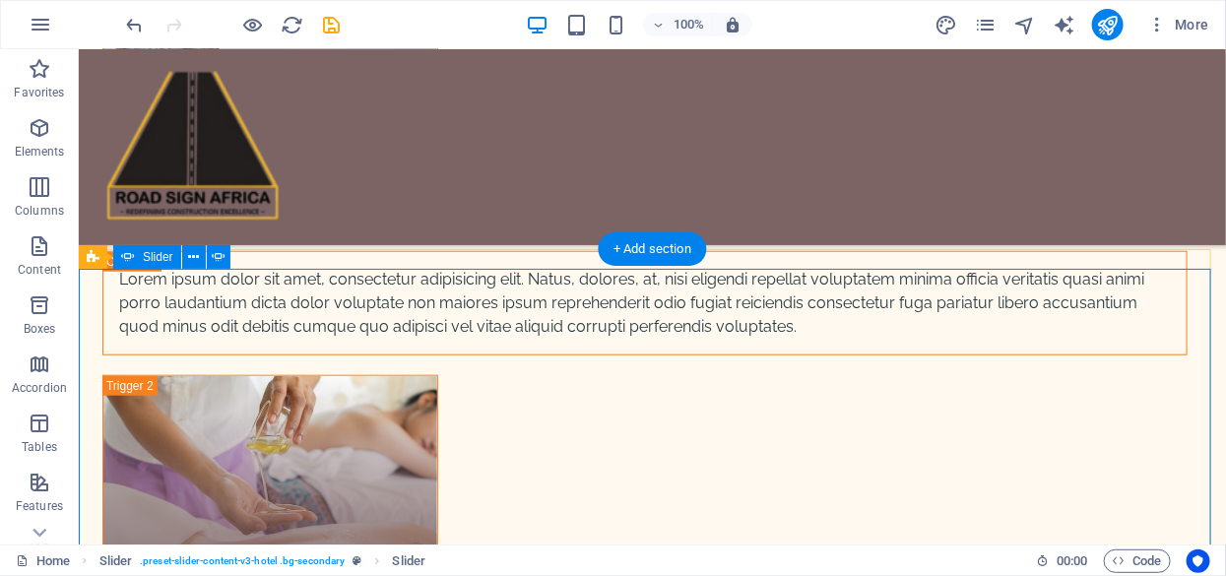
select select "s"
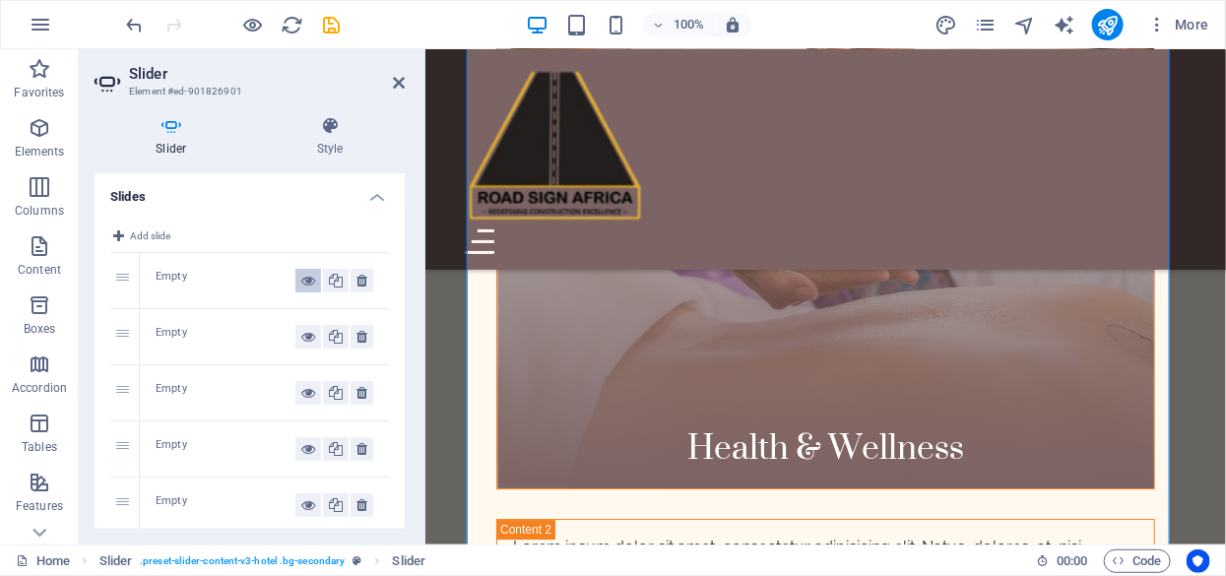
scroll to position [4877, 0]
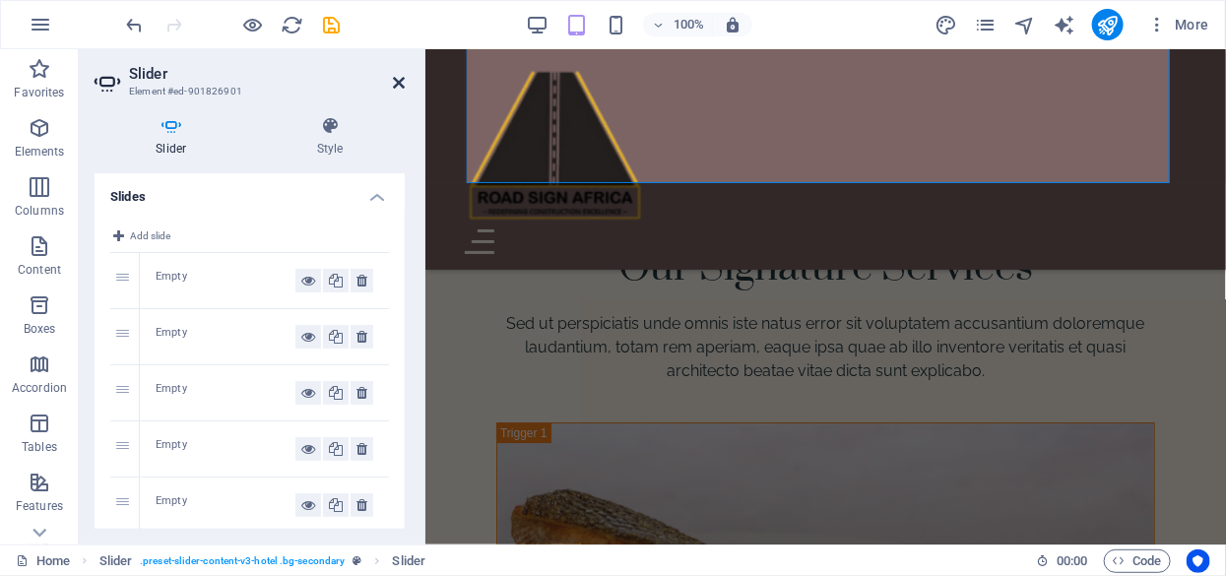
click at [403, 80] on icon at bounding box center [399, 83] width 12 height 16
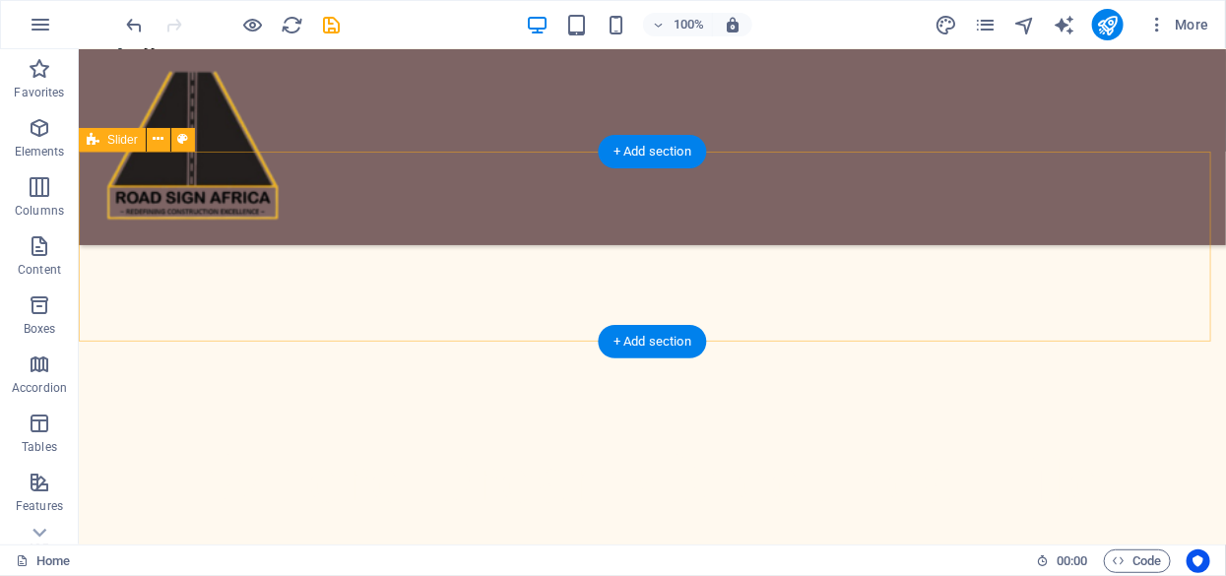
scroll to position [295, 0]
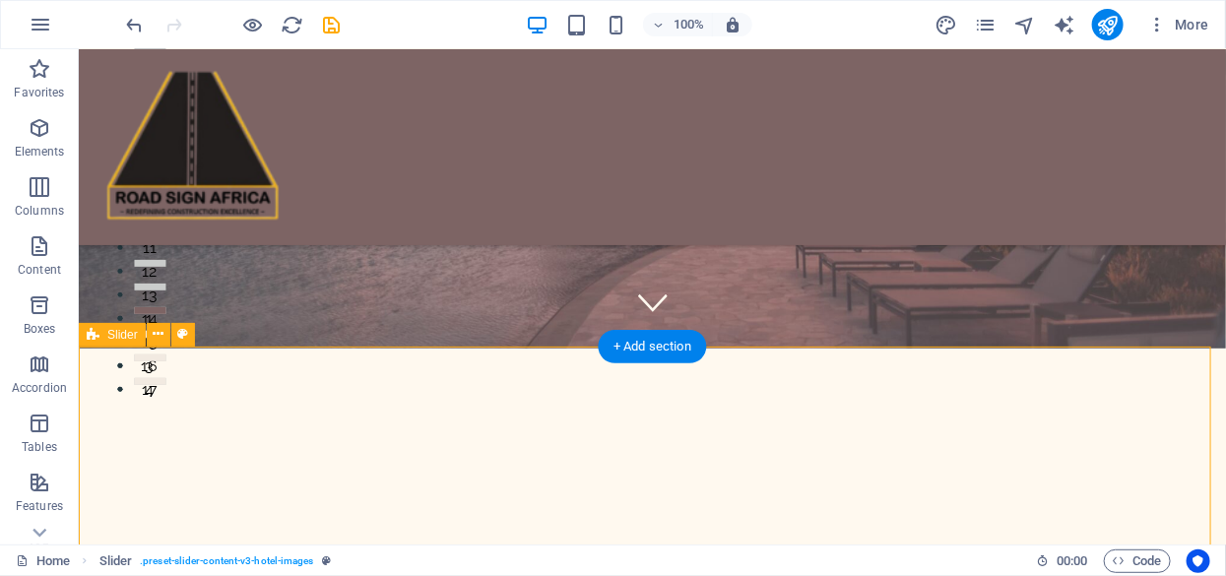
scroll to position [394, 0]
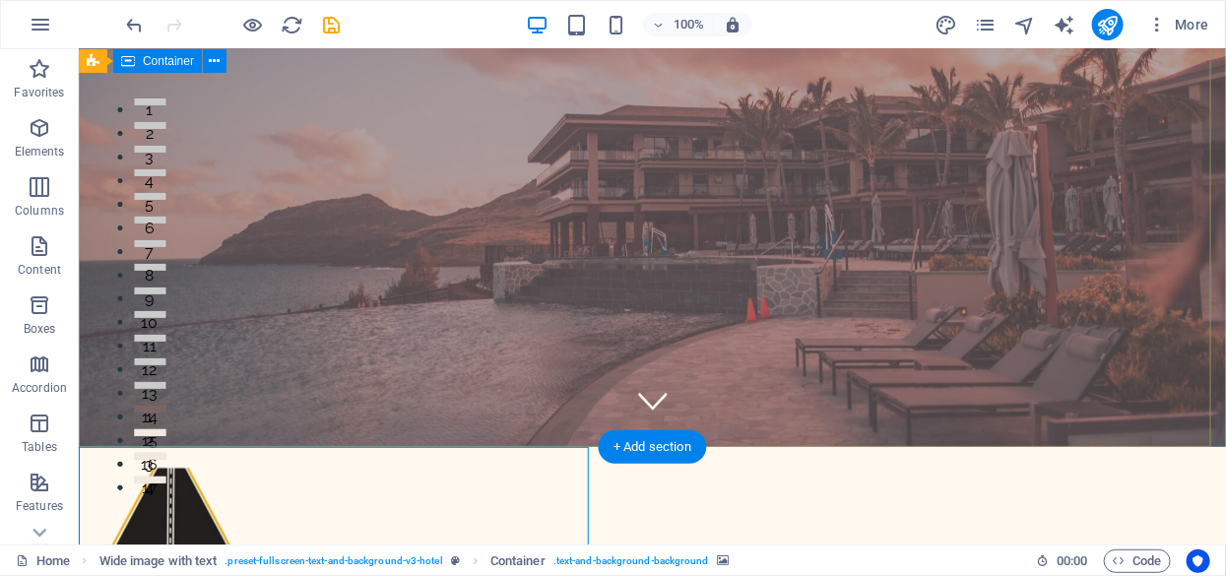
scroll to position [295, 0]
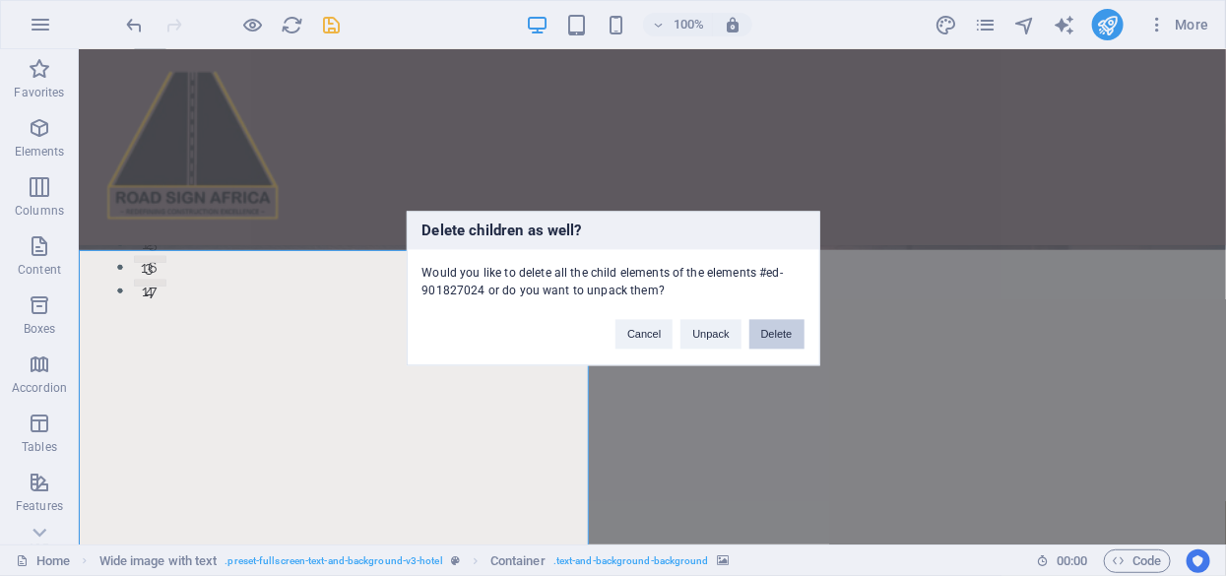
click at [765, 329] on button "Delete" at bounding box center [777, 334] width 55 height 30
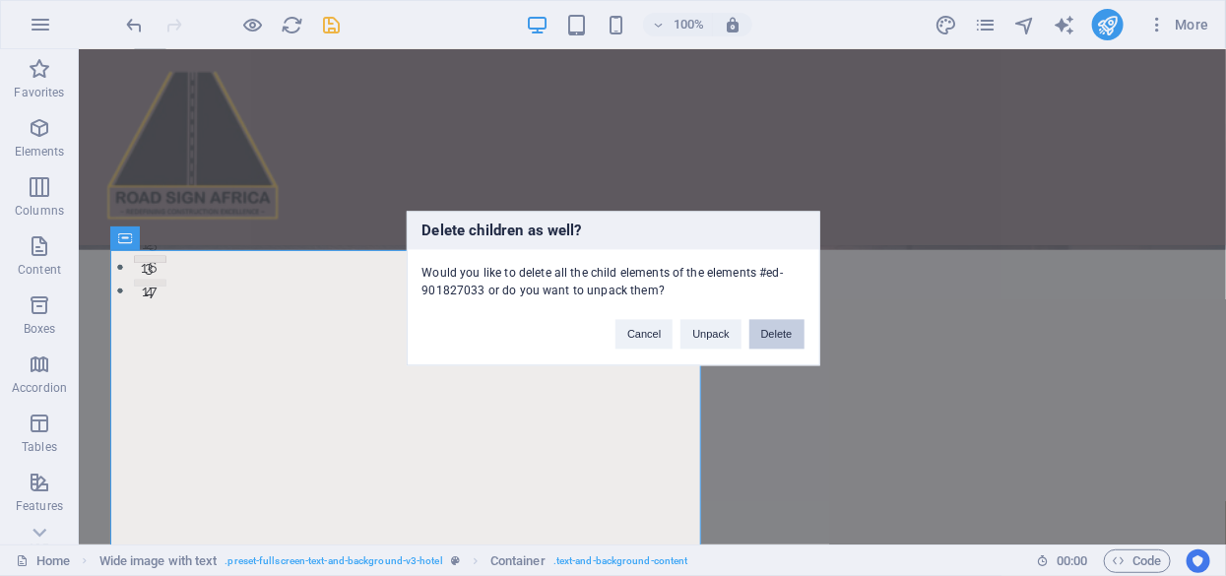
click at [785, 334] on button "Delete" at bounding box center [777, 334] width 55 height 30
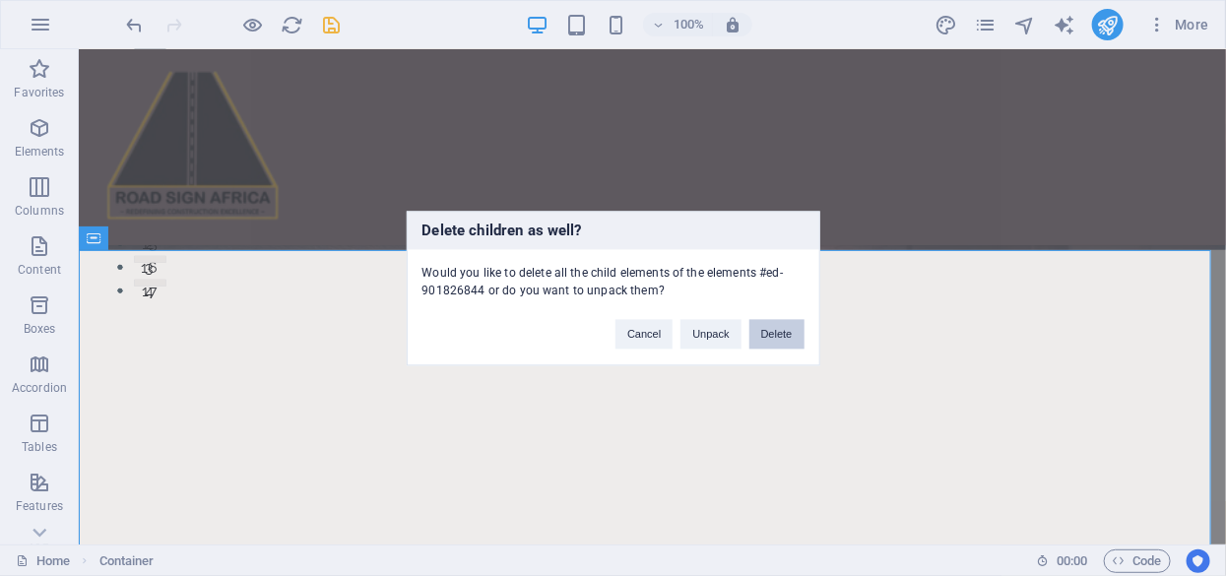
click at [768, 328] on button "Delete" at bounding box center [777, 334] width 55 height 30
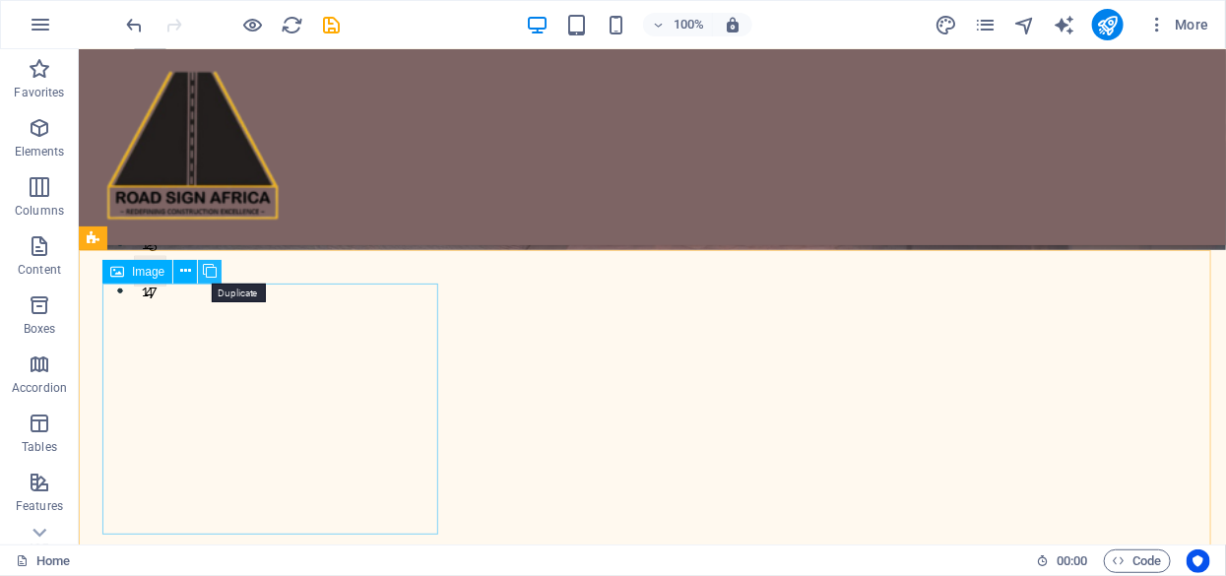
click at [207, 269] on icon at bounding box center [210, 271] width 14 height 21
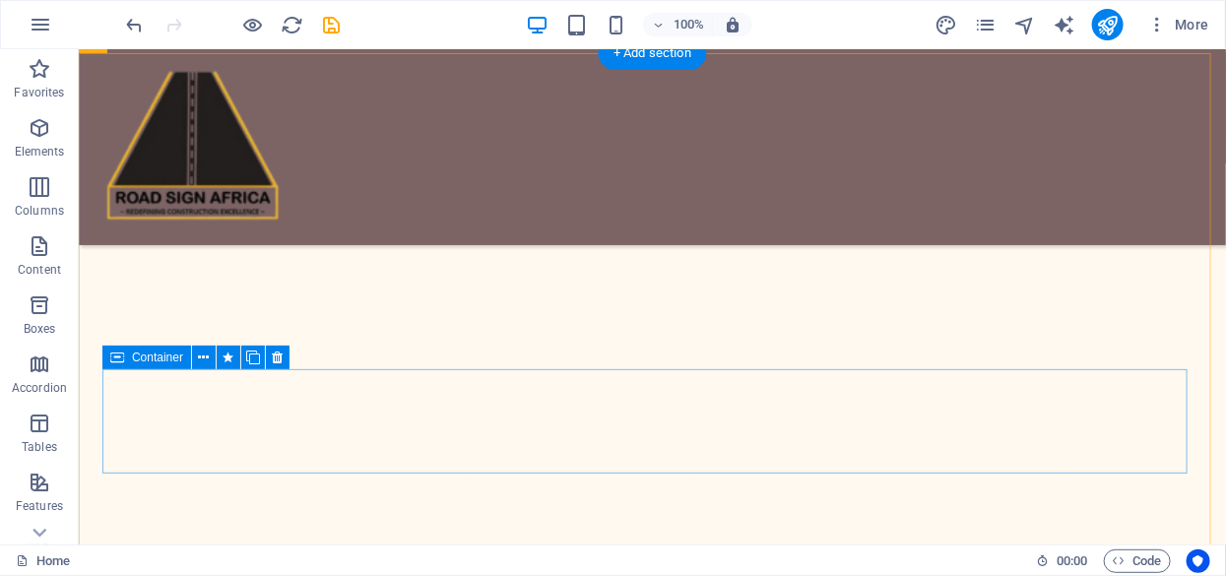
scroll to position [492, 0]
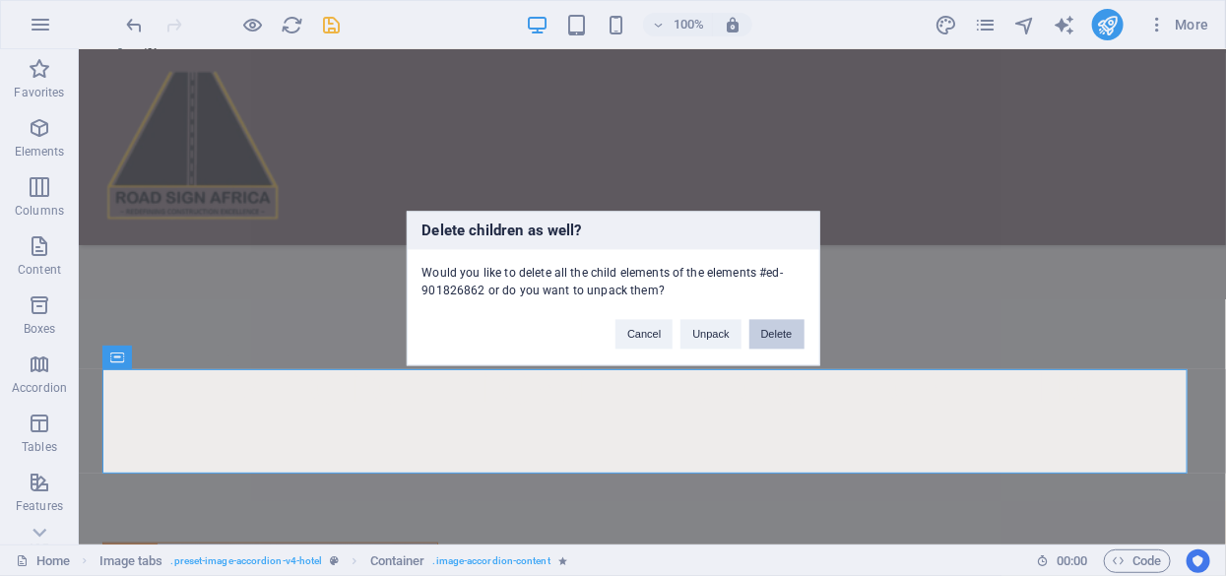
click at [768, 338] on button "Delete" at bounding box center [777, 334] width 55 height 30
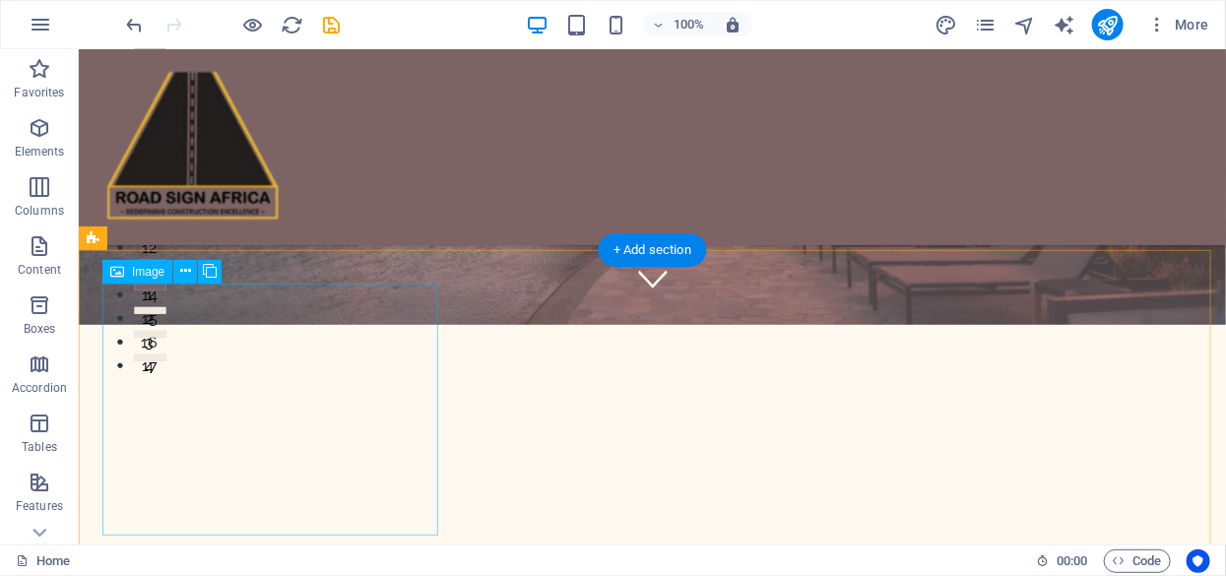
scroll to position [295, 0]
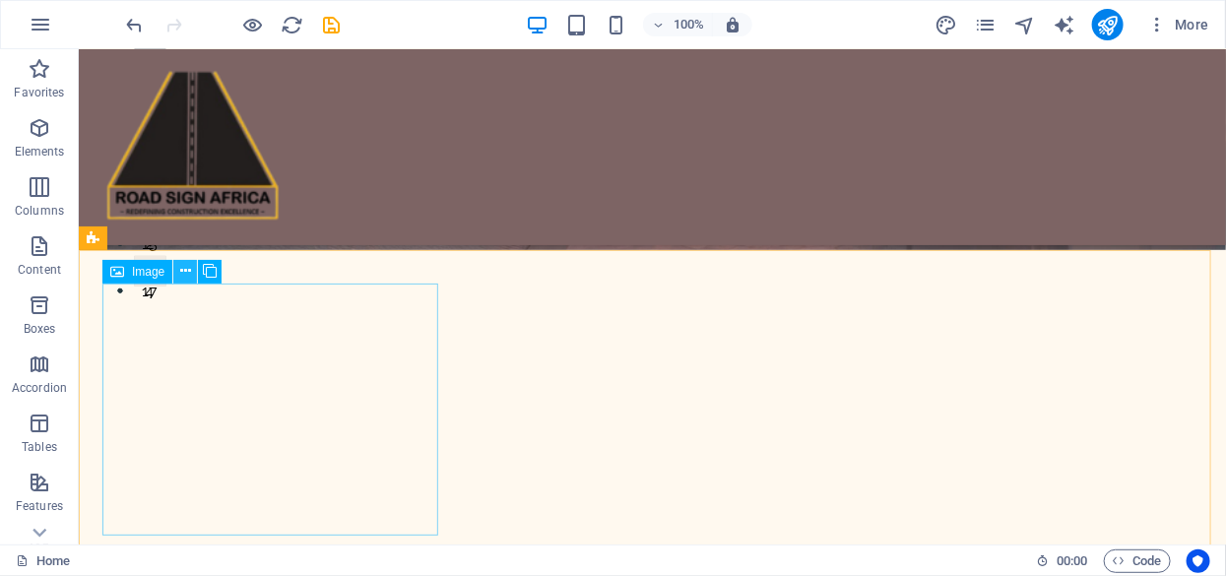
click at [182, 270] on icon at bounding box center [185, 271] width 11 height 21
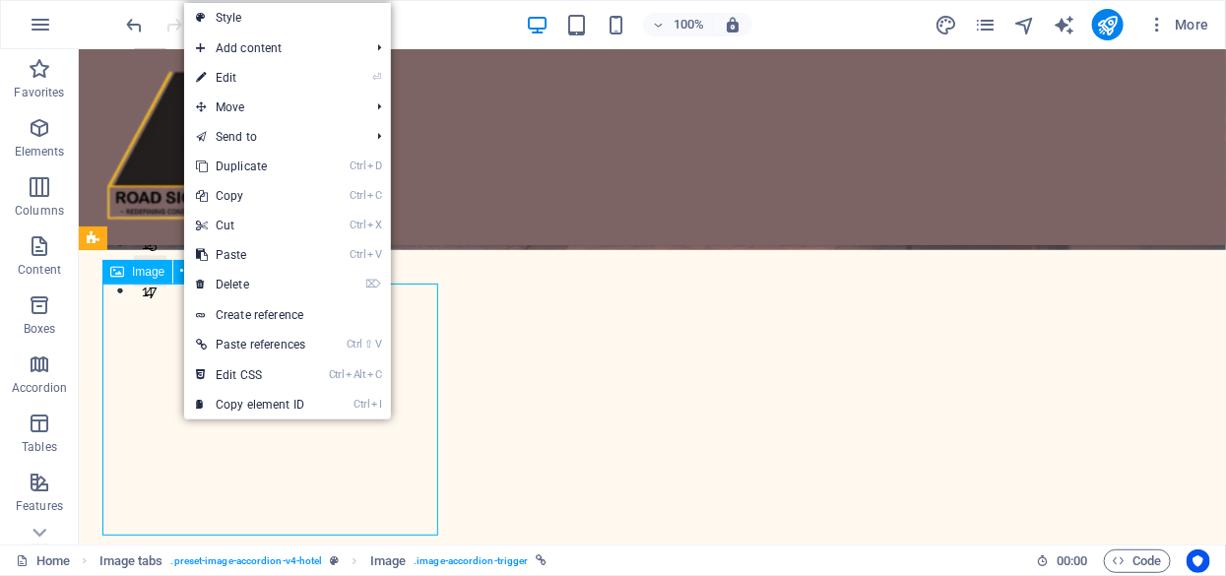
click at [132, 272] on span "Image" at bounding box center [148, 272] width 33 height 12
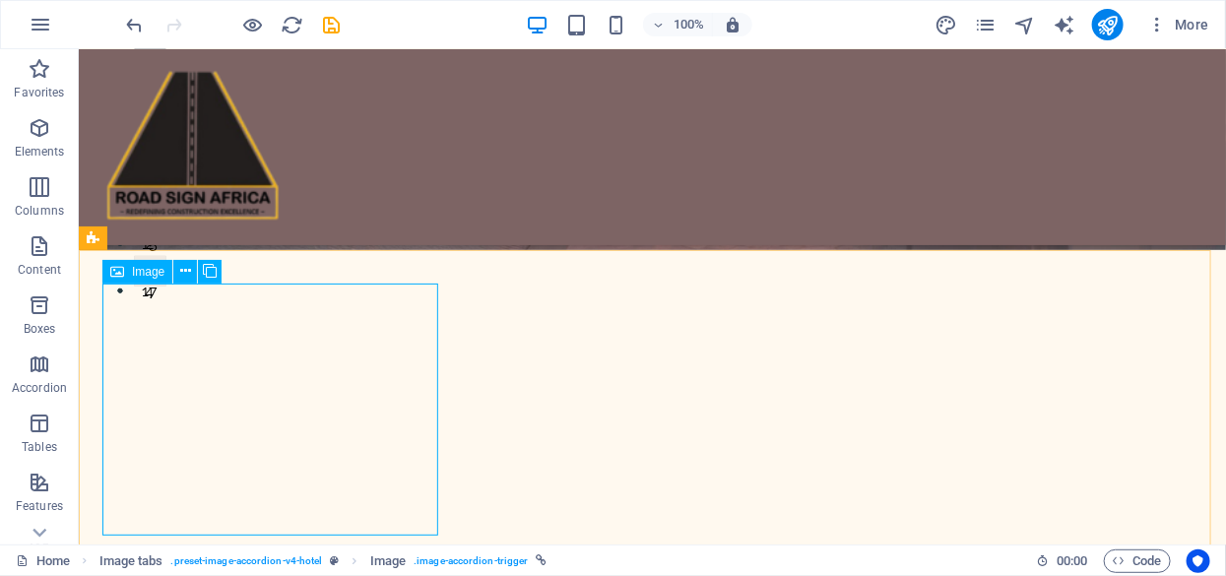
click at [146, 271] on span "Image" at bounding box center [148, 272] width 33 height 12
select select "%"
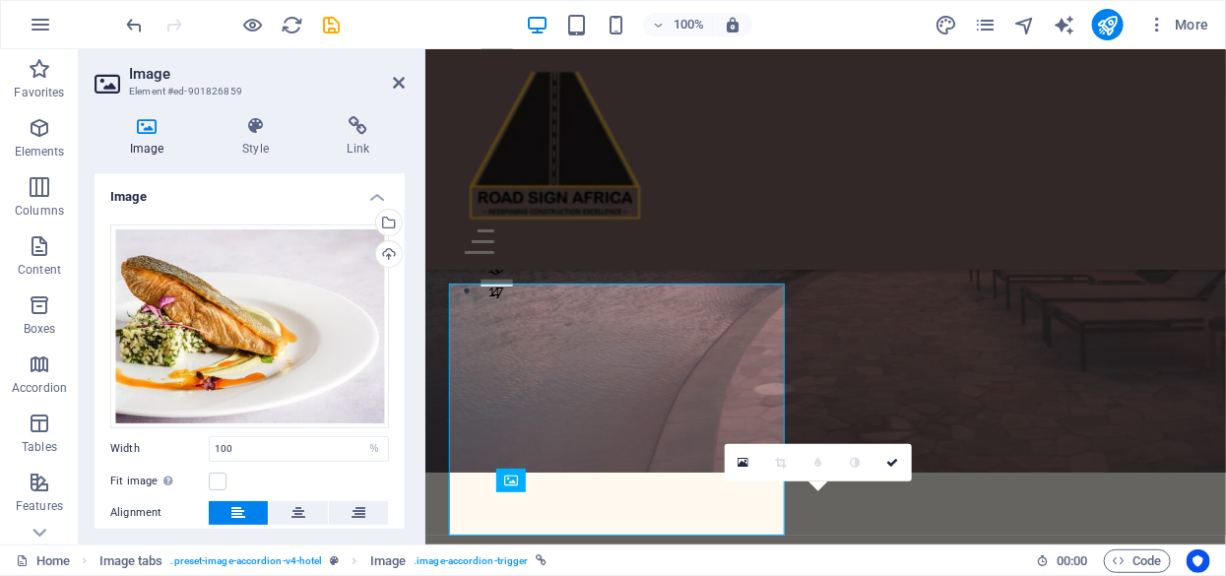
click at [383, 215] on div "Select files from the file manager, stock photos, or upload file(s)" at bounding box center [387, 225] width 30 height 30
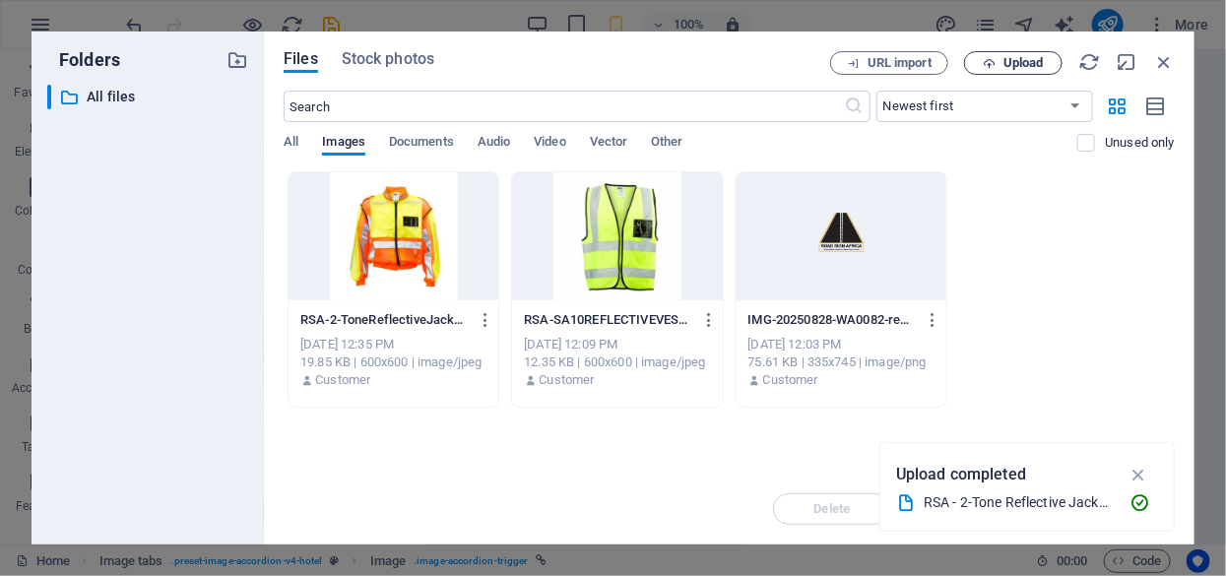
click at [1025, 62] on span "Upload" at bounding box center [1024, 63] width 40 height 12
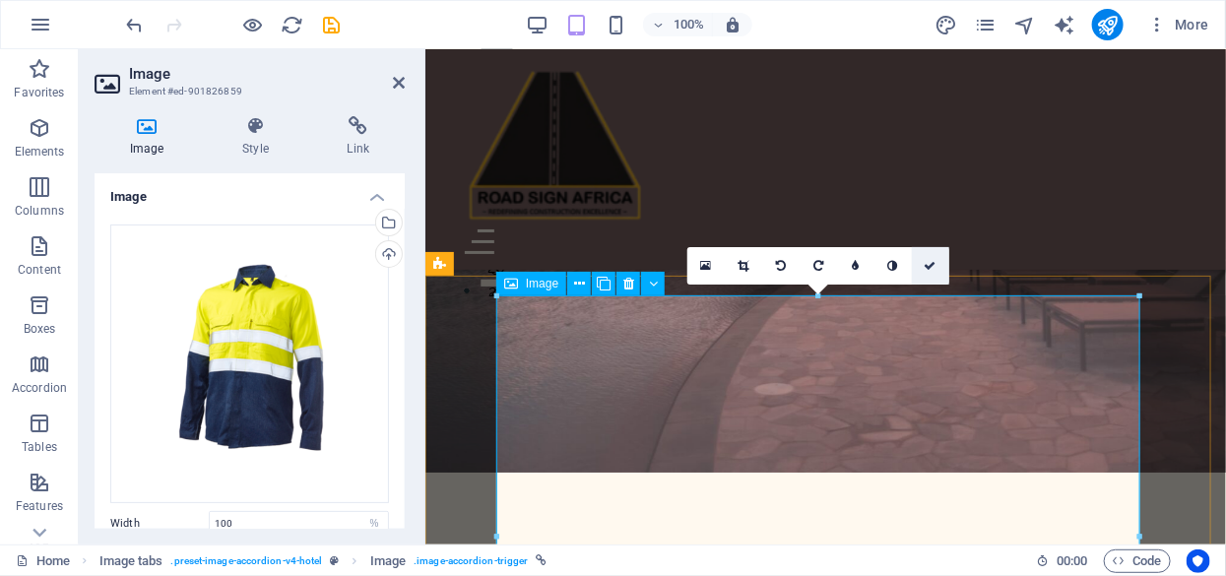
scroll to position [492, 0]
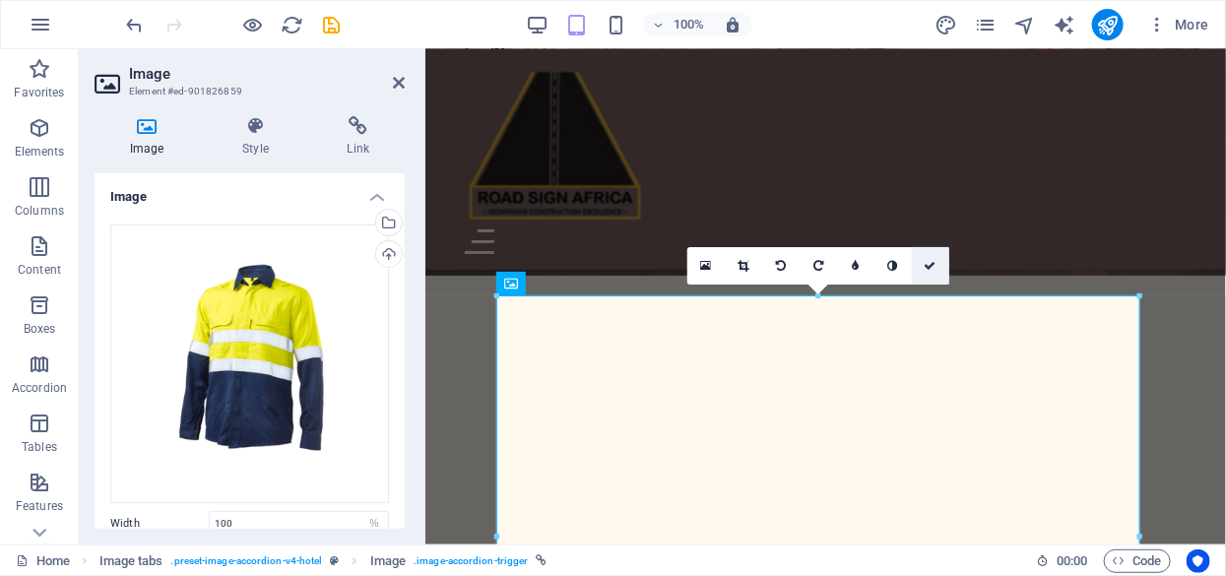
click at [932, 264] on icon at bounding box center [931, 266] width 12 height 12
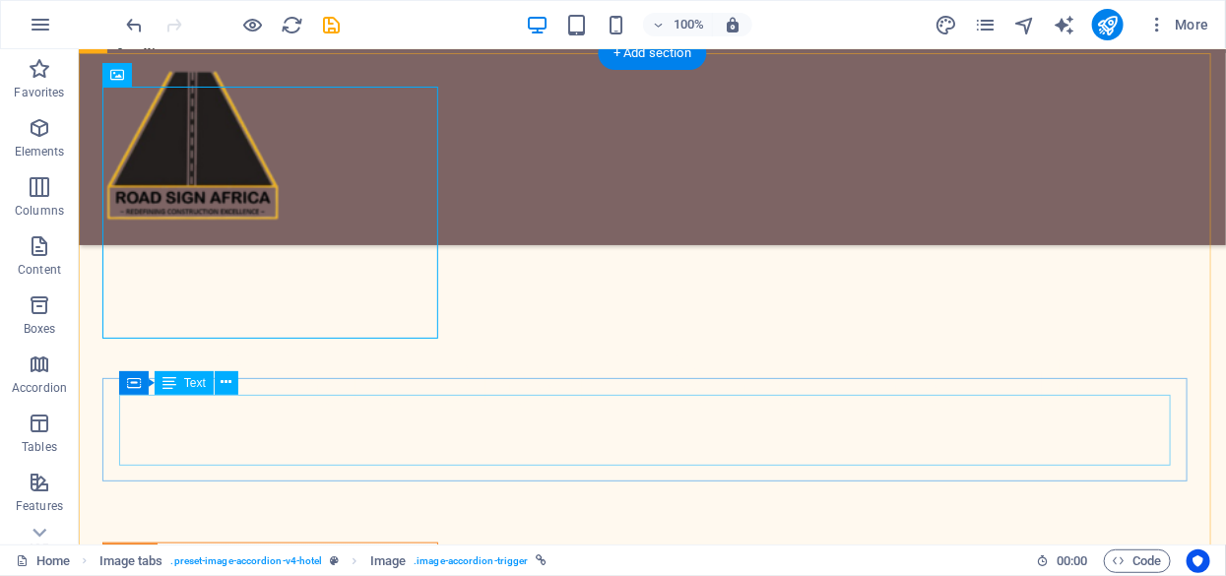
scroll to position [295, 0]
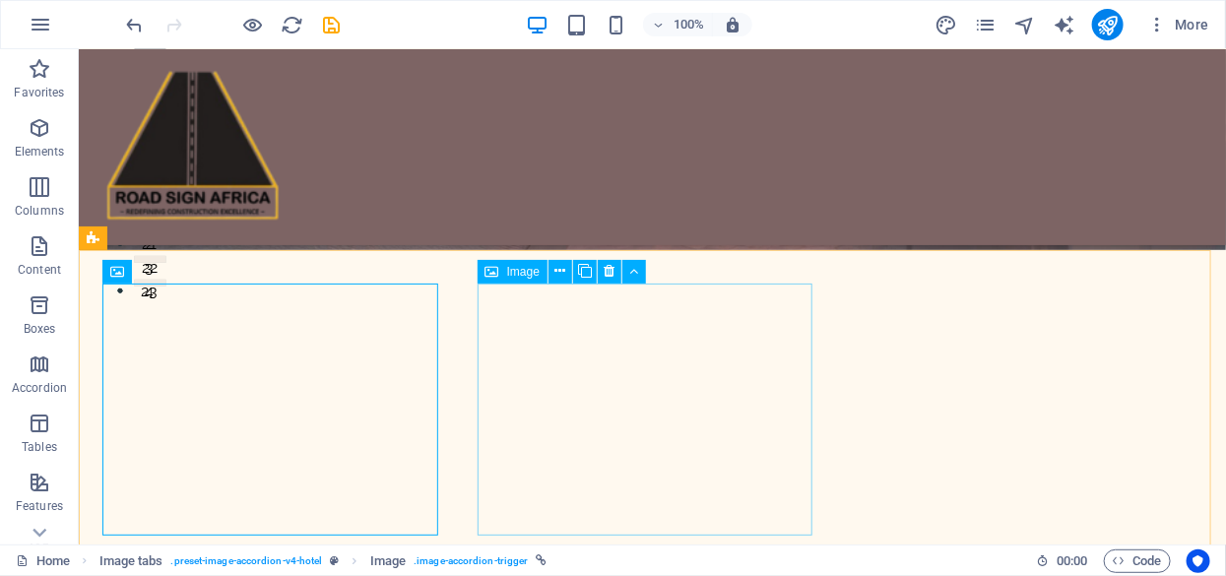
click at [523, 268] on span "Image" at bounding box center [523, 272] width 33 height 12
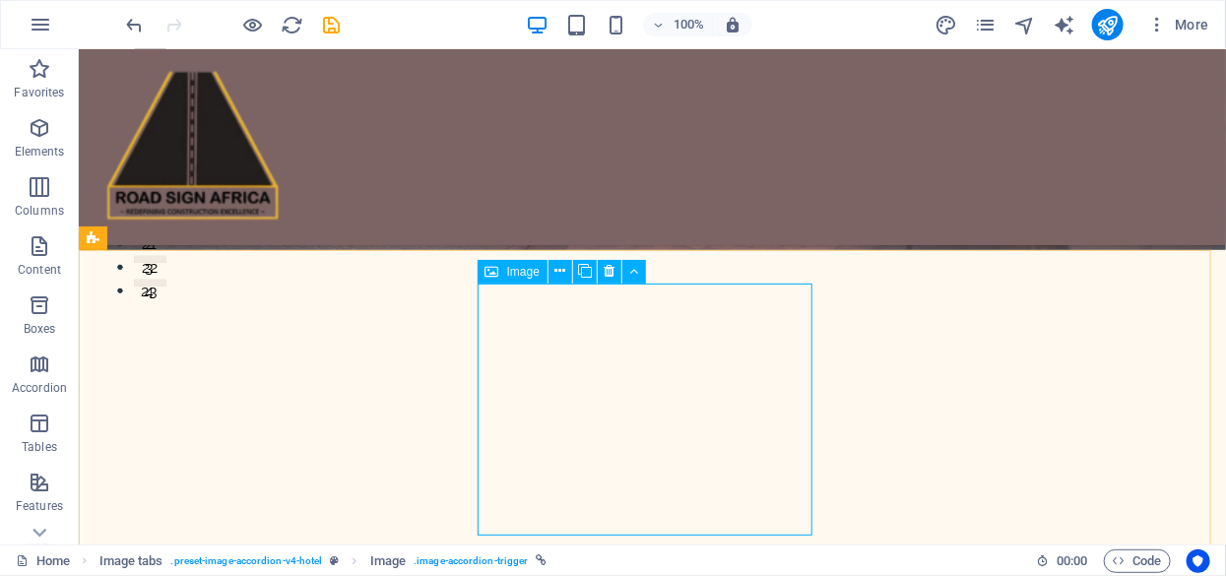
click at [525, 273] on span "Image" at bounding box center [523, 272] width 33 height 12
select select "%"
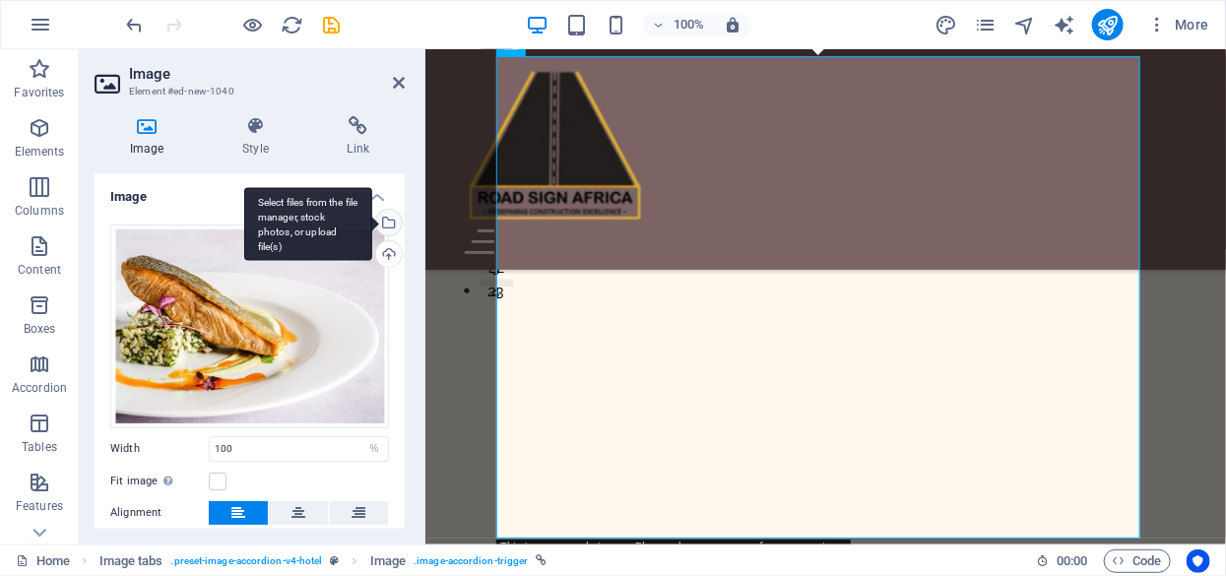
click at [382, 220] on div "Select files from the file manager, stock photos, or upload file(s)" at bounding box center [387, 225] width 30 height 30
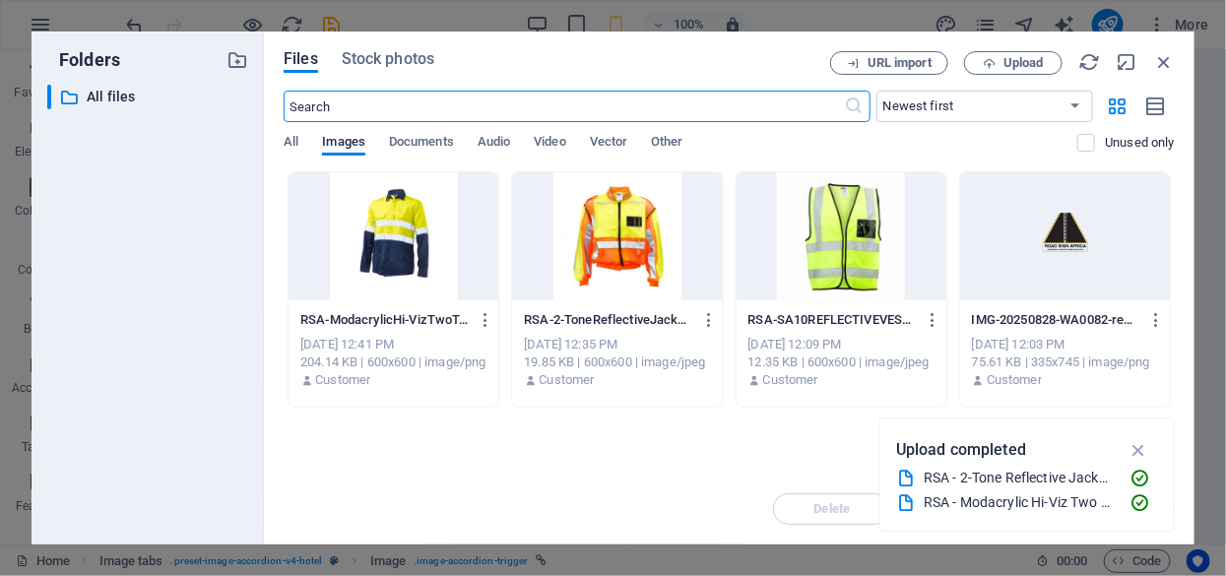
scroll to position [562, 0]
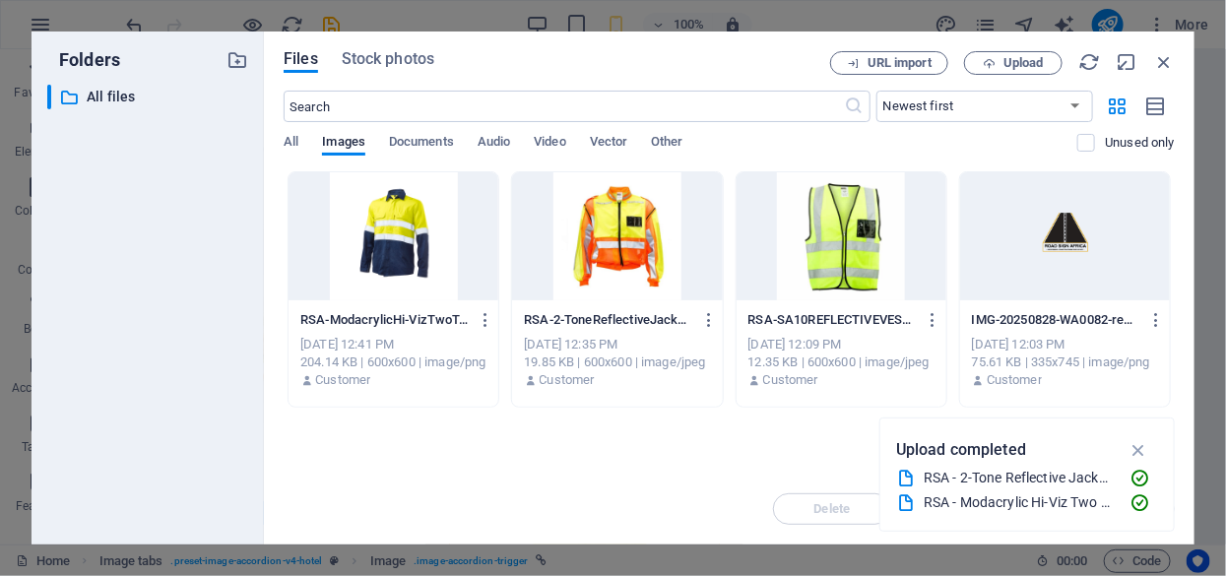
click at [623, 249] on div at bounding box center [617, 236] width 210 height 128
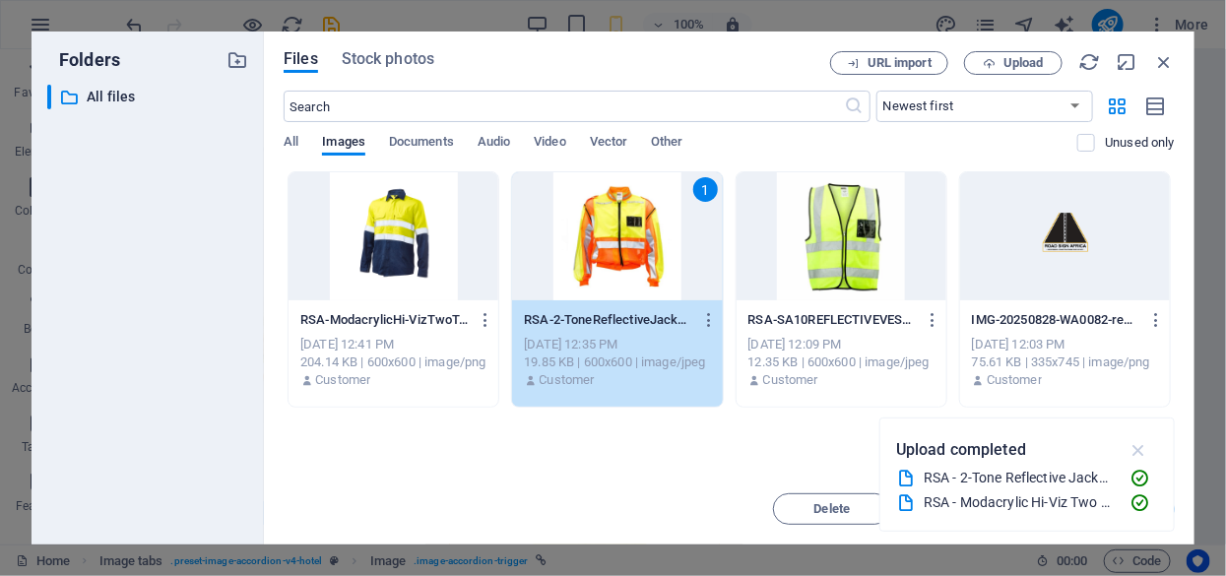
click at [1142, 447] on icon "button" at bounding box center [1139, 450] width 23 height 22
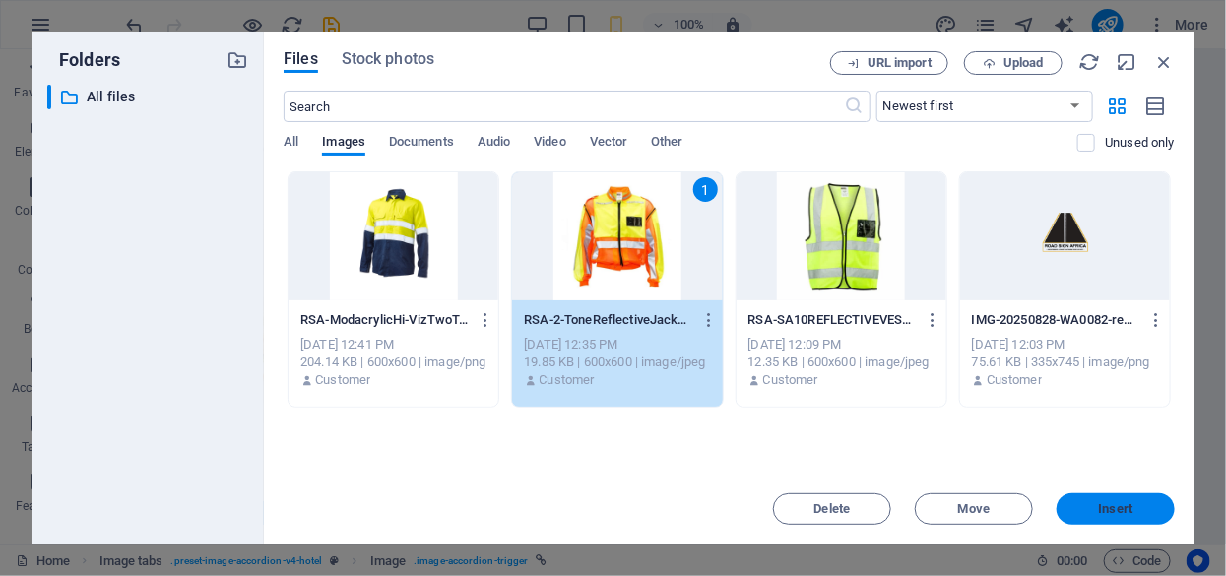
click at [1135, 510] on span "Insert" at bounding box center [1116, 509] width 102 height 12
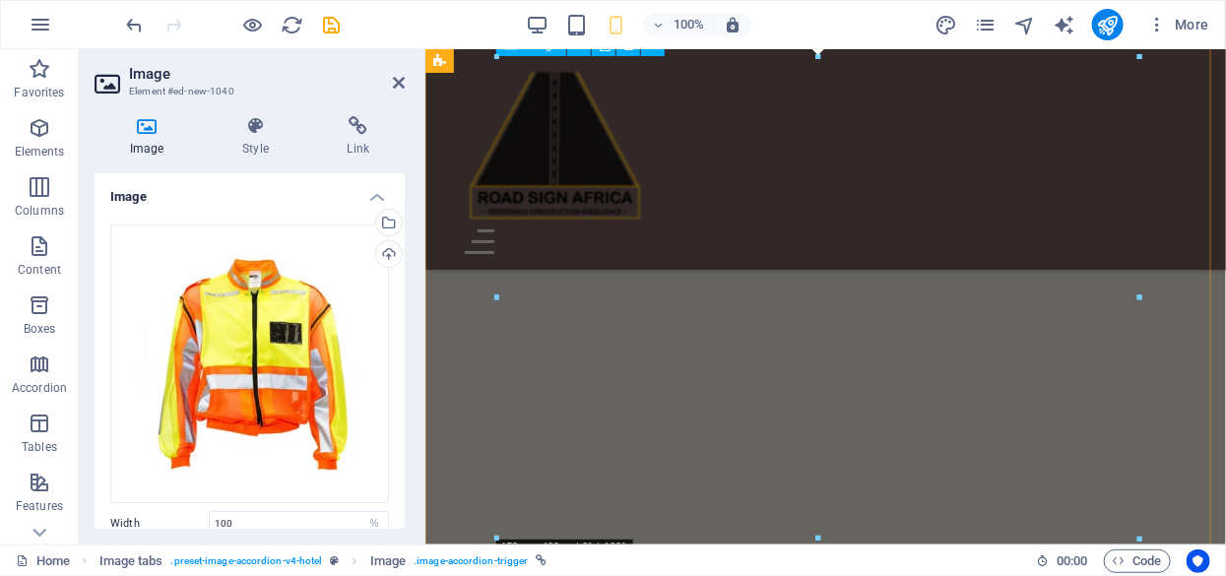
scroll to position [1273, 0]
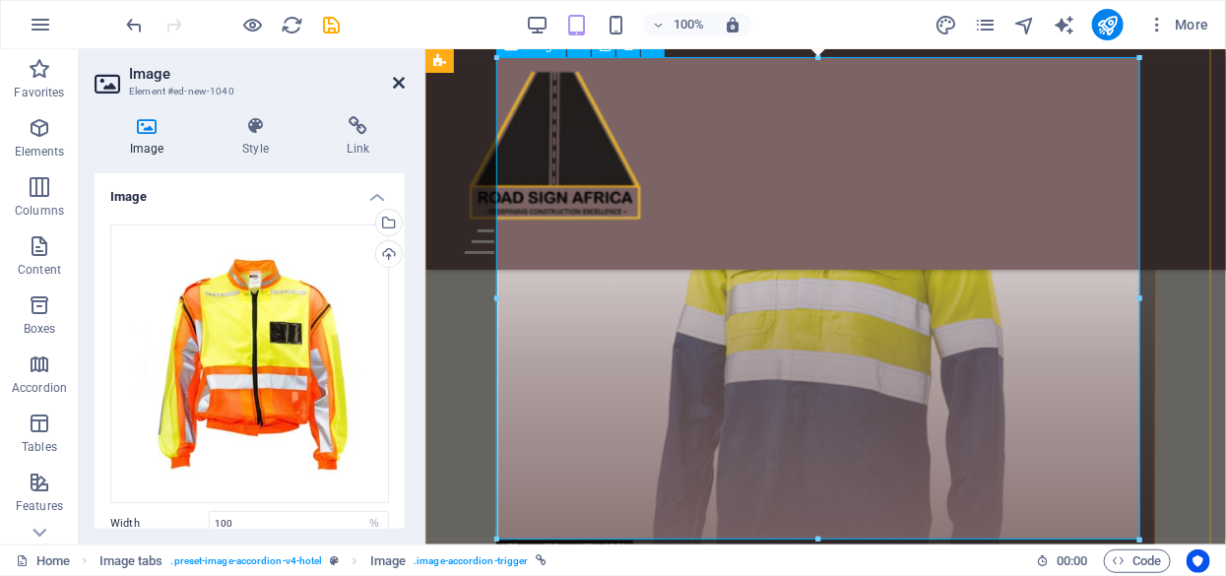
click at [397, 82] on icon at bounding box center [399, 83] width 12 height 16
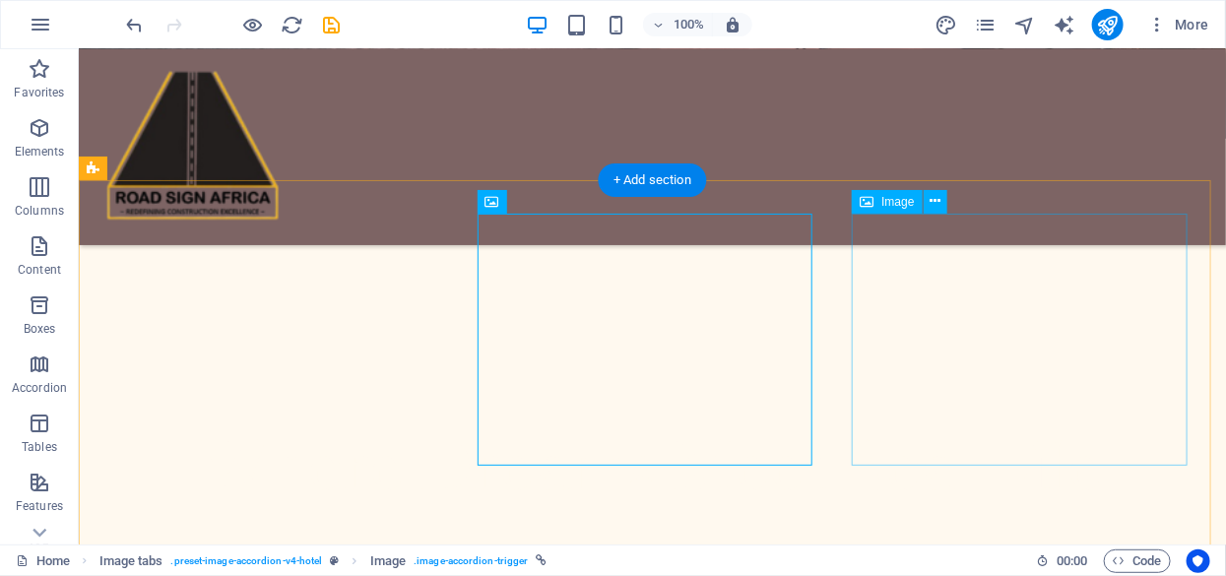
scroll to position [308, 0]
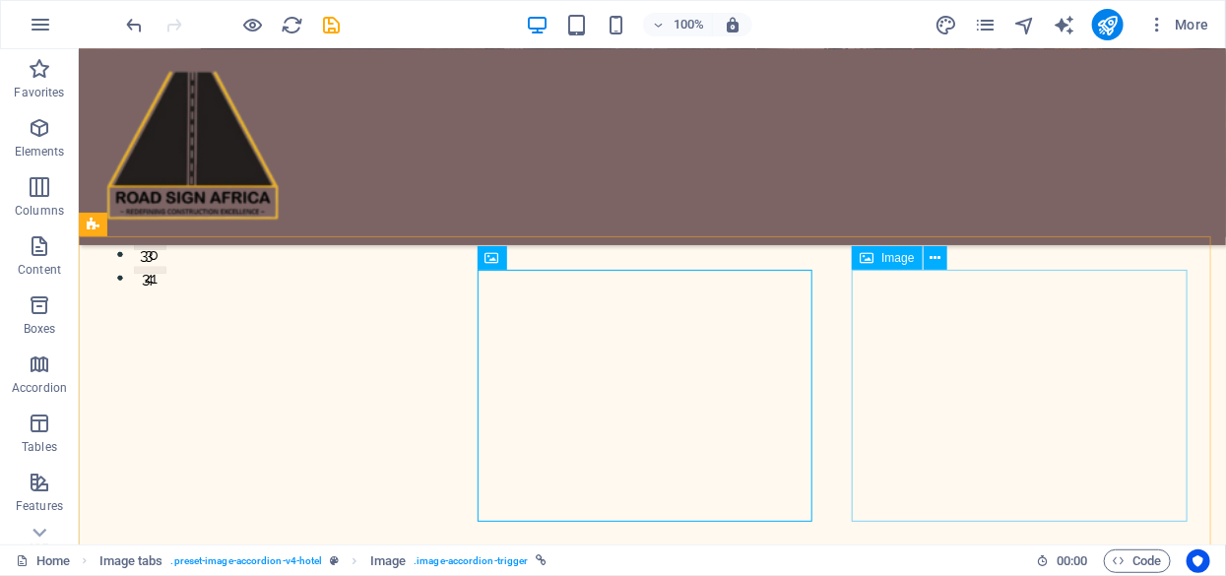
click at [895, 258] on span "Image" at bounding box center [897, 258] width 33 height 12
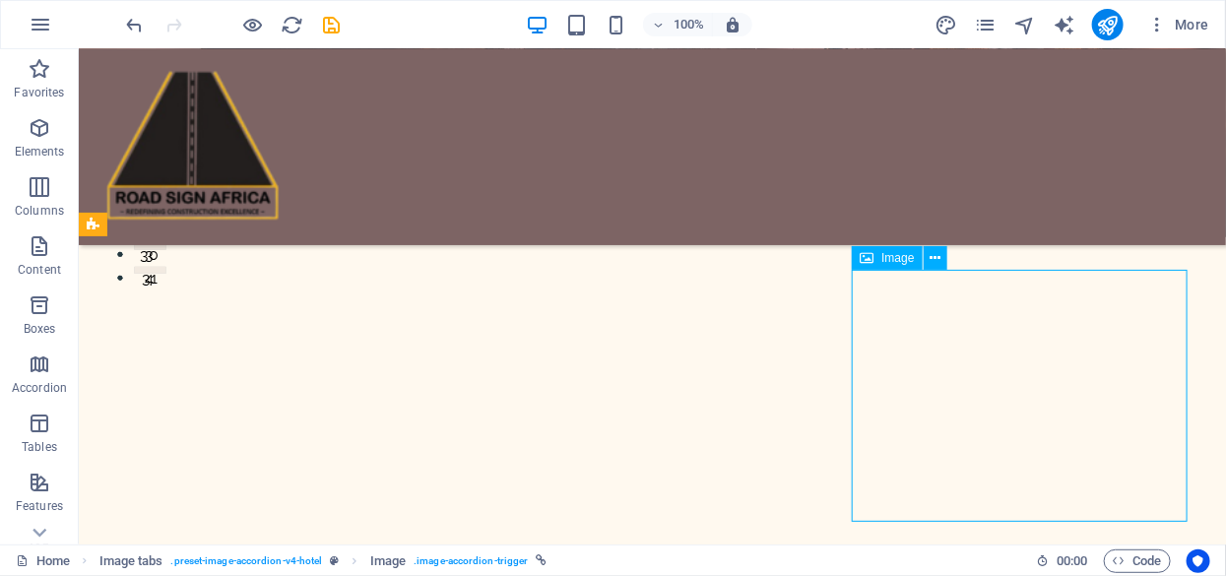
click at [895, 258] on span "Image" at bounding box center [897, 258] width 33 height 12
select select "%"
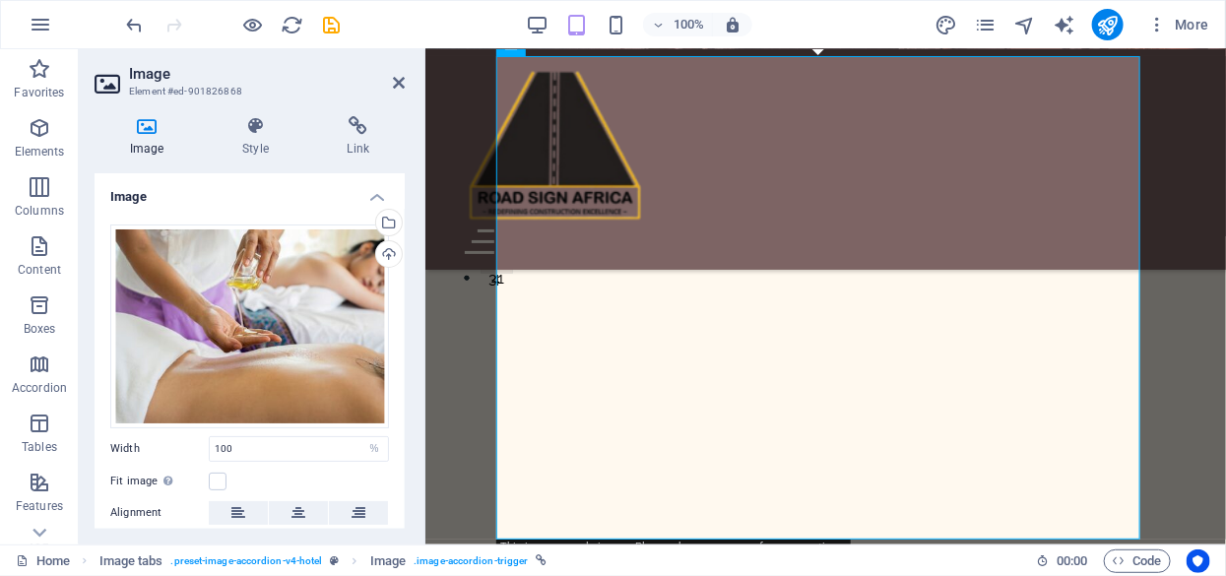
scroll to position [1815, 0]
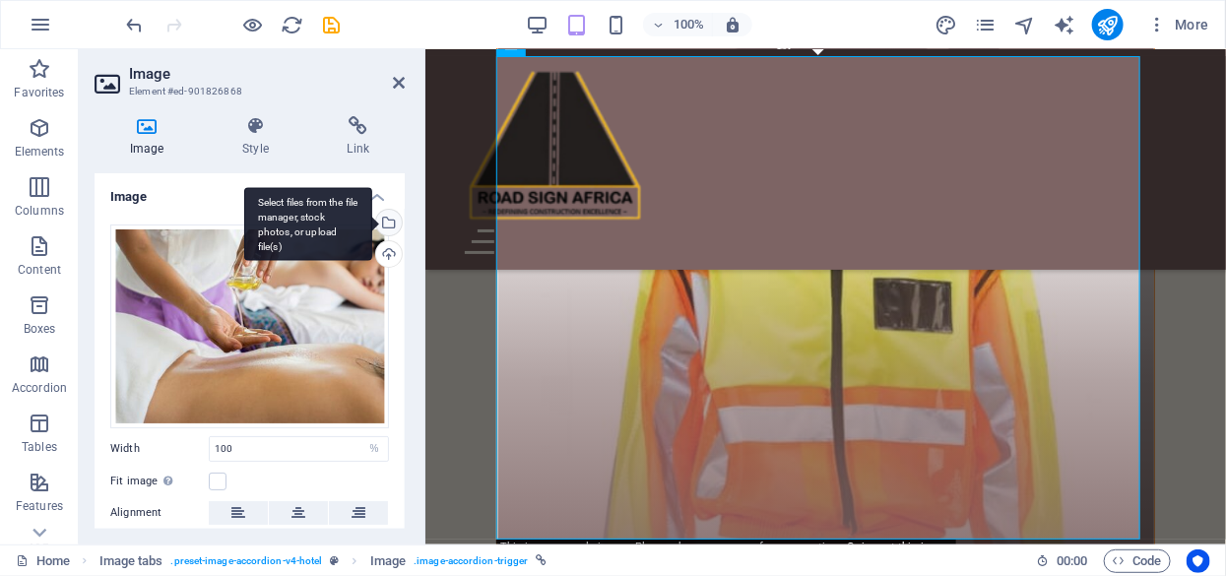
click at [384, 221] on div "Select files from the file manager, stock photos, or upload file(s)" at bounding box center [387, 225] width 30 height 30
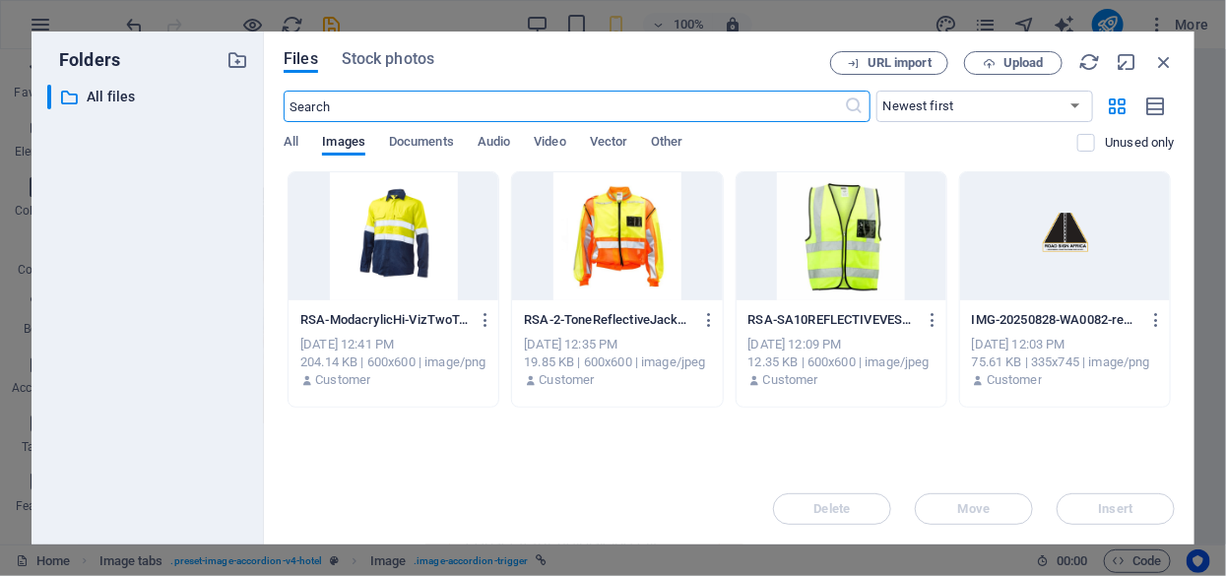
scroll to position [779, 0]
click at [1164, 58] on icon "button" at bounding box center [1164, 62] width 22 height 22
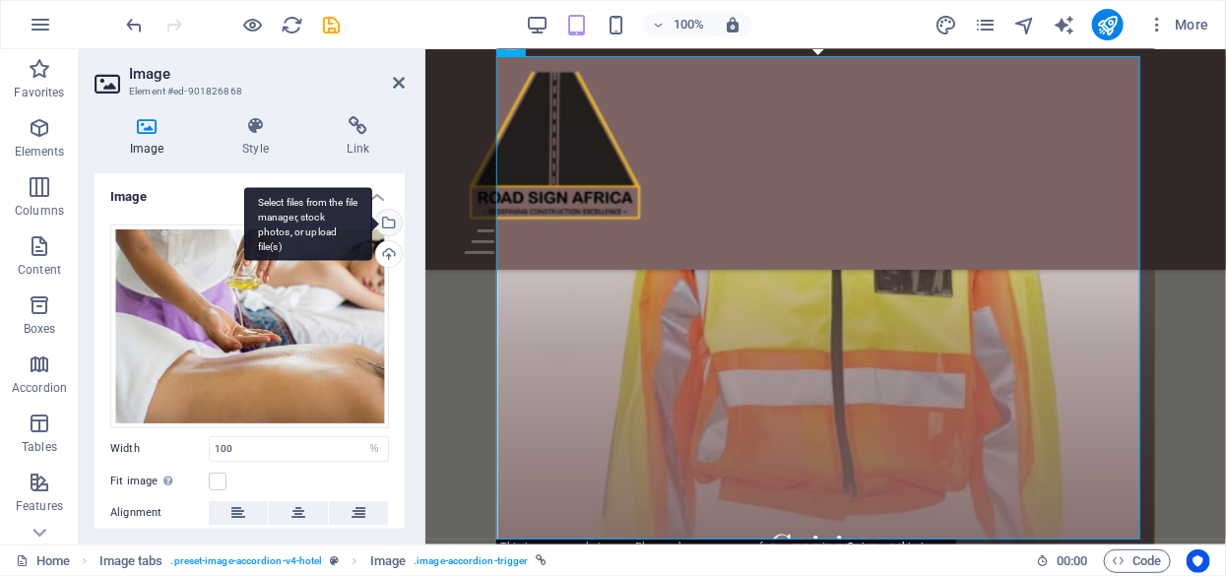
click at [384, 216] on div "Select files from the file manager, stock photos, or upload file(s)" at bounding box center [387, 225] width 30 height 30
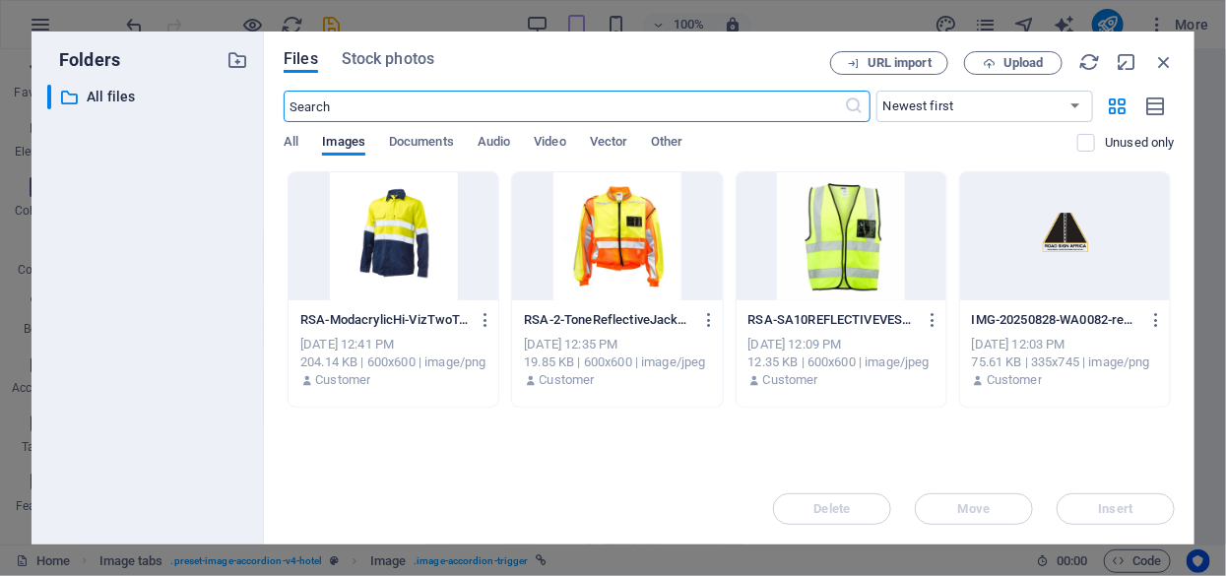
scroll to position [779, 0]
click at [1017, 58] on span "Upload" at bounding box center [1024, 63] width 40 height 12
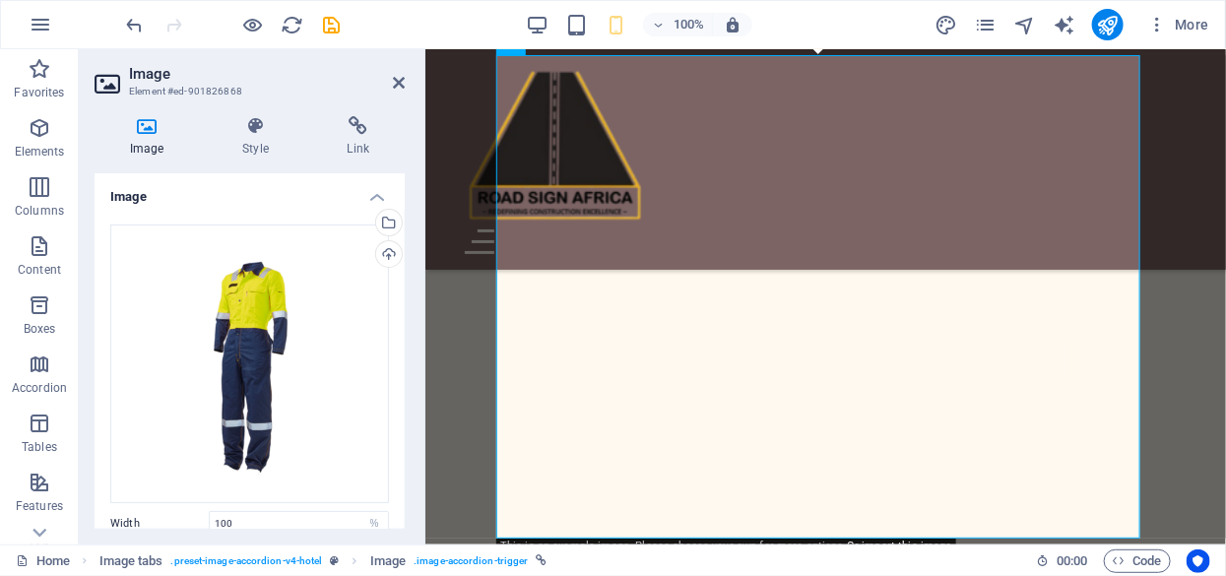
scroll to position [1815, 0]
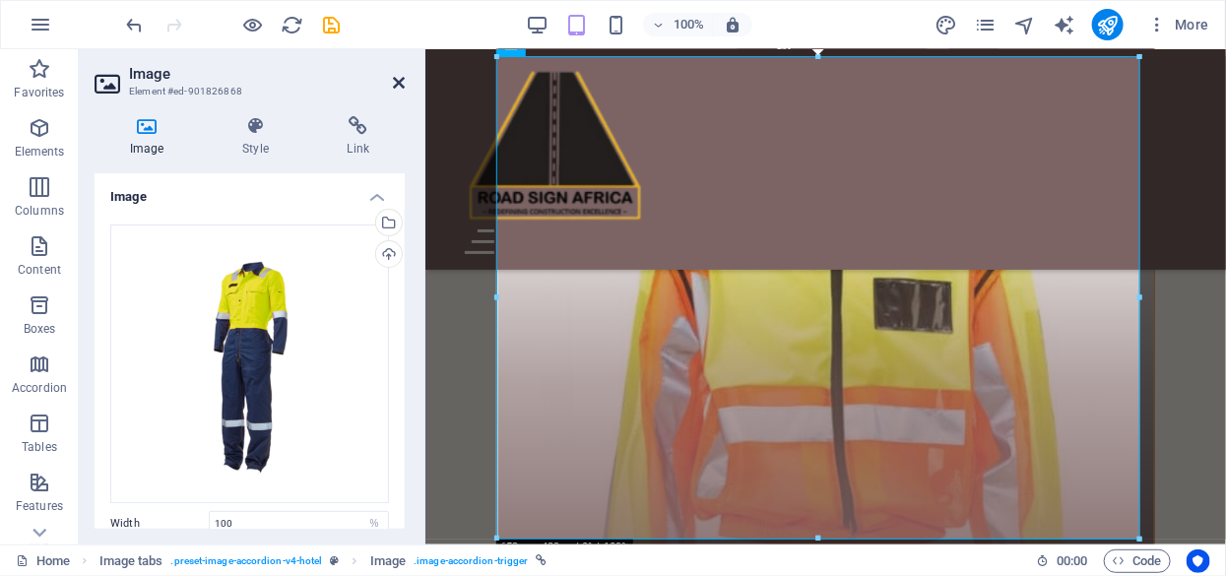
drag, startPoint x: 400, startPoint y: 79, endPoint x: 349, endPoint y: 81, distance: 51.3
click at [400, 79] on icon at bounding box center [399, 83] width 12 height 16
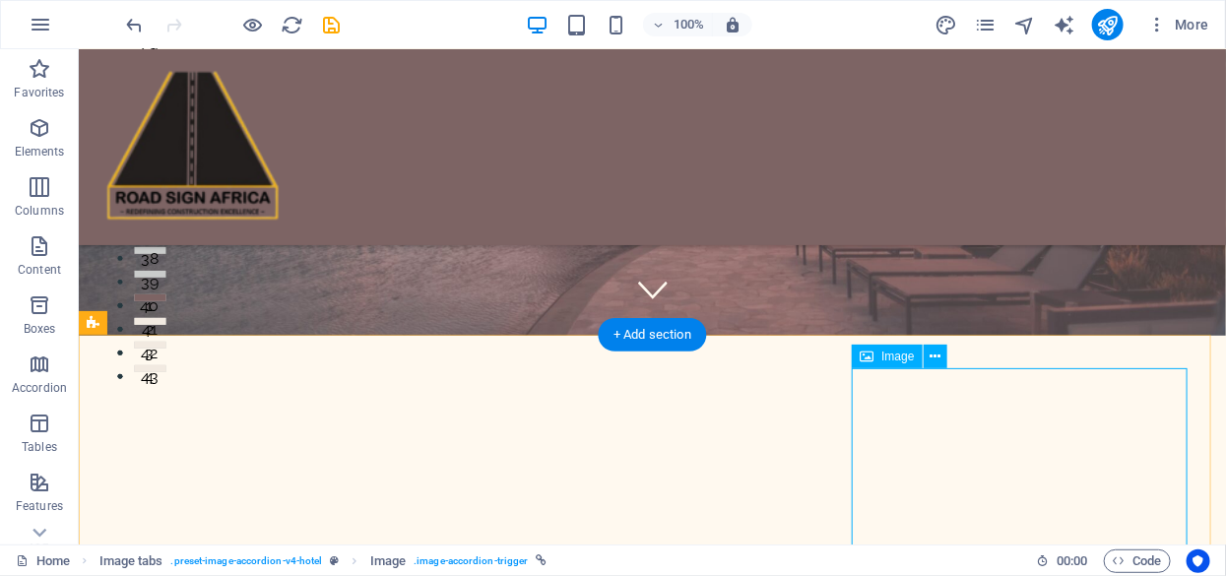
scroll to position [308, 0]
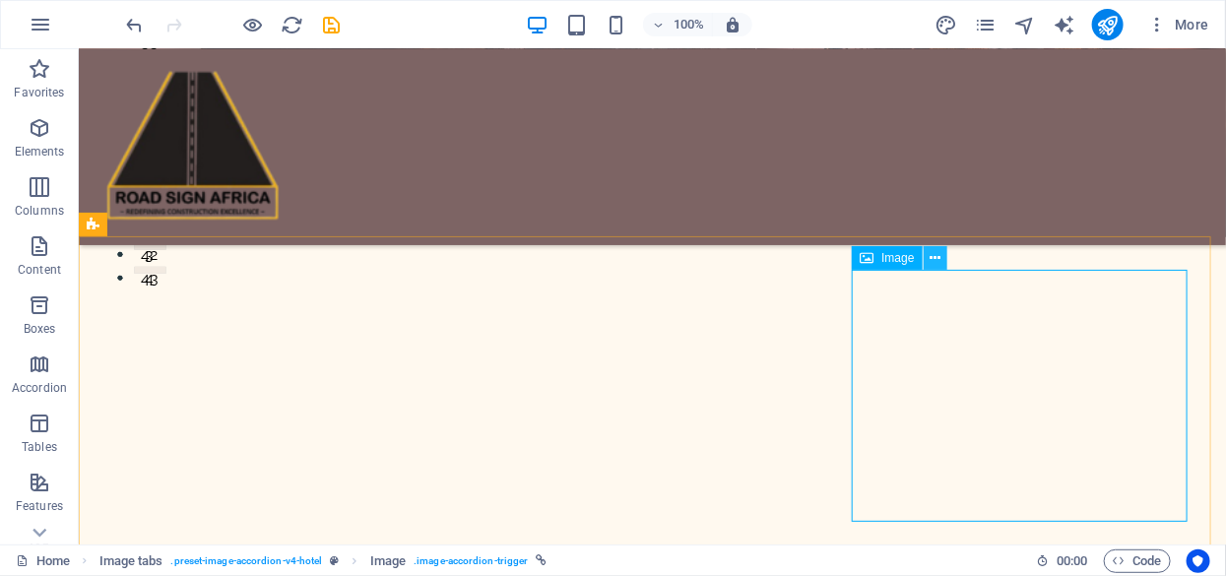
click at [933, 261] on icon at bounding box center [935, 258] width 11 height 21
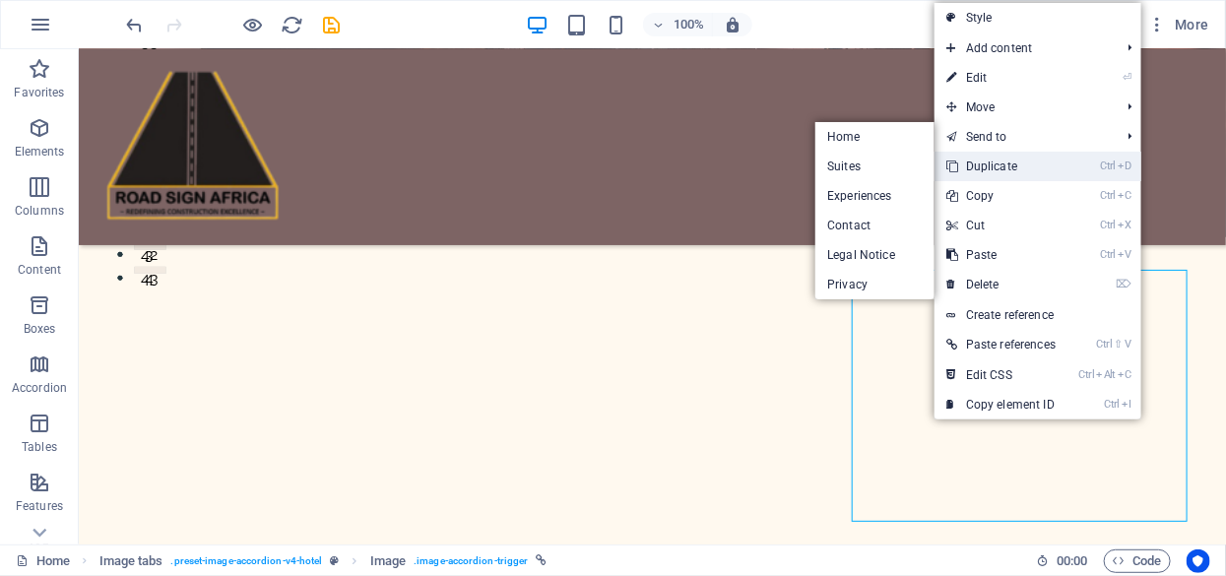
click at [975, 160] on link "Ctrl D Duplicate" at bounding box center [1001, 167] width 133 height 30
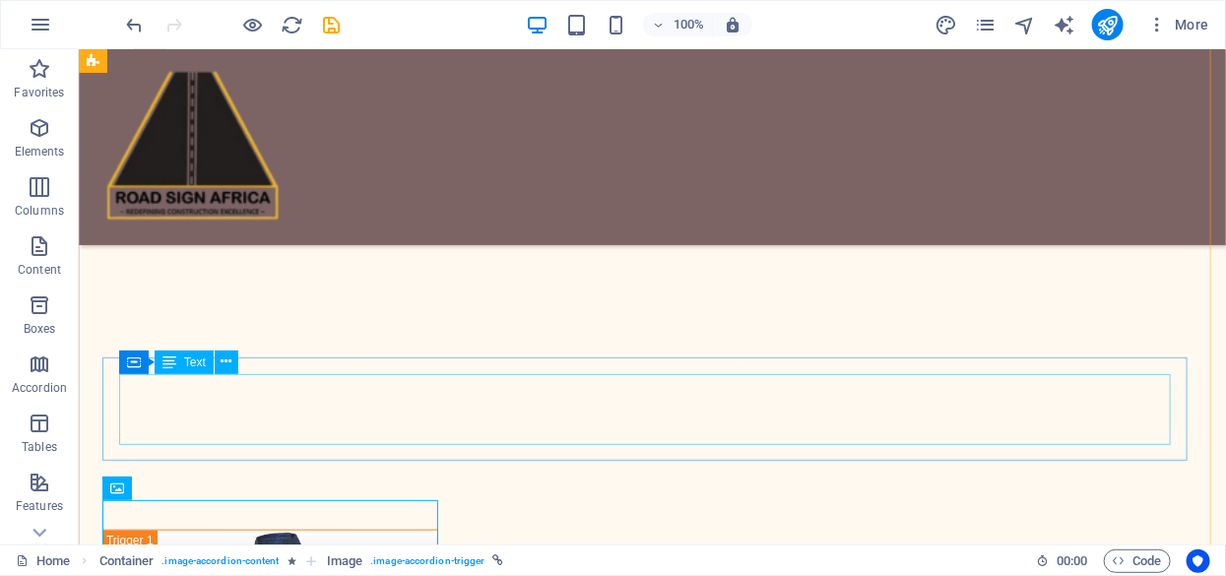
scroll to position [604, 0]
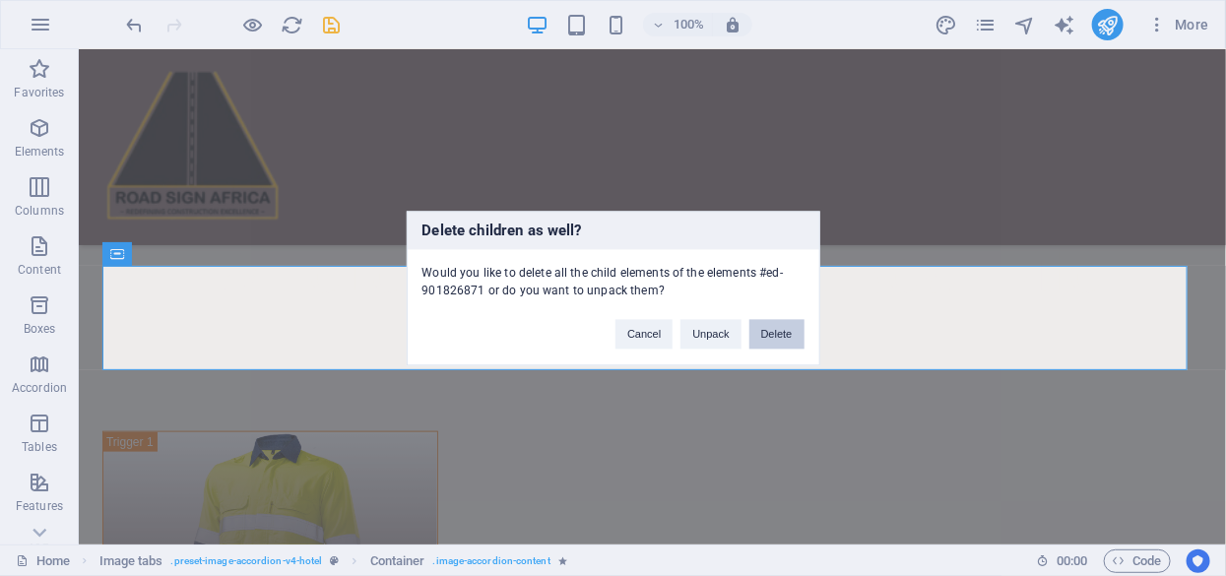
click at [795, 326] on button "Delete" at bounding box center [777, 334] width 55 height 30
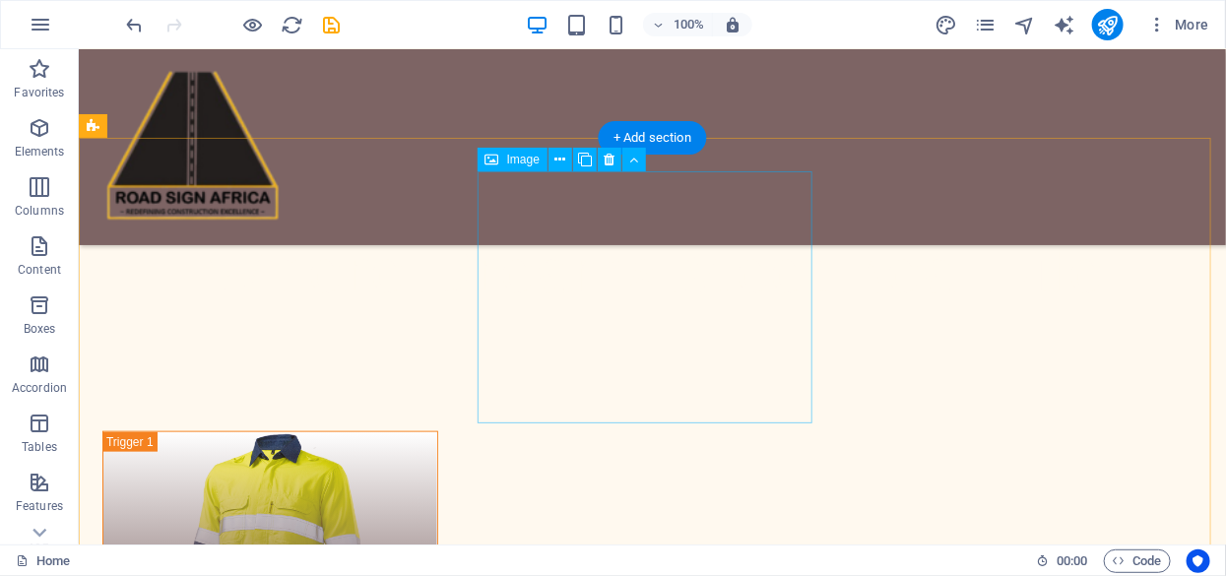
scroll to position [407, 0]
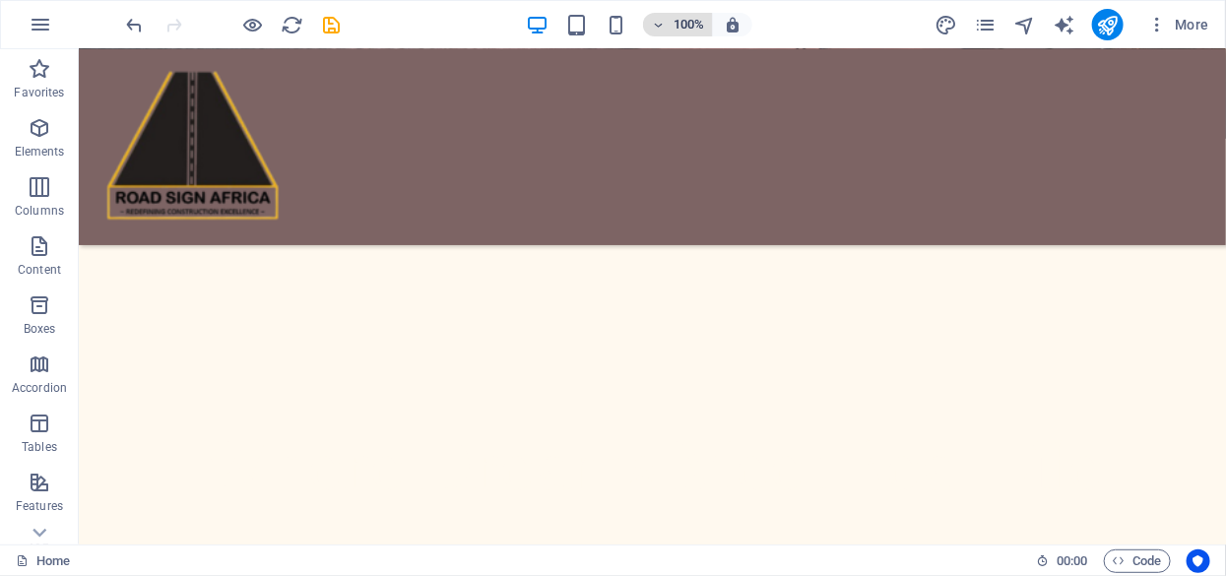
click at [660, 26] on icon "button" at bounding box center [658, 25] width 14 height 13
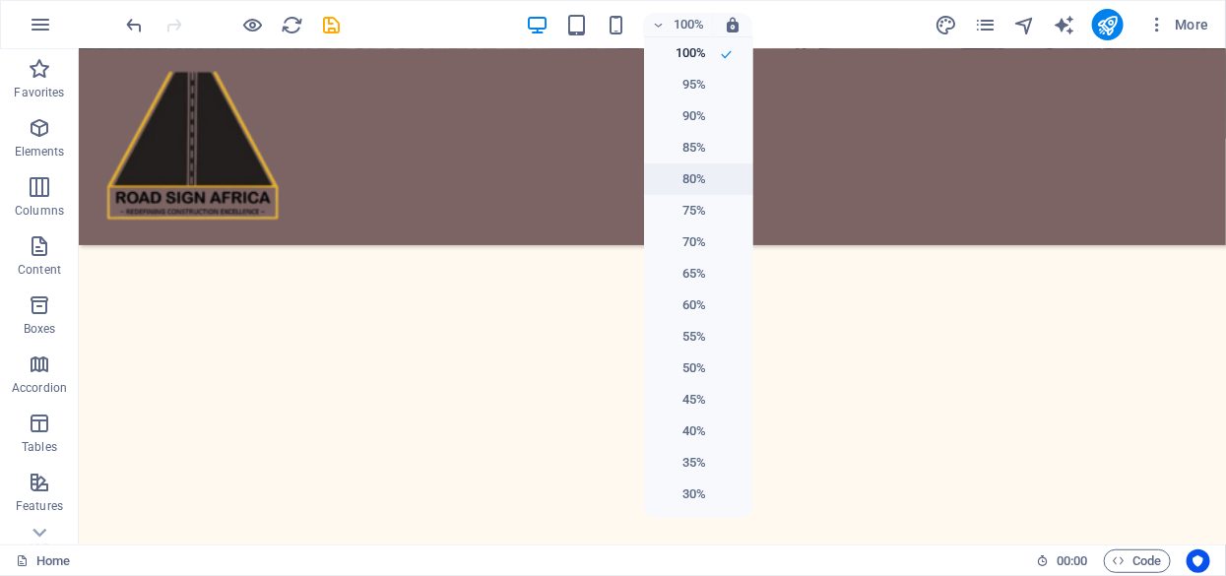
click at [694, 171] on h6 "80%" at bounding box center [681, 179] width 50 height 24
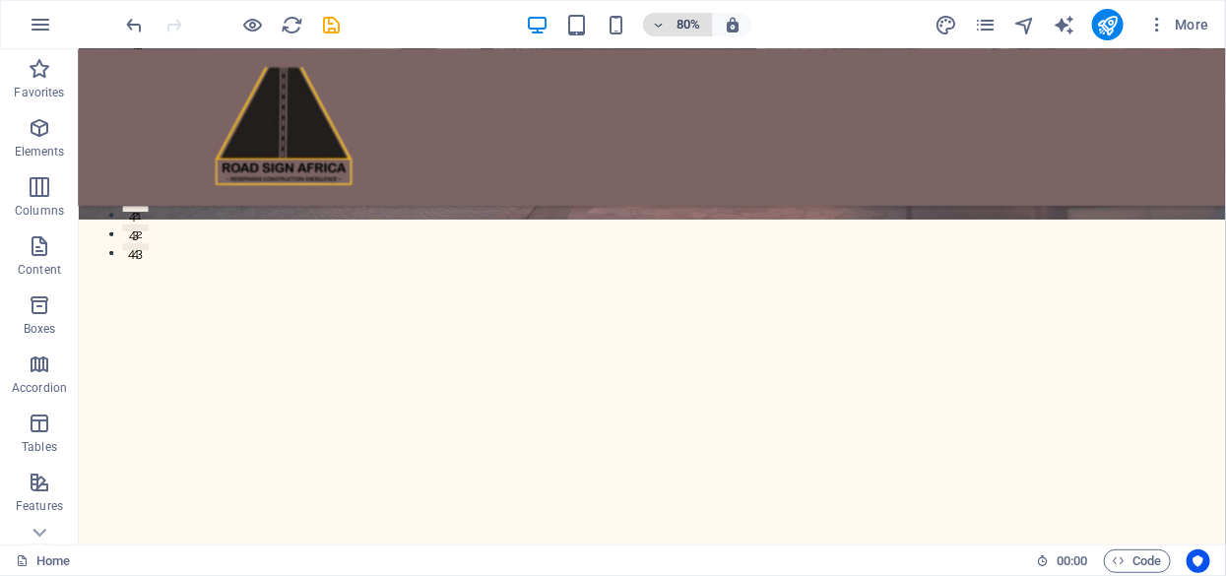
click at [686, 22] on h6 "80%" at bounding box center [689, 25] width 32 height 24
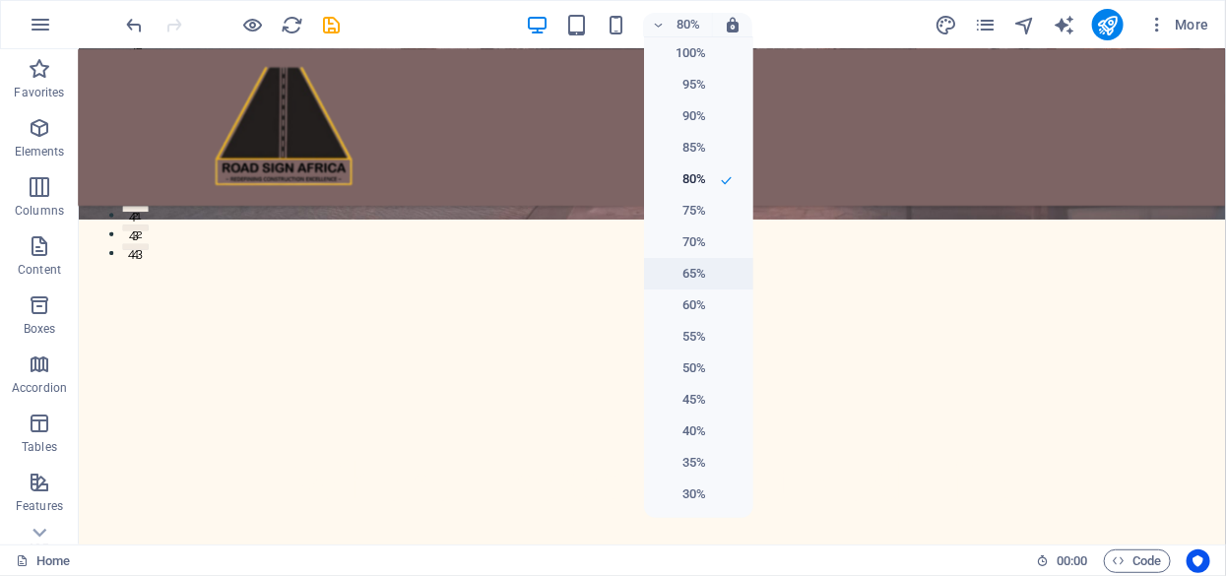
click at [702, 266] on li "65%" at bounding box center [698, 274] width 109 height 32
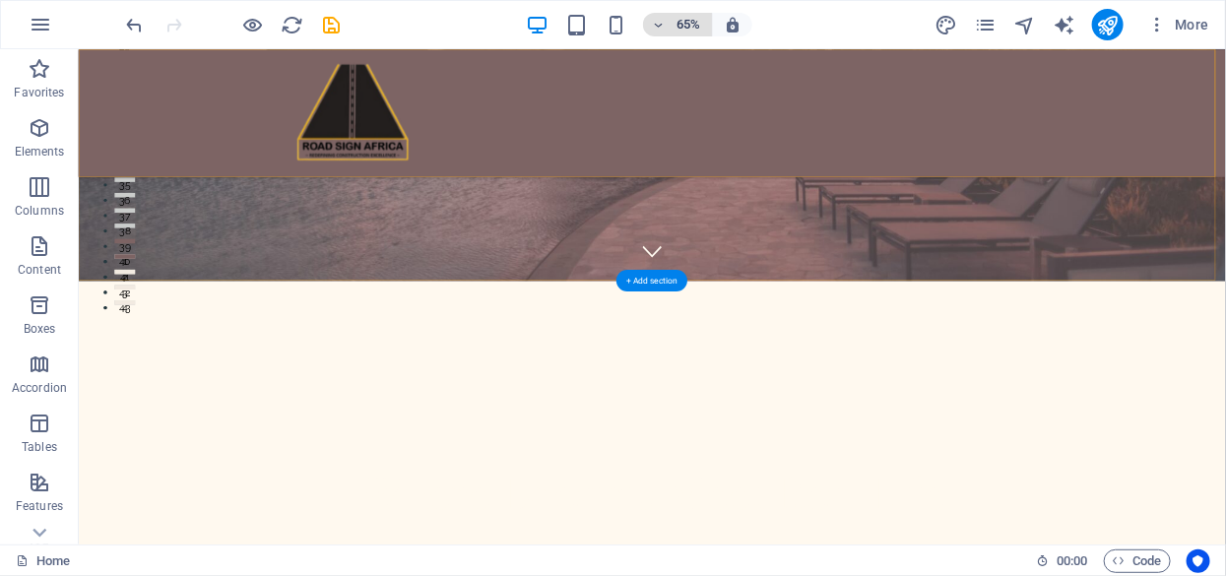
click at [672, 24] on span "65%" at bounding box center [677, 25] width 53 height 24
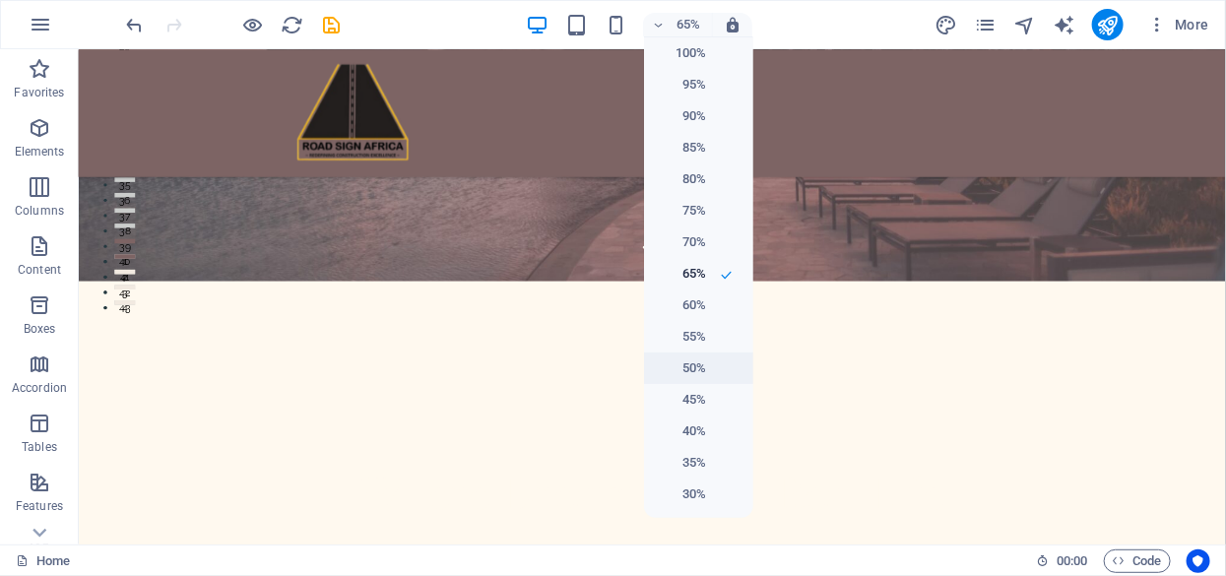
click at [694, 370] on h6 "50%" at bounding box center [681, 369] width 50 height 24
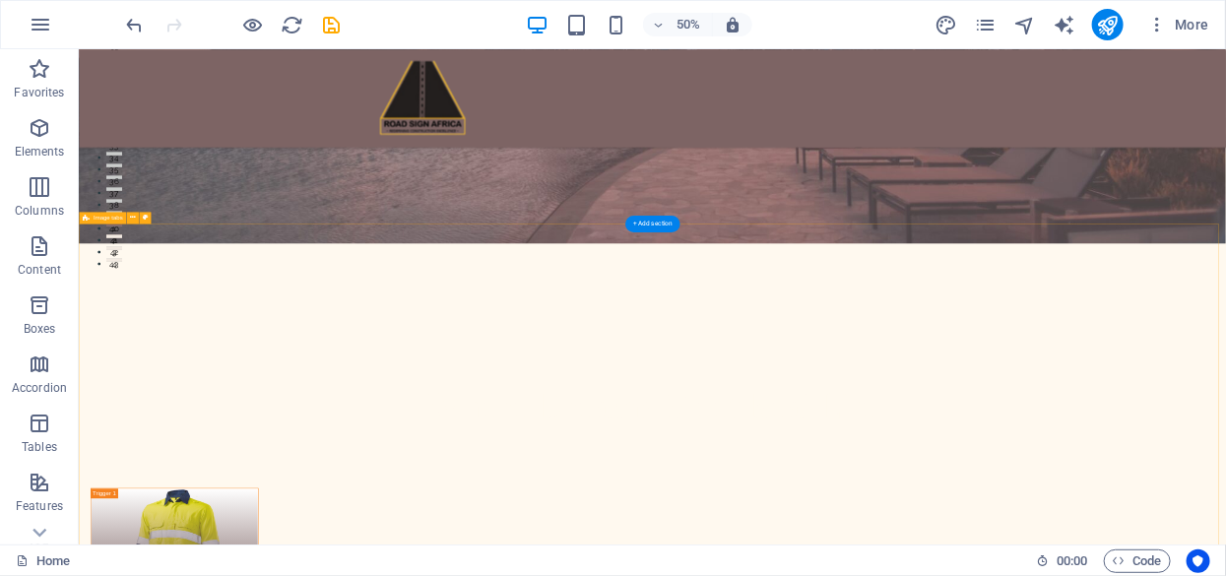
scroll to position [702, 0]
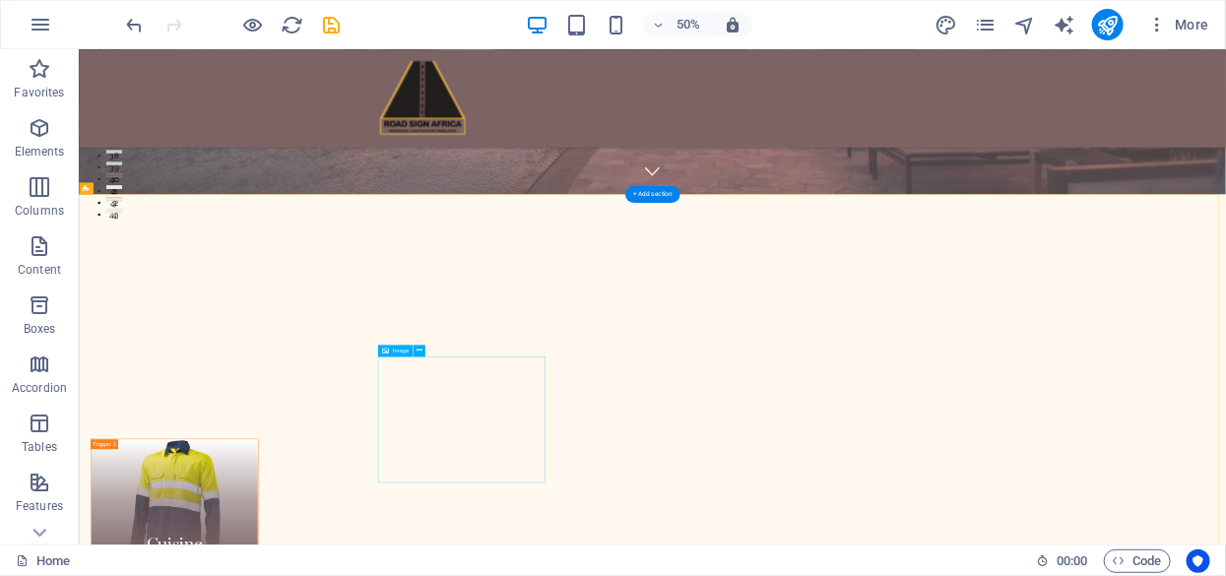
select select "%"
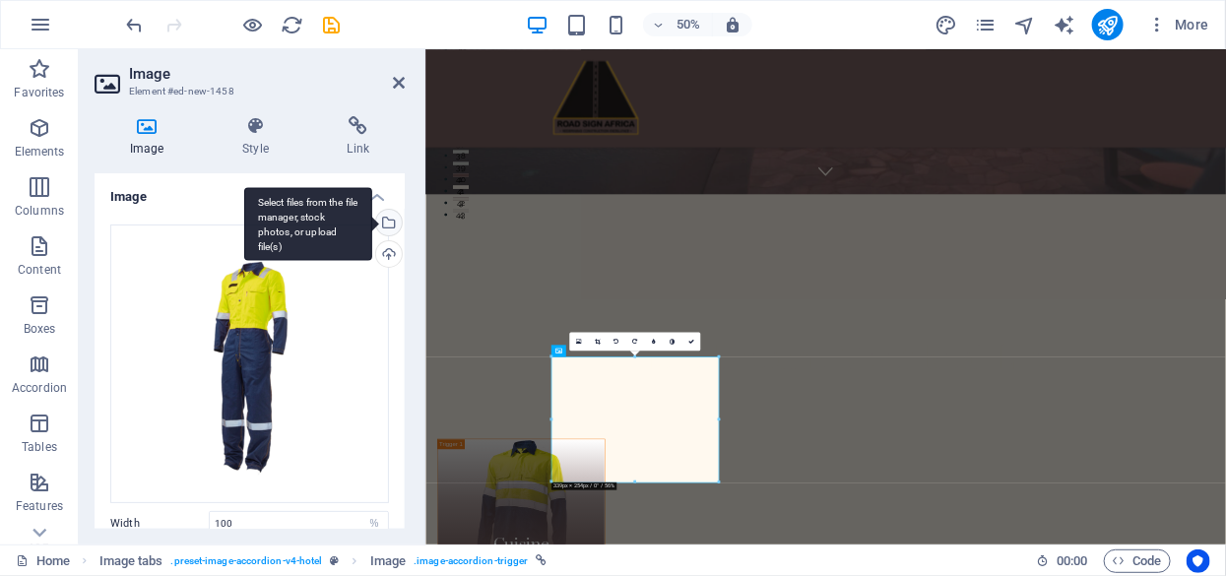
click at [388, 221] on div "Select files from the file manager, stock photos, or upload file(s)" at bounding box center [387, 225] width 30 height 30
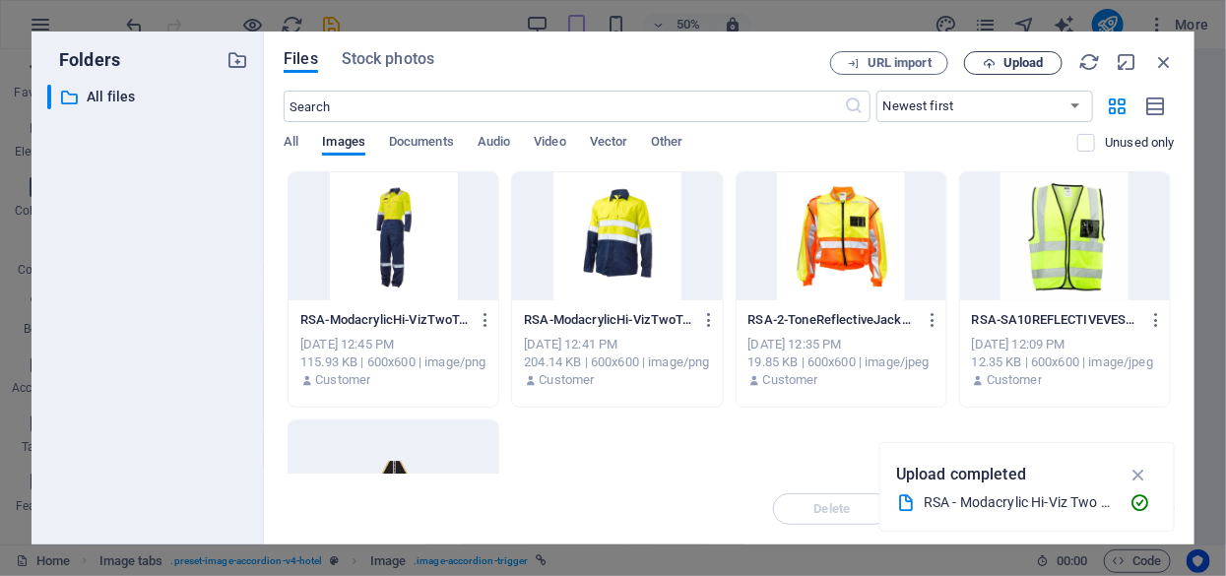
click at [1011, 57] on span "Upload" at bounding box center [1024, 63] width 40 height 12
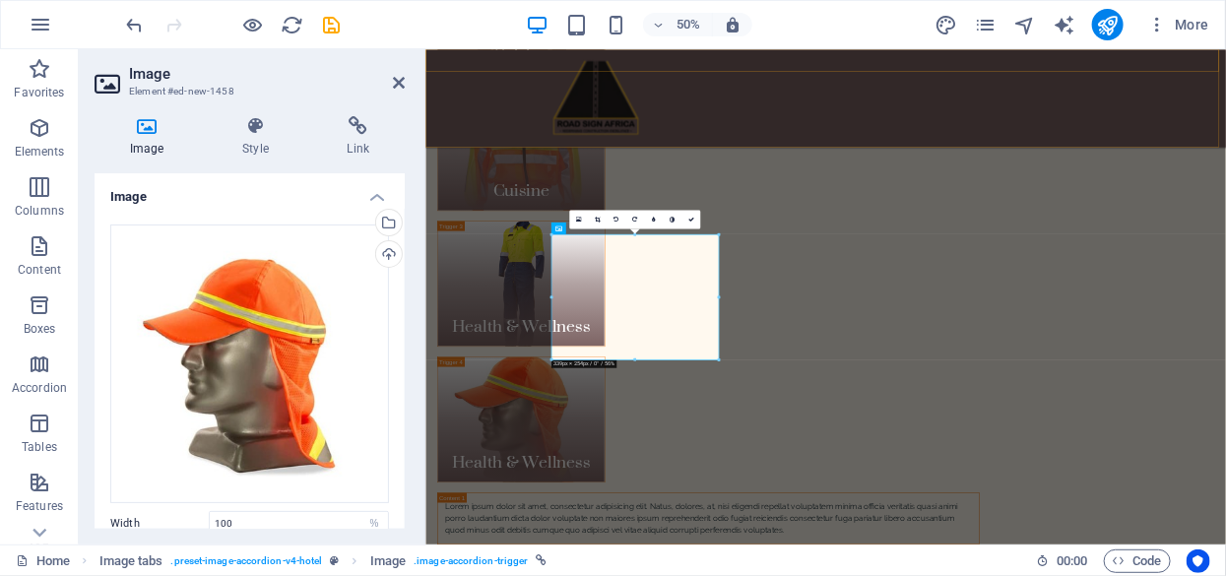
scroll to position [946, 0]
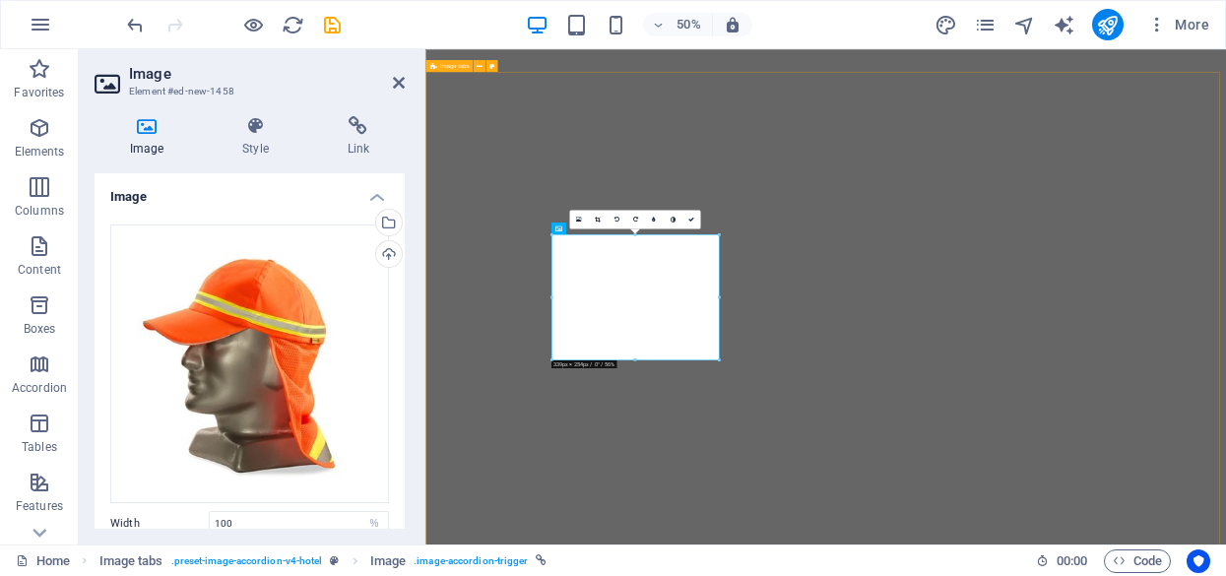
select select "%"
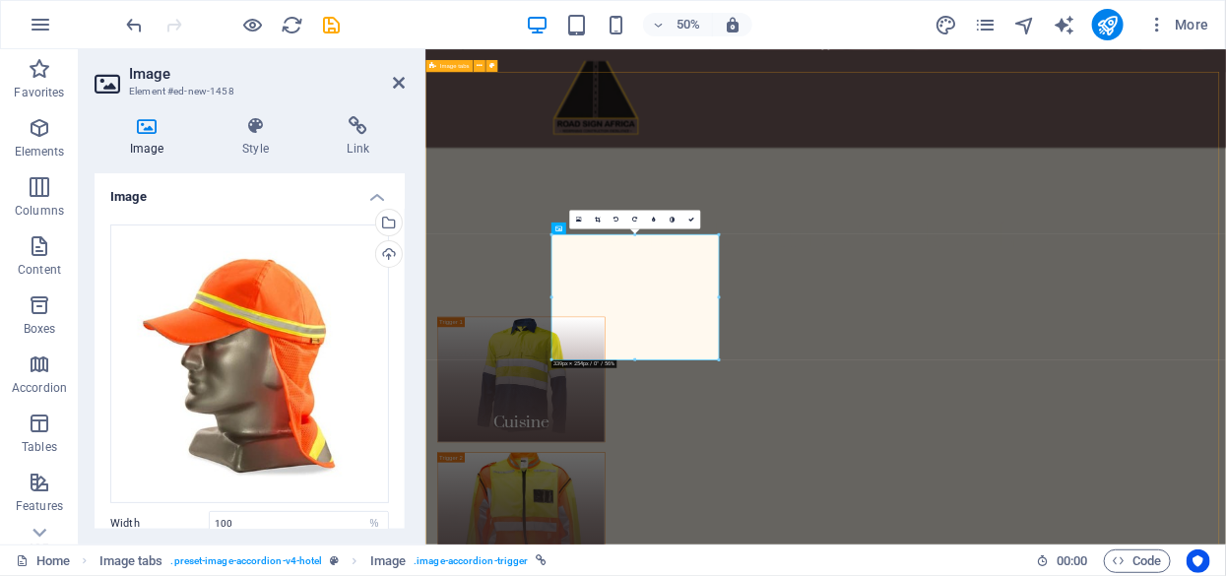
scroll to position [946, 0]
click at [689, 221] on icon at bounding box center [691, 220] width 6 height 6
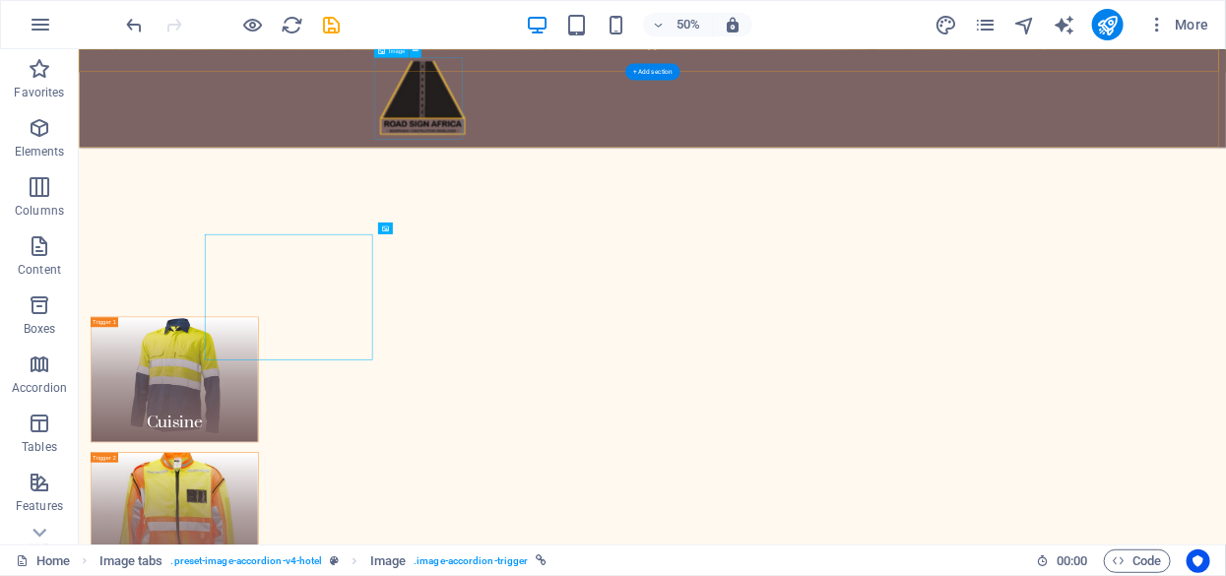
click at [715, 100] on figure at bounding box center [763, 146] width 177 height 164
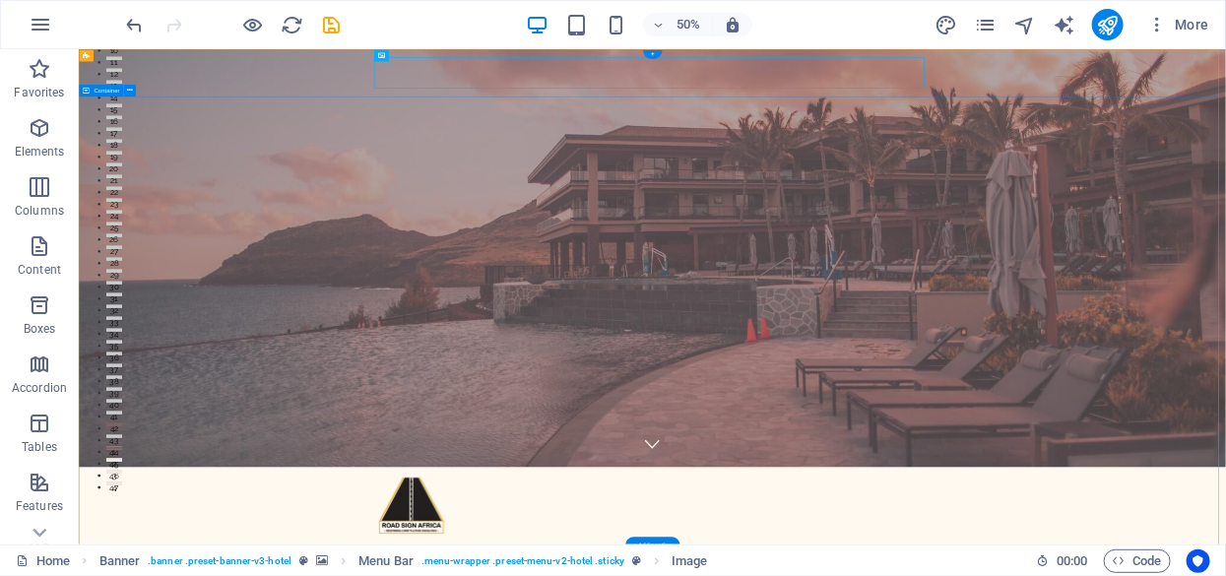
scroll to position [0, 0]
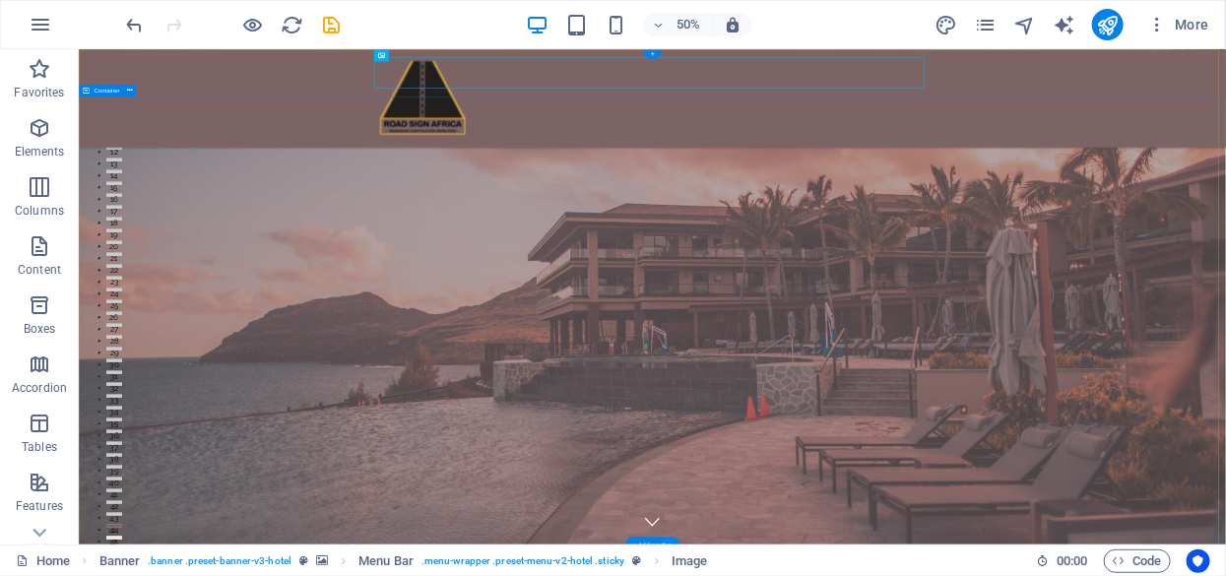
scroll to position [197, 0]
